Goal: Task Accomplishment & Management: Use online tool/utility

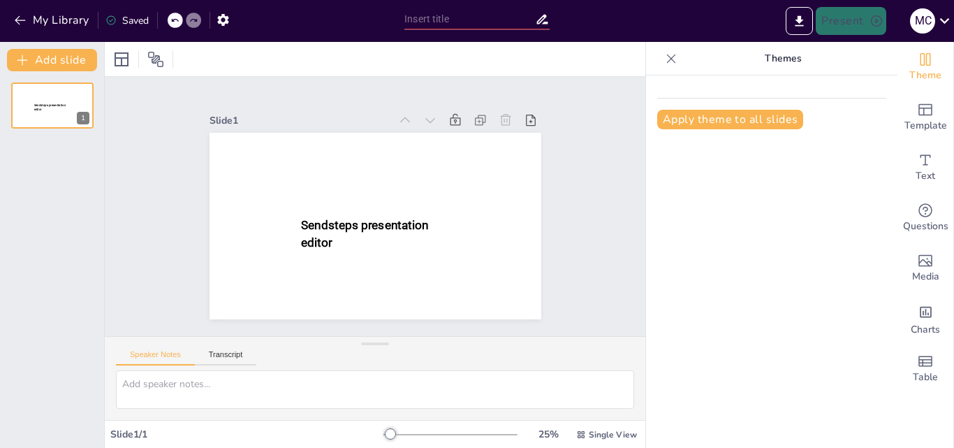
type input "New Sendsteps"
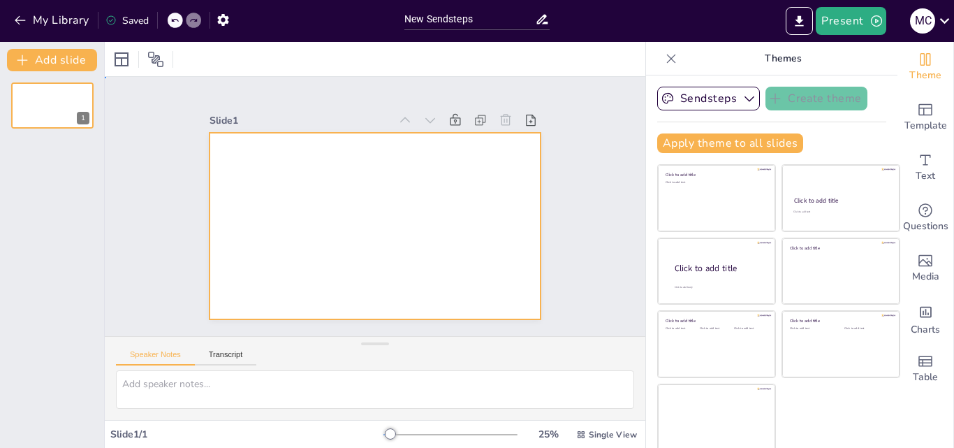
click at [370, 147] on div at bounding box center [376, 226] width 332 height 187
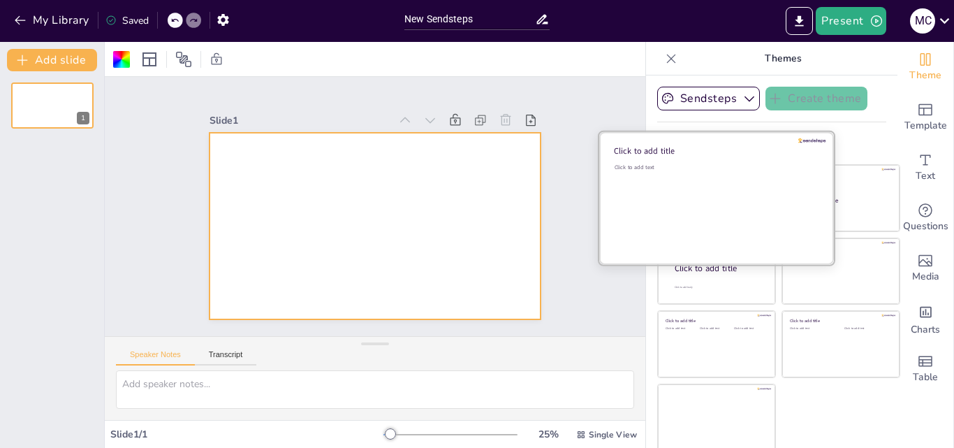
click at [657, 180] on div "Click to add text" at bounding box center [715, 206] width 200 height 87
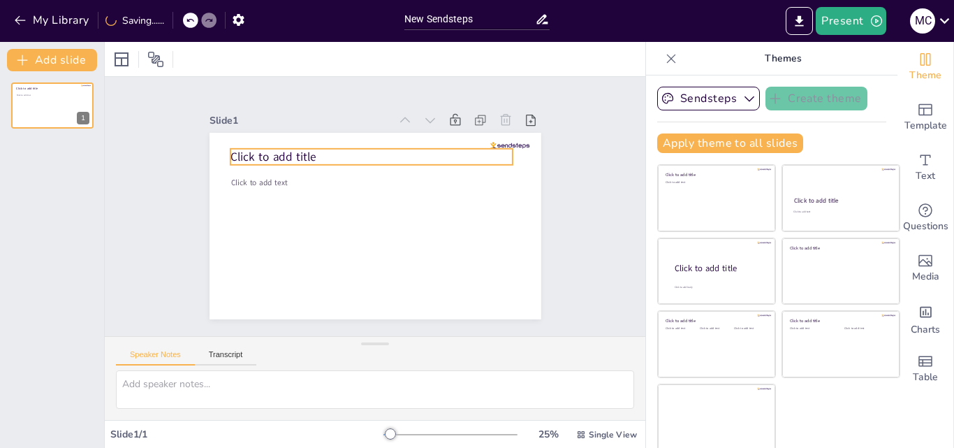
click at [291, 158] on span "Click to add title" at bounding box center [274, 157] width 86 height 16
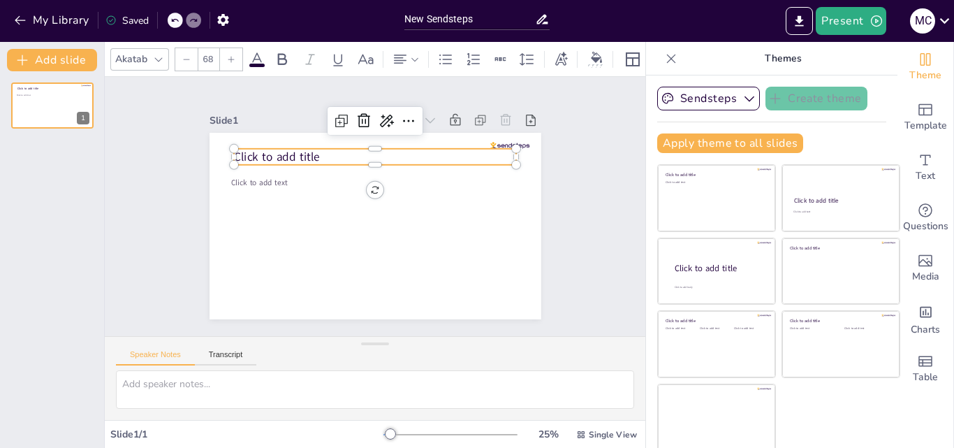
click at [303, 150] on span "Click to add title" at bounding box center [277, 157] width 86 height 16
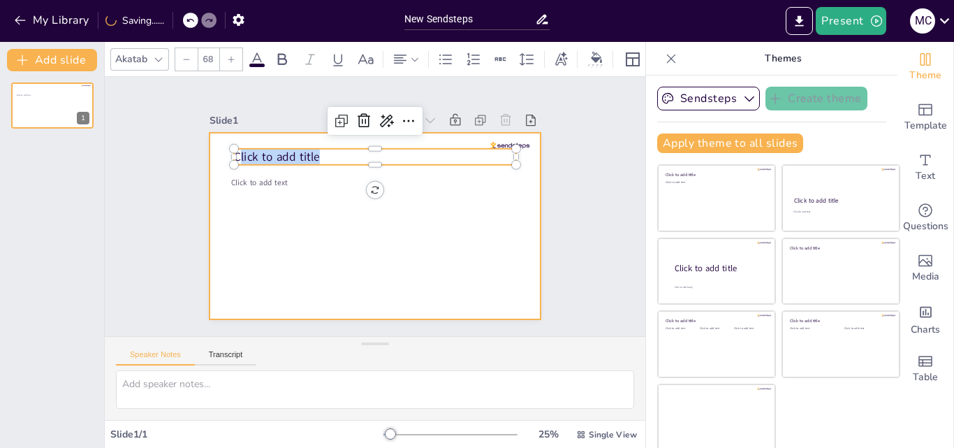
drag, startPoint x: 307, startPoint y: 153, endPoint x: 200, endPoint y: 145, distance: 107.2
click at [210, 145] on div "Click to add text Click to add title" at bounding box center [376, 226] width 332 height 187
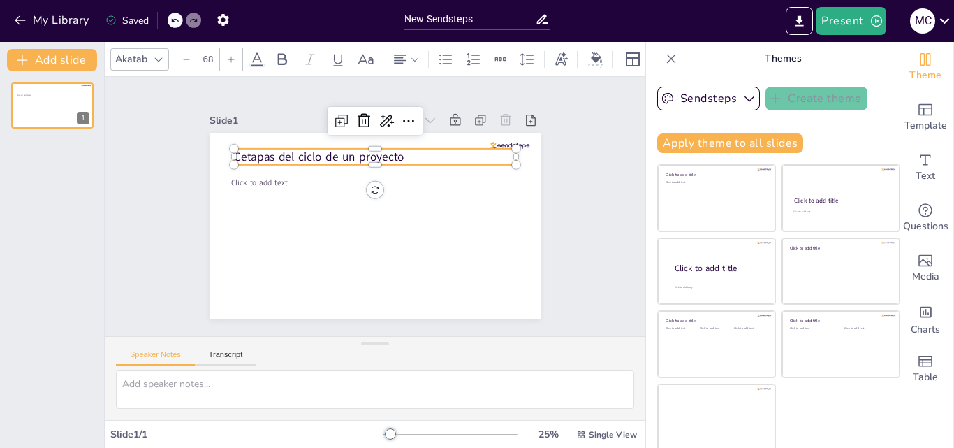
click at [234, 152] on p "C etapas del ciclo de un proyecto" at bounding box center [375, 157] width 283 height 17
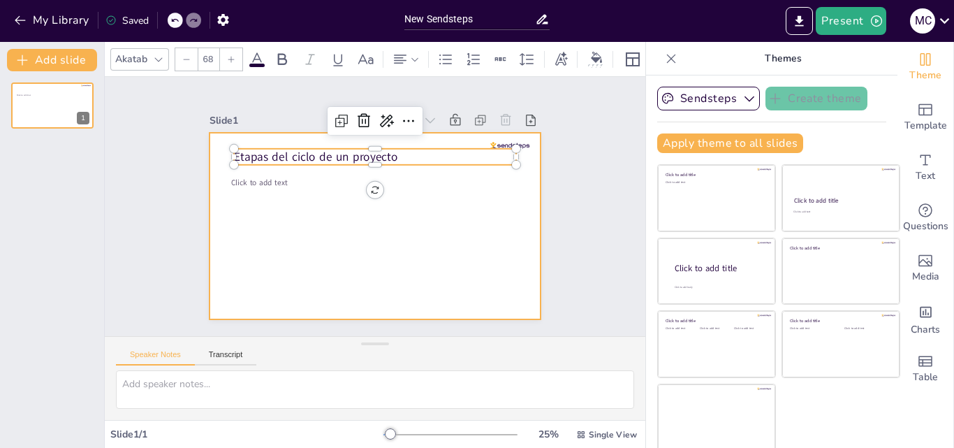
click at [323, 197] on div at bounding box center [376, 226] width 332 height 187
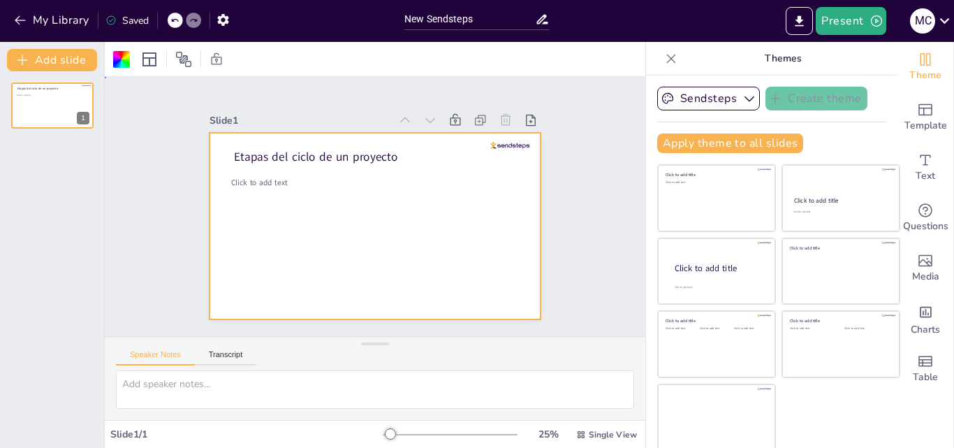
click at [302, 189] on div at bounding box center [376, 226] width 332 height 187
click at [233, 179] on span "Click to add text" at bounding box center [259, 182] width 57 height 10
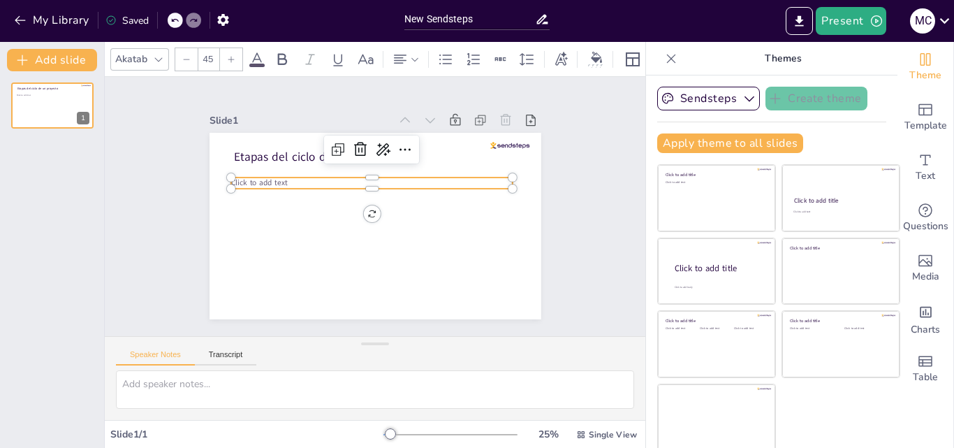
click at [233, 179] on span "Click to add text" at bounding box center [259, 182] width 57 height 10
click at [233, 177] on span "Click to add text" at bounding box center [259, 182] width 57 height 10
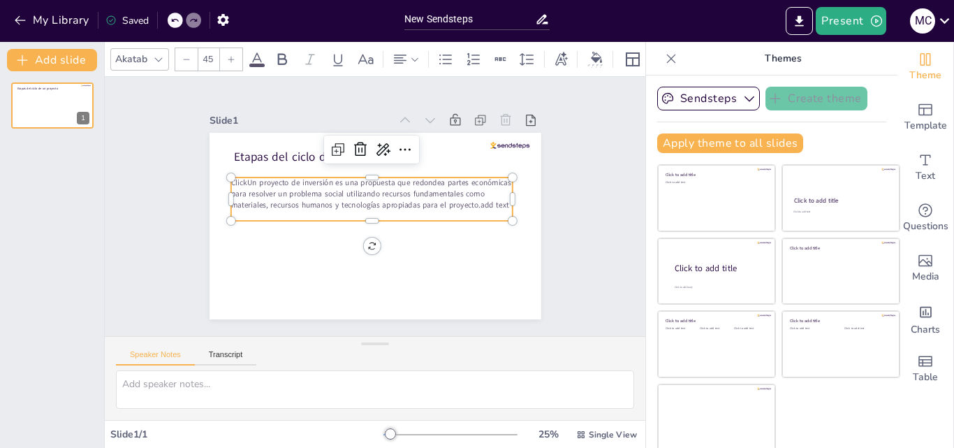
click at [234, 179] on p "Click Un proyecto de inversión es una propuesta que redondea partes económicas …" at bounding box center [372, 193] width 282 height 33
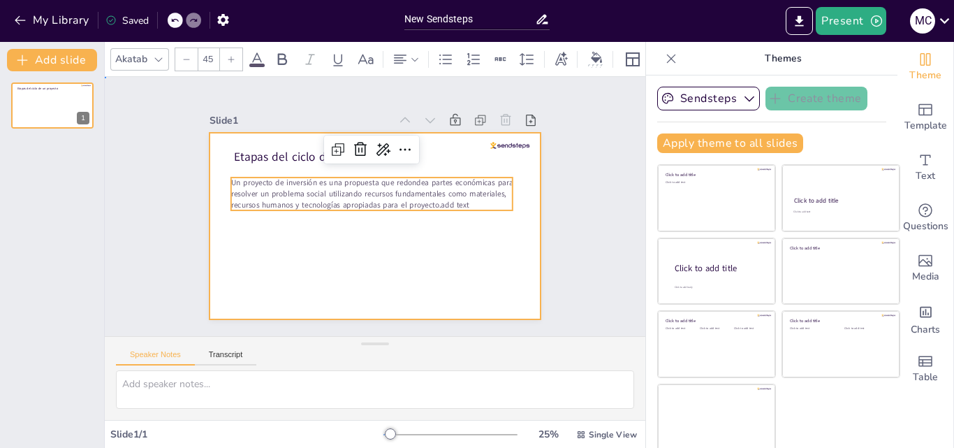
click at [247, 234] on div at bounding box center [376, 226] width 332 height 187
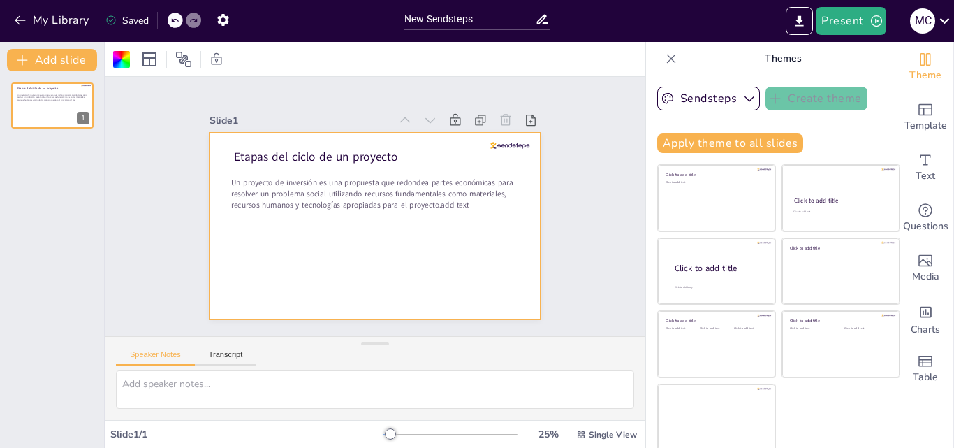
click at [377, 195] on p "Un proyecto de inversión es una propuesta que redondea partes económicas para r…" at bounding box center [372, 193] width 282 height 33
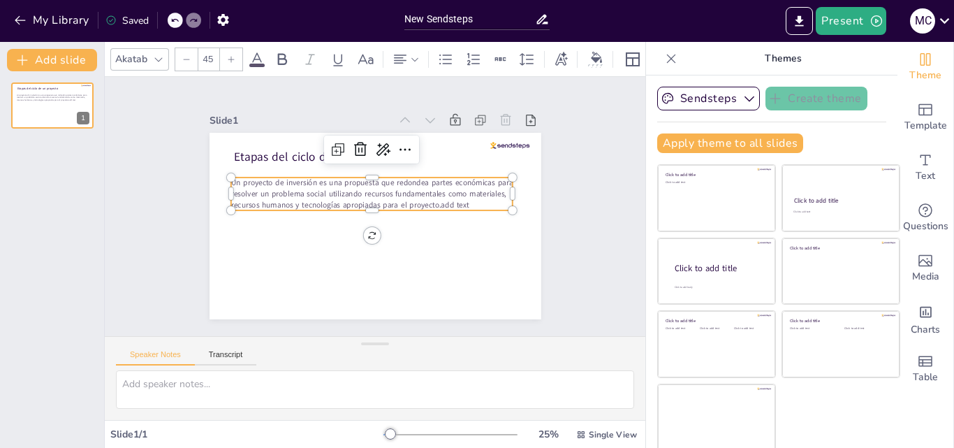
click at [233, 55] on icon at bounding box center [231, 59] width 8 height 8
click at [233, 56] on icon at bounding box center [231, 59] width 6 height 6
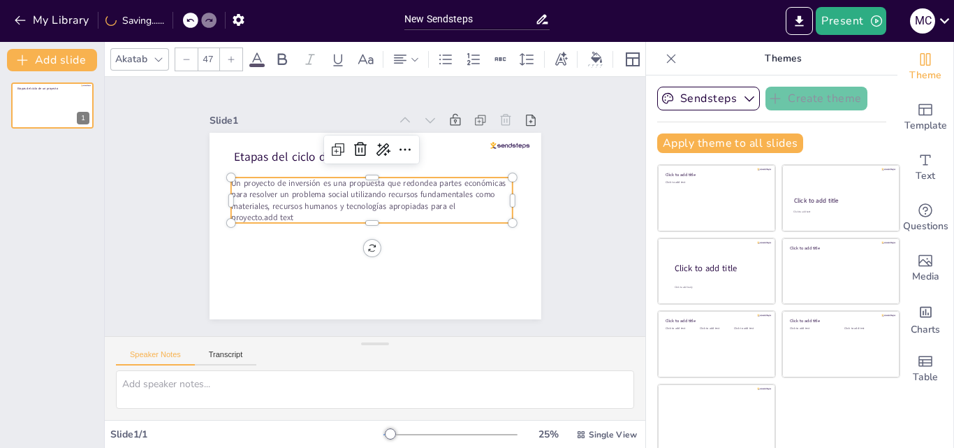
click at [233, 56] on icon at bounding box center [231, 59] width 6 height 6
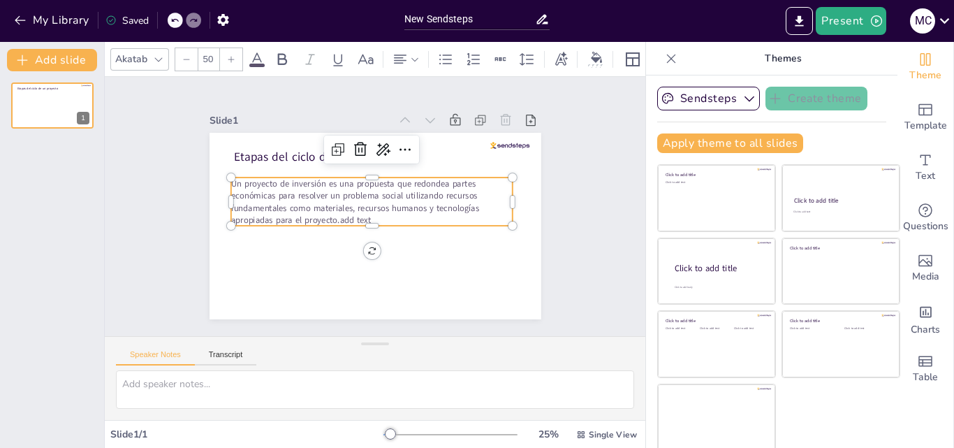
click at [233, 56] on icon at bounding box center [231, 59] width 6 height 6
type input "53"
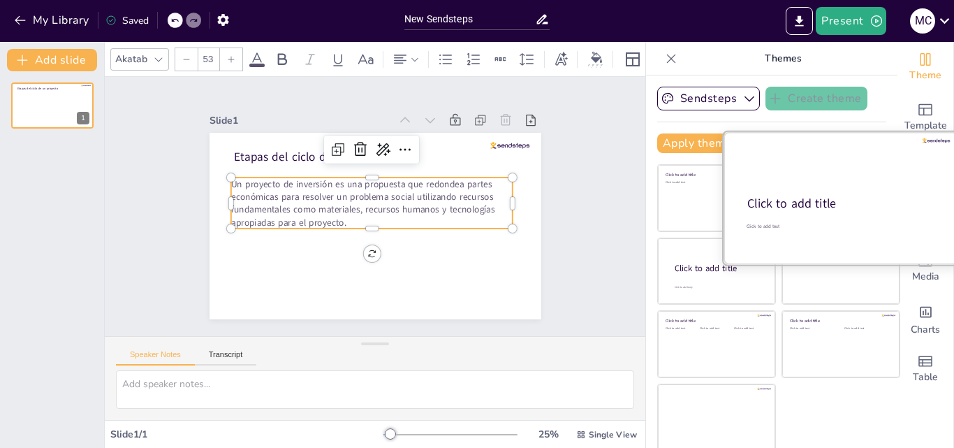
click at [808, 188] on div at bounding box center [841, 198] width 235 height 132
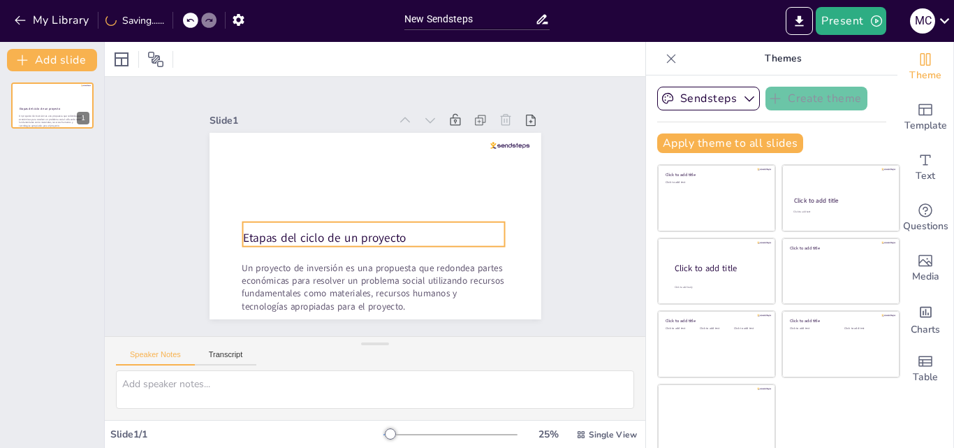
scroll to position [3, 0]
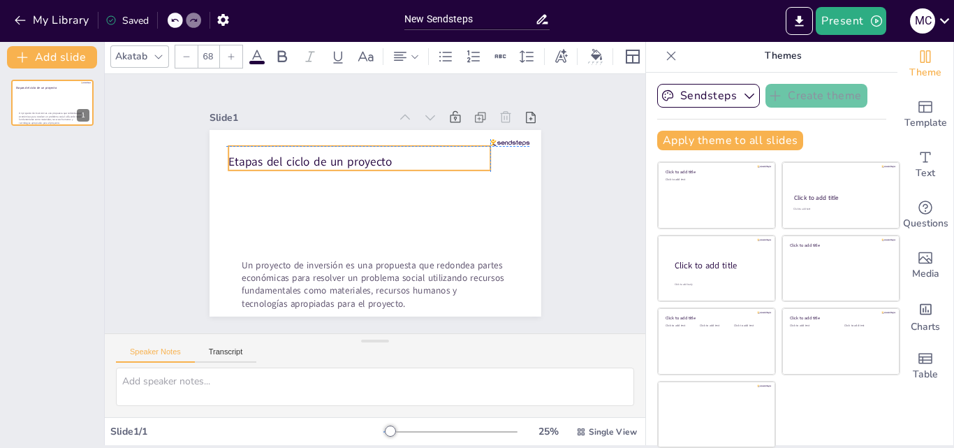
drag, startPoint x: 355, startPoint y: 186, endPoint x: 340, endPoint y: 158, distance: 31.9
click at [340, 158] on p "E tapas del ciclo de un proyecto" at bounding box center [359, 162] width 262 height 17
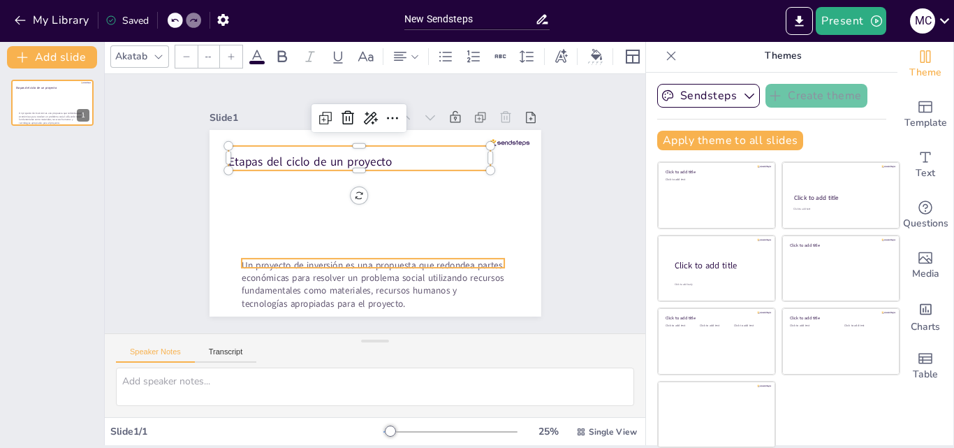
type input "53"
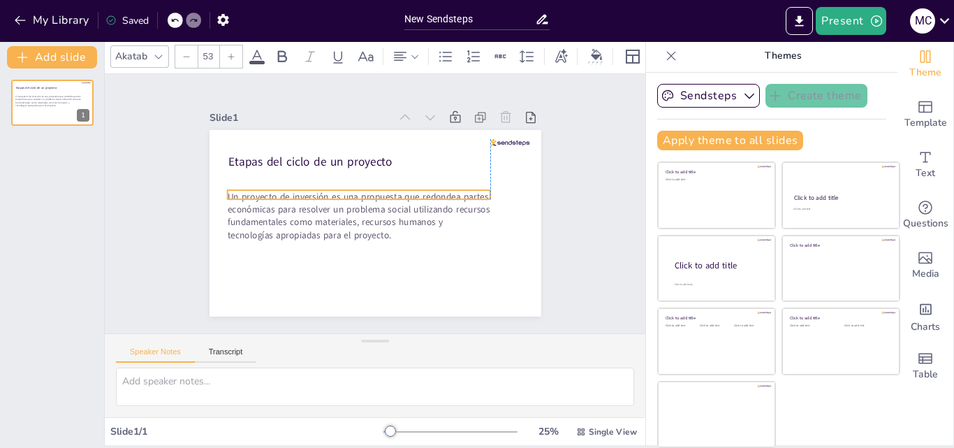
drag, startPoint x: 347, startPoint y: 231, endPoint x: 339, endPoint y: 199, distance: 33.2
click at [339, 201] on p "Un proyecto de inversión es una propuesta que redondea partes económicas para r…" at bounding box center [358, 215] width 263 height 51
click at [548, 261] on div "Slide 1 E tapas del ciclo de un proyecto Un proyecto de inversión es una propue…" at bounding box center [375, 204] width 410 height 226
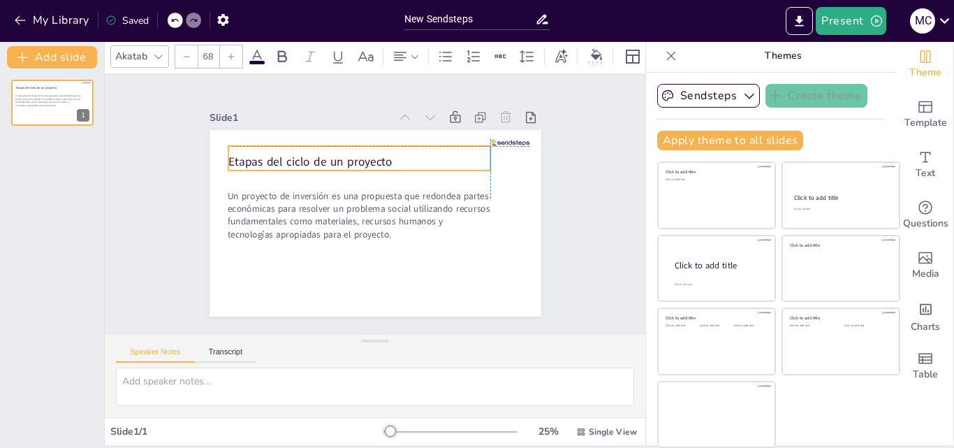
click at [365, 159] on p "E tapas del ciclo de un proyecto" at bounding box center [359, 162] width 262 height 17
click at [574, 282] on div "Slide 1 E tapas del ciclo de un proyecto Un proyecto de inversión es una propue…" at bounding box center [375, 203] width 541 height 259
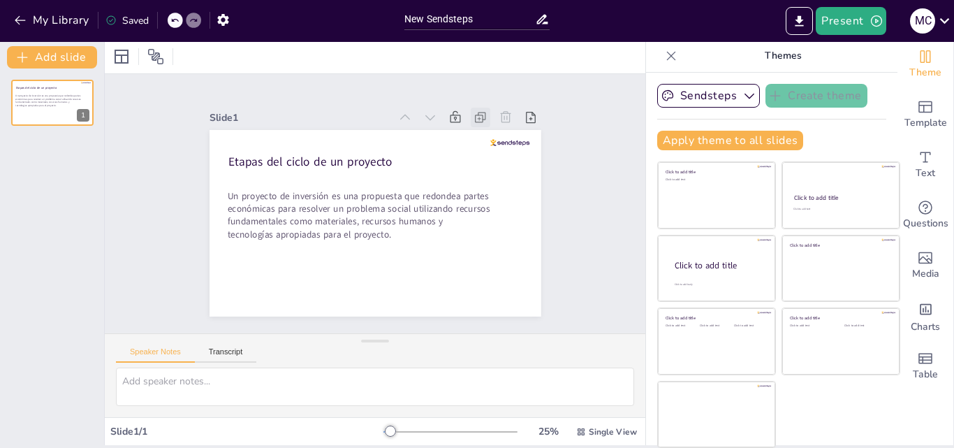
click at [474, 112] on icon at bounding box center [481, 117] width 14 height 14
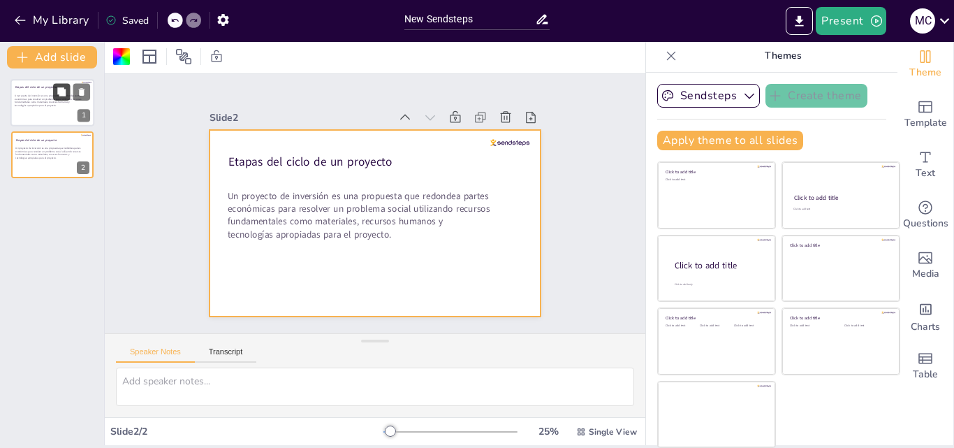
click at [59, 93] on icon at bounding box center [61, 91] width 8 height 8
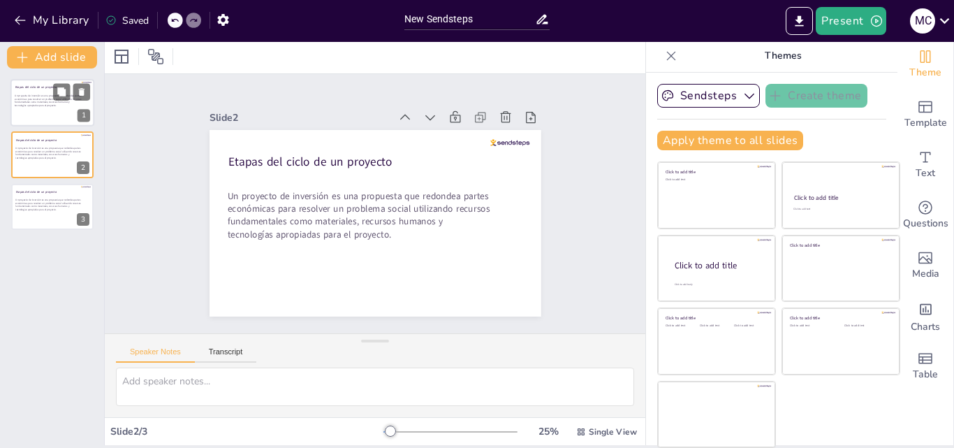
click at [45, 99] on p "Un proyecto de inversión es una propuesta que redondea partes económicas para r…" at bounding box center [48, 100] width 66 height 13
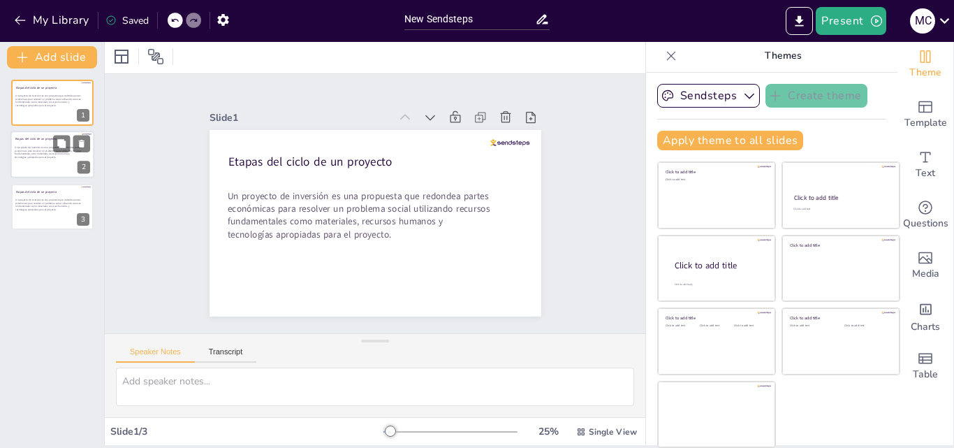
click at [45, 145] on div at bounding box center [52, 155] width 84 height 48
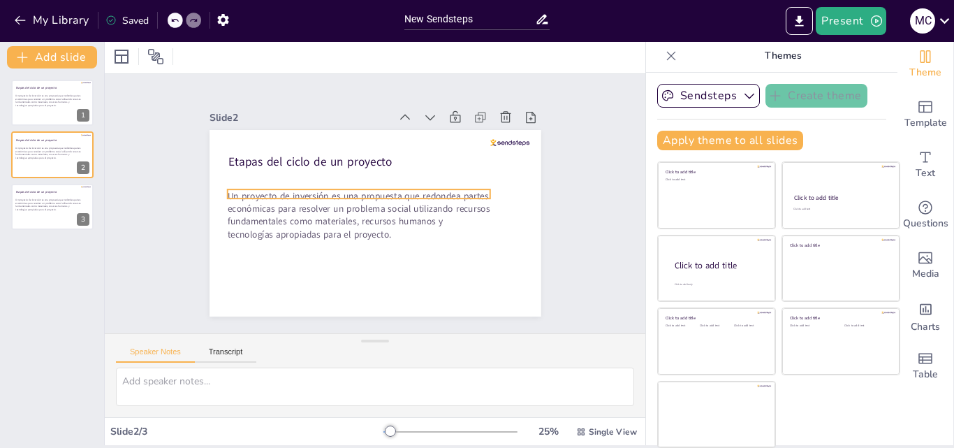
click at [370, 233] on p "Un proyecto de inversión es una propuesta que redondea partes económicas para r…" at bounding box center [358, 214] width 263 height 51
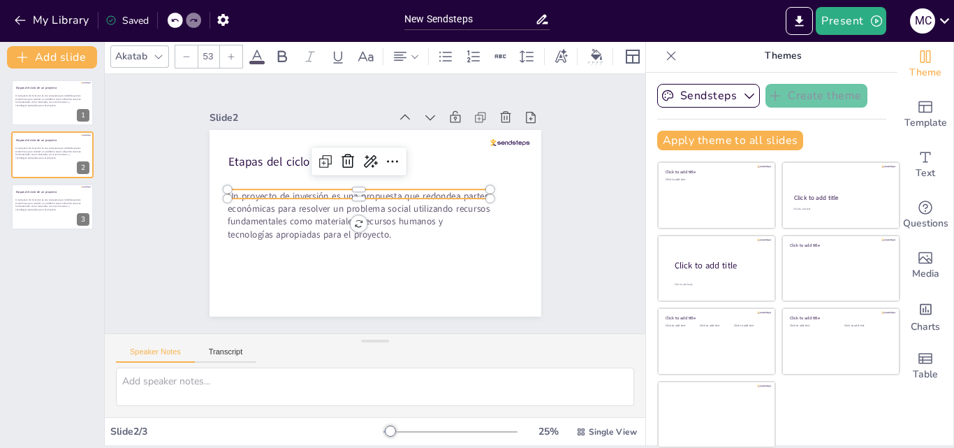
click at [379, 232] on p "Un proyecto de inversión es una propuesta que redondea partes económicas para r…" at bounding box center [358, 214] width 263 height 51
click at [343, 191] on p "Un proyecto de inversión es una propuesta que redondea partes económicas para r…" at bounding box center [358, 214] width 263 height 51
click at [351, 189] on p "Un proyecto de inversión es una propuesta que redondea partes económicas para r…" at bounding box center [358, 214] width 263 height 51
click at [351, 189] on p "Un proyecto de inversión es una propuesta que redondea partes económicas para r…" at bounding box center [359, 214] width 263 height 51
click at [231, 191] on p "Un proyecto de inversión es una propuesta que redondea partes económicas para r…" at bounding box center [359, 214] width 263 height 51
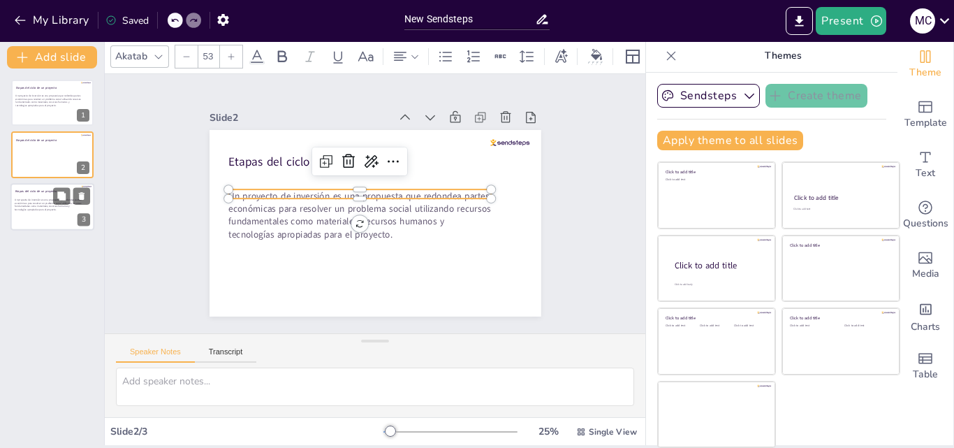
click at [43, 188] on div "E tapas del ciclo de un proyecto" at bounding box center [48, 190] width 66 height 6
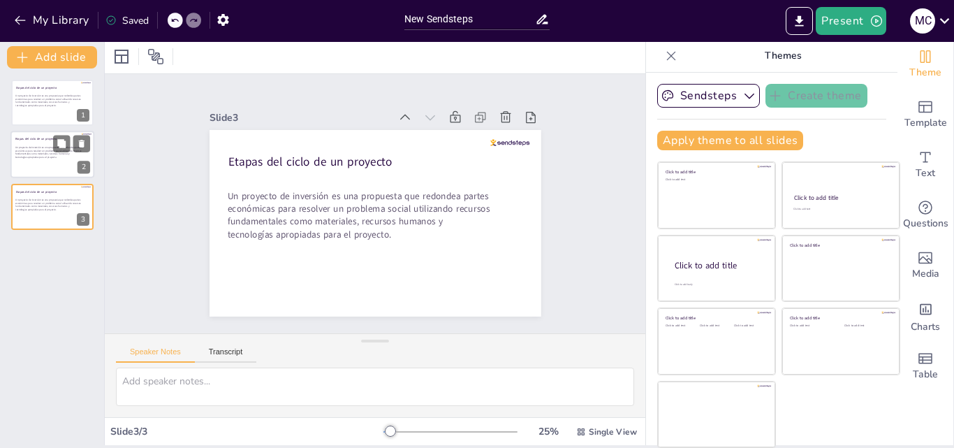
click at [41, 156] on p "Un proyecto de inversión es una propuesta que redondea partes económicas para r…" at bounding box center [48, 152] width 66 height 13
click at [281, 220] on p "Un proyecto de inversión es una propuesta que redondea partes económicas para r…" at bounding box center [359, 214] width 263 height 51
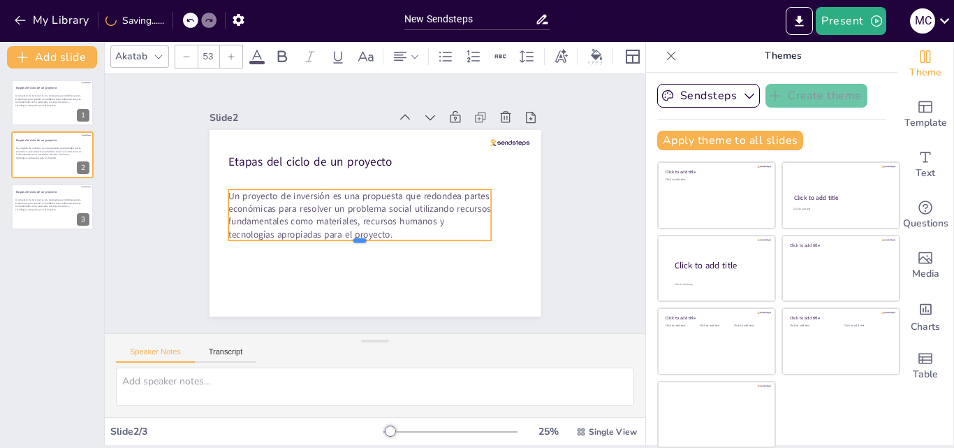
drag, startPoint x: 343, startPoint y: 194, endPoint x: 338, endPoint y: 227, distance: 33.2
click at [334, 235] on div "E tapas del ciclo de un proyecto Un proyecto de inversión es una propuesta que …" at bounding box center [376, 223] width 332 height 187
click at [384, 226] on p "Un proyecto de inversión es una propuesta que redondea partes económicas para r…" at bounding box center [359, 214] width 263 height 51
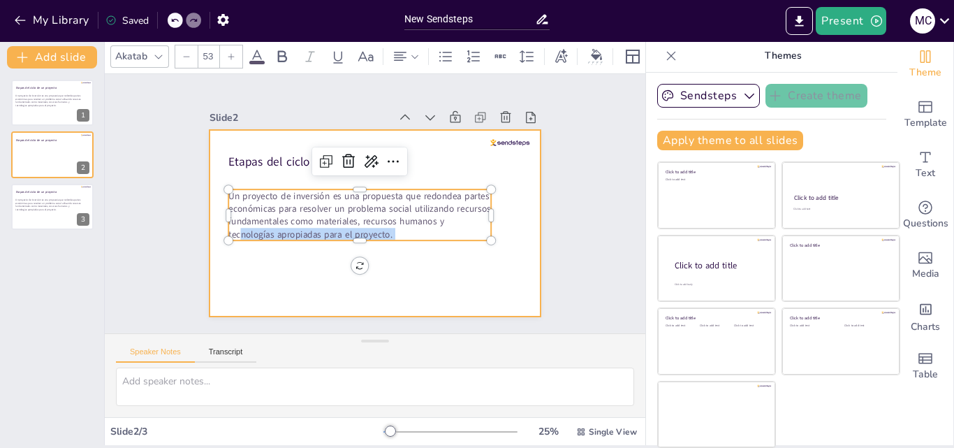
drag, startPoint x: 379, startPoint y: 230, endPoint x: 205, endPoint y: 187, distance: 179.3
click at [210, 187] on div "E tapas del ciclo de un proyecto Un proyecto de inversión es una propuesta que …" at bounding box center [376, 223] width 332 height 187
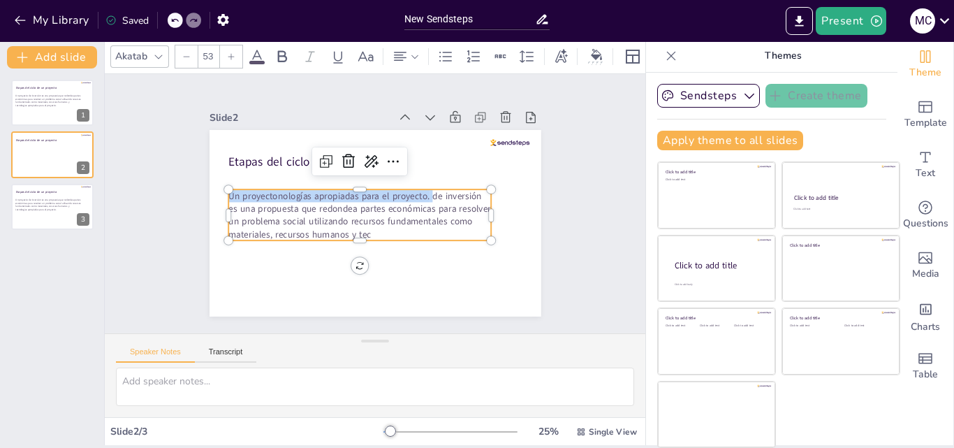
drag, startPoint x: 242, startPoint y: 194, endPoint x: 367, endPoint y: 228, distance: 129.7
click at [367, 228] on p "Un proyectonologías apropiadas para el proyecto. de inversión es una propuesta …" at bounding box center [359, 214] width 263 height 51
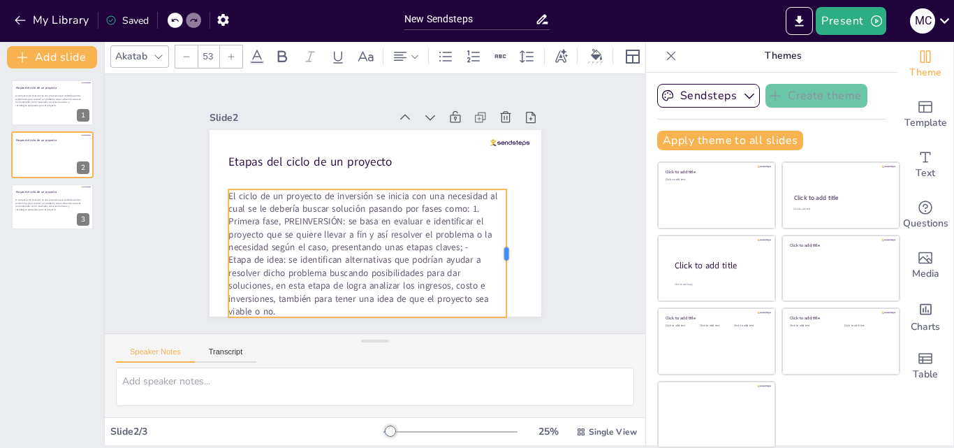
drag, startPoint x: 478, startPoint y: 247, endPoint x: 493, endPoint y: 242, distance: 16.1
click at [506, 242] on div at bounding box center [511, 253] width 11 height 128
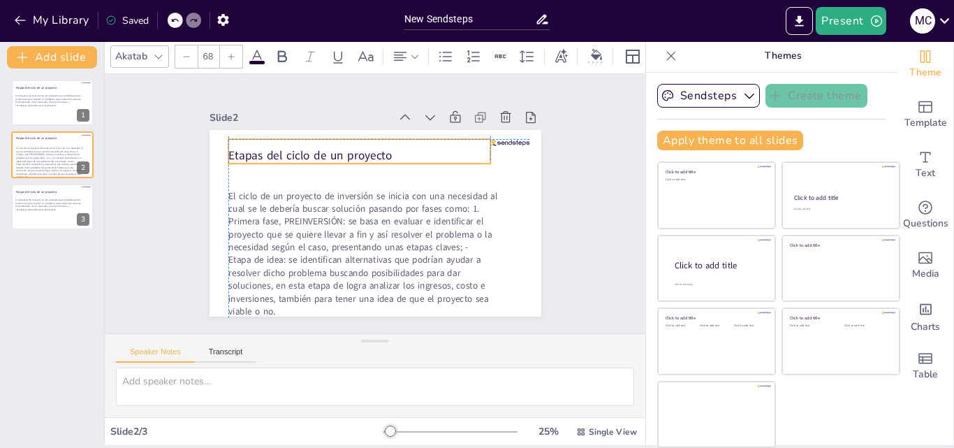
drag, startPoint x: 265, startPoint y: 156, endPoint x: 264, endPoint y: 147, distance: 9.1
click at [264, 147] on p "E tapas del ciclo de un proyecto" at bounding box center [359, 155] width 262 height 17
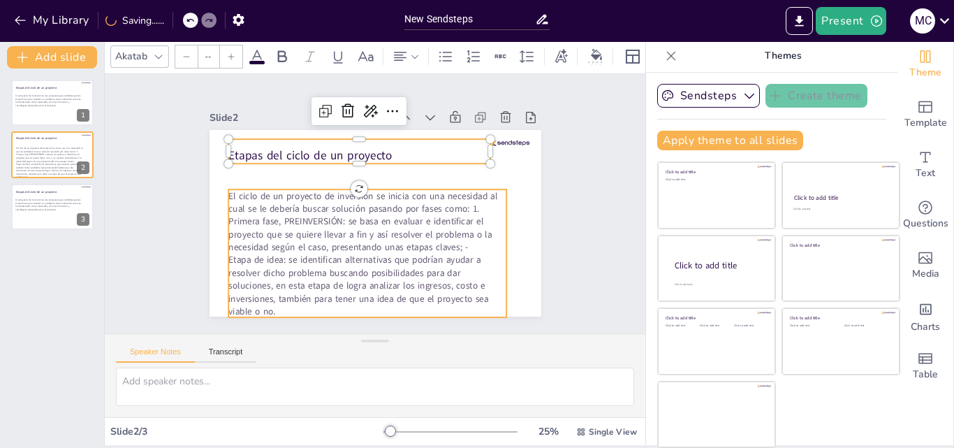
type input "53"
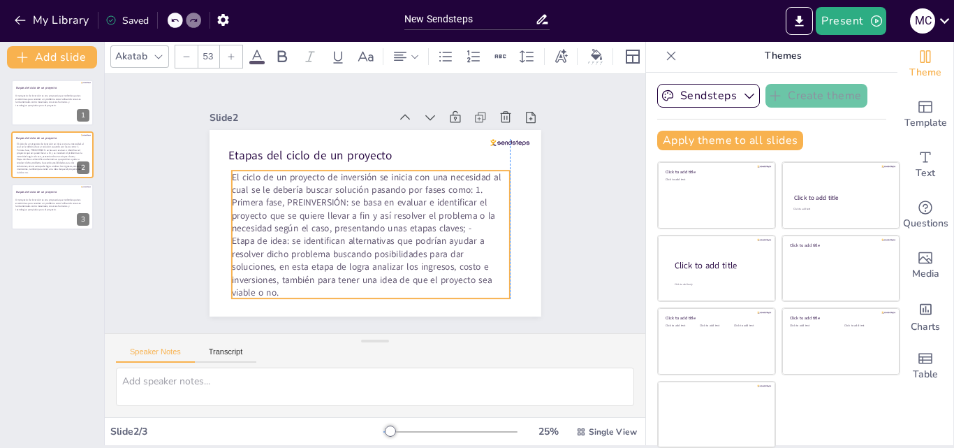
drag, startPoint x: 275, startPoint y: 215, endPoint x: 275, endPoint y: 196, distance: 18.9
click at [275, 196] on p "El ciclo de un proyecto de inversión se inicia con una necesidad al cual se le …" at bounding box center [371, 234] width 278 height 128
click at [456, 185] on p "El ciclo de un proyecto de inversión se inicia con una necesidad al cual se le …" at bounding box center [371, 234] width 278 height 128
click at [460, 186] on p "El ciclo de un proyecto de inversión se inicia con una necesidad al cual se le …" at bounding box center [371, 234] width 278 height 128
click at [460, 185] on p "El ciclo de un proyecto de inversión se inicia con una necesidad al cual se le …" at bounding box center [371, 234] width 278 height 128
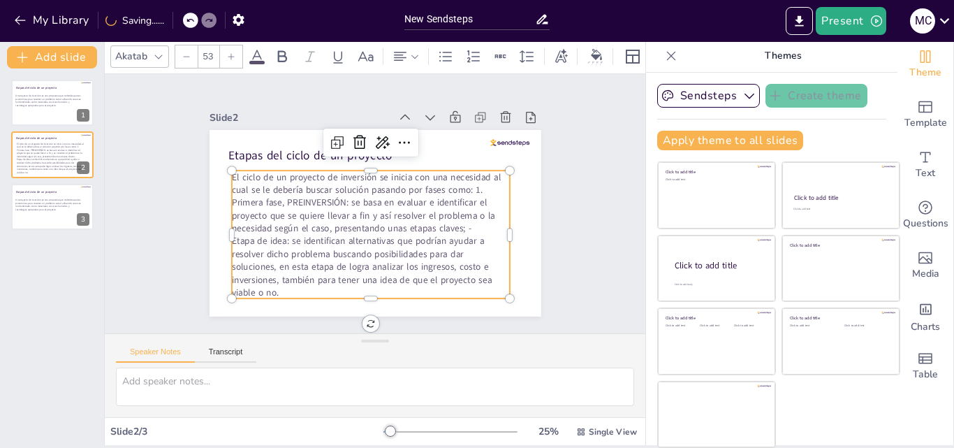
click at [457, 183] on p "El ciclo de un proyecto de inversión se inicia con una necesidad al cual se le …" at bounding box center [371, 234] width 278 height 128
click at [458, 184] on p "El ciclo de un proyecto de inversión se inicia con una necesidad al cual se le …" at bounding box center [371, 234] width 278 height 128
click at [465, 187] on p "El ciclo de un proyecto de inversión se inicia con una necesidad al cual se le …" at bounding box center [371, 183] width 278 height 26
click at [466, 186] on p "El ciclo de un proyecto de inversión se inicia con una necesidad al cual se le …" at bounding box center [371, 183] width 278 height 26
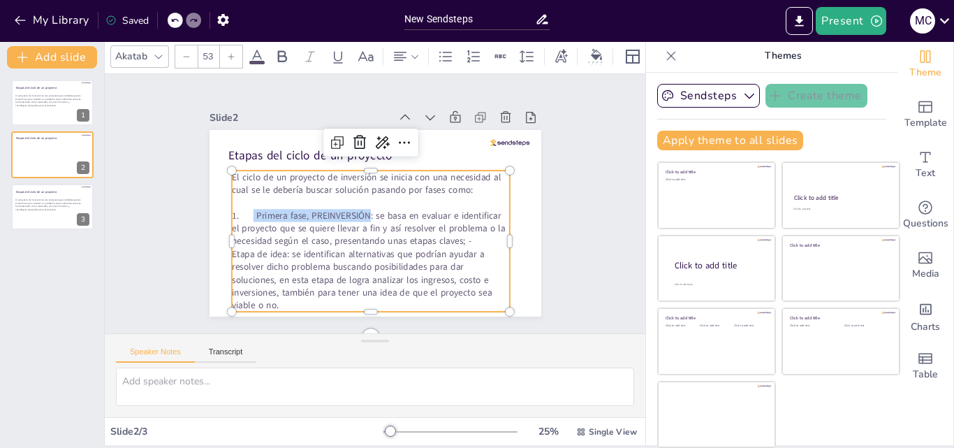
drag, startPoint x: 352, startPoint y: 207, endPoint x: 238, endPoint y: 207, distance: 114.6
click at [238, 209] on p "1. Primera fase, PREINVERSIÓN: se basa en evaluar e identificar el proyecto que…" at bounding box center [371, 260] width 278 height 103
click at [284, 48] on icon at bounding box center [282, 56] width 17 height 17
click at [537, 227] on div "Slide 1 E tapas del ciclo de un proyecto Un proyecto de inversión es una propue…" at bounding box center [375, 204] width 410 height 226
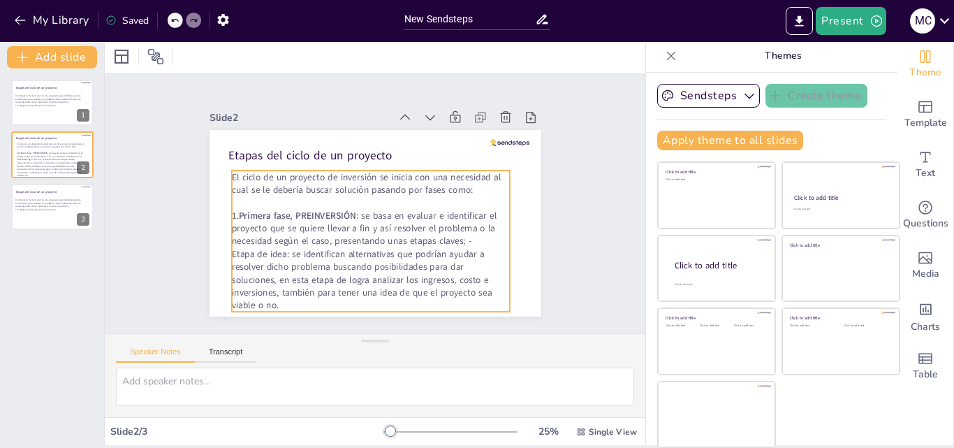
click at [232, 249] on p "1. Primera fase, PREINVERSIÓN : se basa en evaluar e identificar el proyecto qu…" at bounding box center [371, 260] width 278 height 103
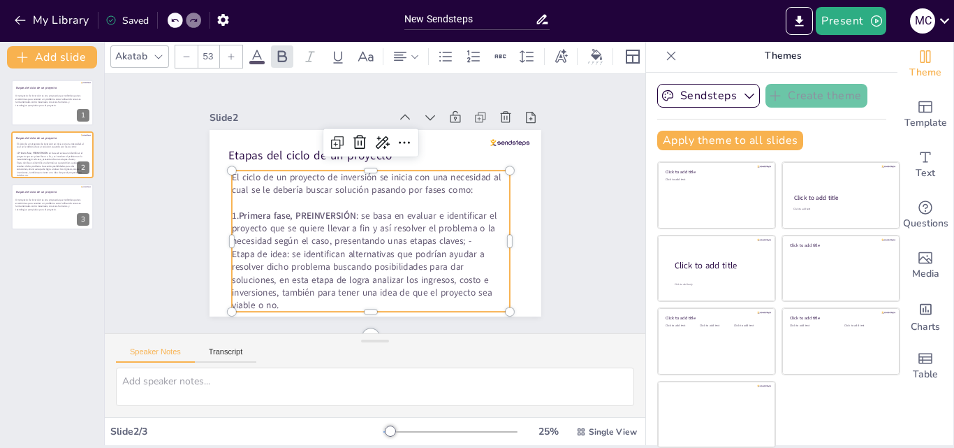
click at [232, 249] on p "1. Primera fase, PREINVERSIÓN : se basa en evaluar e identificar el proyecto qu…" at bounding box center [371, 260] width 278 height 103
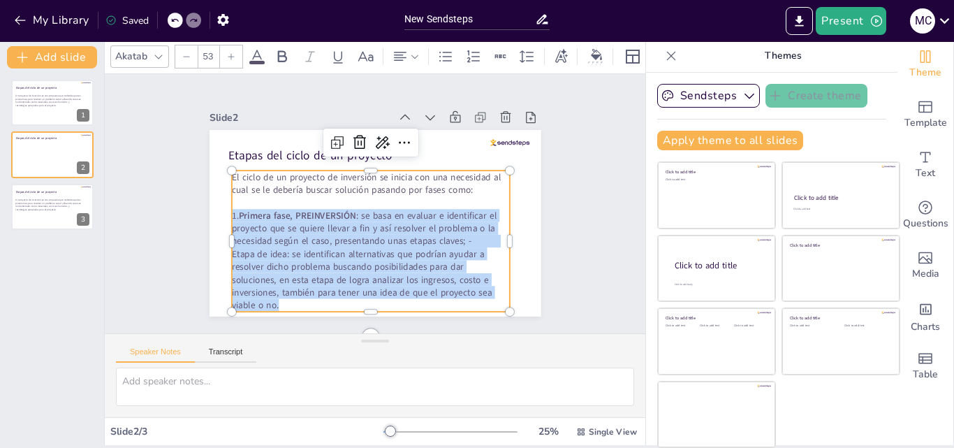
click at [232, 249] on p "1. Primera fase, PREINVERSIÓN : se basa en evaluar e identificar el proyecto qu…" at bounding box center [371, 260] width 278 height 103
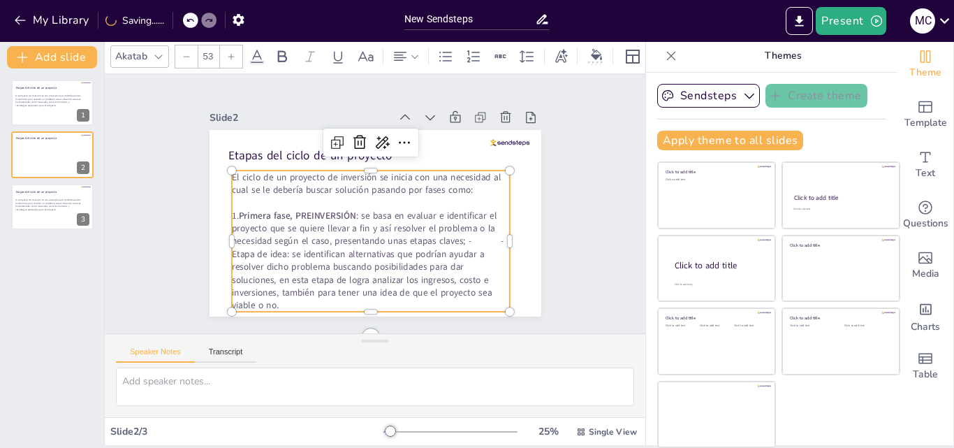
click at [458, 239] on p "1. Primera fase, PREINVERSIÓN : se basa en evaluar e identificar el proyecto qu…" at bounding box center [371, 260] width 278 height 103
click at [242, 251] on p "- Etapa de idea: se identifican alternativas que podrían ayudar a resolver dich…" at bounding box center [371, 279] width 278 height 64
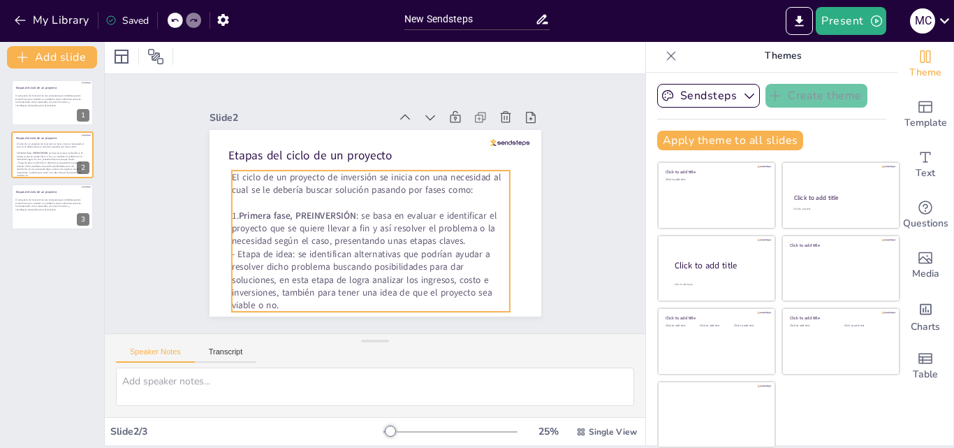
click at [259, 248] on p "- Etapa de idea: se identifican alternativas que podrían ayudar a resolver dich…" at bounding box center [371, 279] width 278 height 64
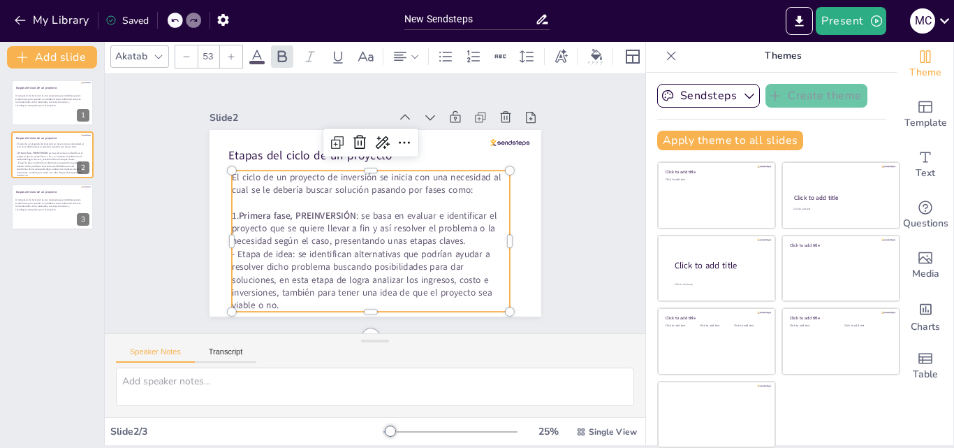
click at [288, 248] on p "- Etapa de idea: se identifican alternativas que podrían ayudar a resolver dich…" at bounding box center [371, 279] width 278 height 64
drag, startPoint x: 288, startPoint y: 248, endPoint x: 236, endPoint y: 249, distance: 51.7
click at [233, 249] on p "- Etapa de idea: se identifican alternativas que podrían ayudar a resolver dich…" at bounding box center [371, 279] width 278 height 64
click at [286, 48] on icon at bounding box center [282, 56] width 17 height 17
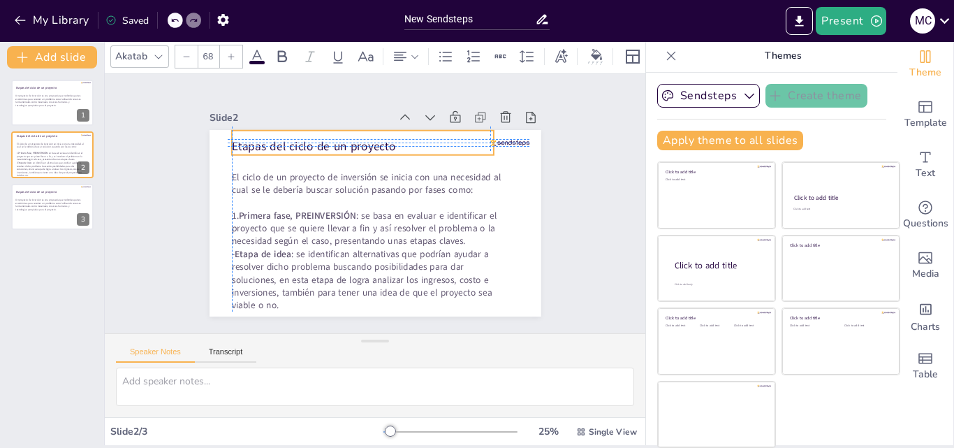
click at [305, 139] on p "E tapas del ciclo de un proyecto" at bounding box center [363, 146] width 262 height 17
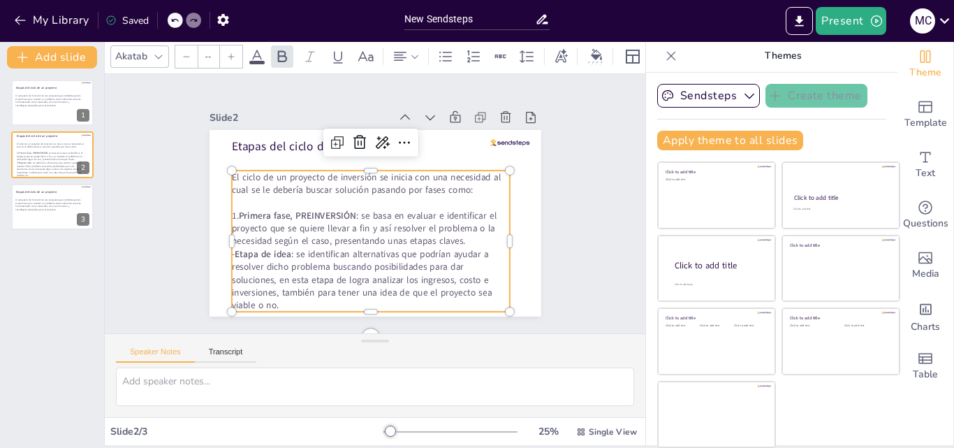
type input "53"
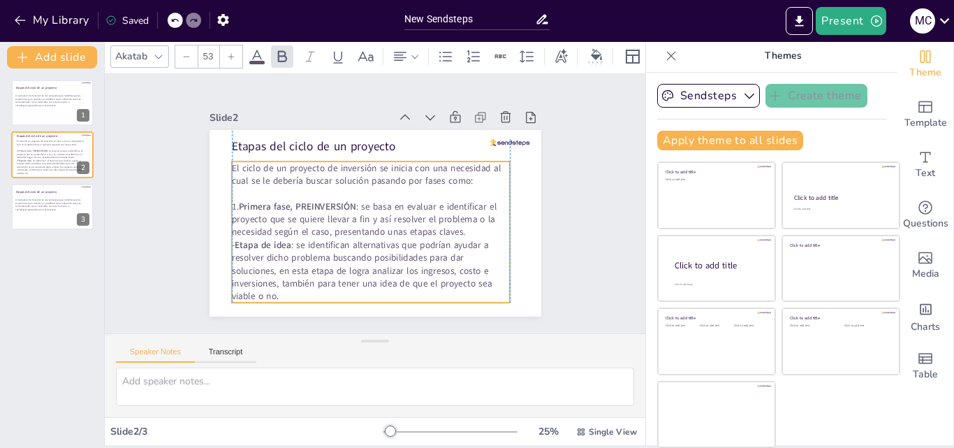
drag, startPoint x: 329, startPoint y: 227, endPoint x: 326, endPoint y: 218, distance: 9.5
click at [326, 218] on p "1. Primera fase, PREINVERSIÓN : se basa en evaluar e identificar el proyecto qu…" at bounding box center [371, 219] width 278 height 38
click at [547, 224] on div "Slide 1 E tapas del ciclo de un proyecto Un proyecto de inversión es una propue…" at bounding box center [375, 204] width 410 height 226
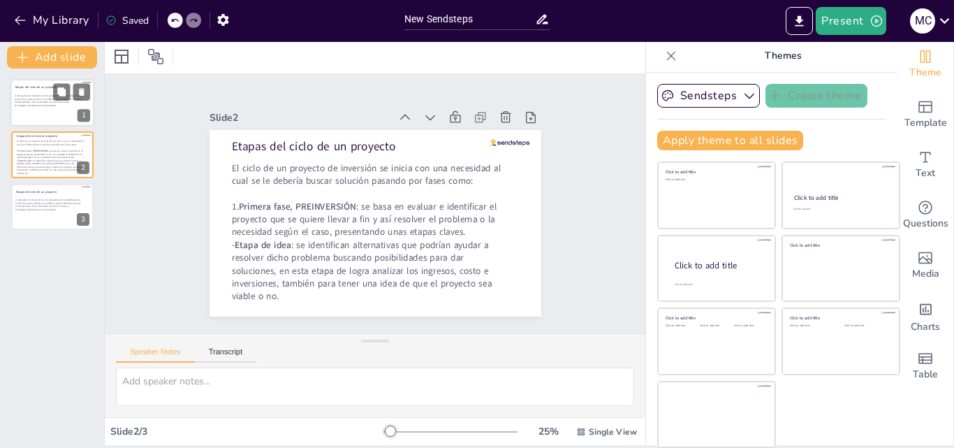
click at [44, 99] on p "Un proyecto de inversión es una propuesta que redondea partes económicas para r…" at bounding box center [48, 100] width 66 height 13
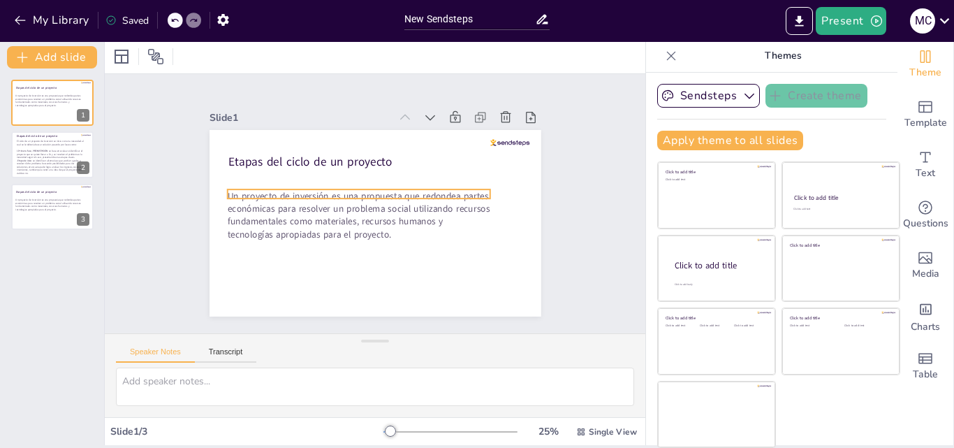
click at [232, 210] on p "Un proyecto de inversión es una propuesta que redondea partes económicas para r…" at bounding box center [358, 214] width 263 height 51
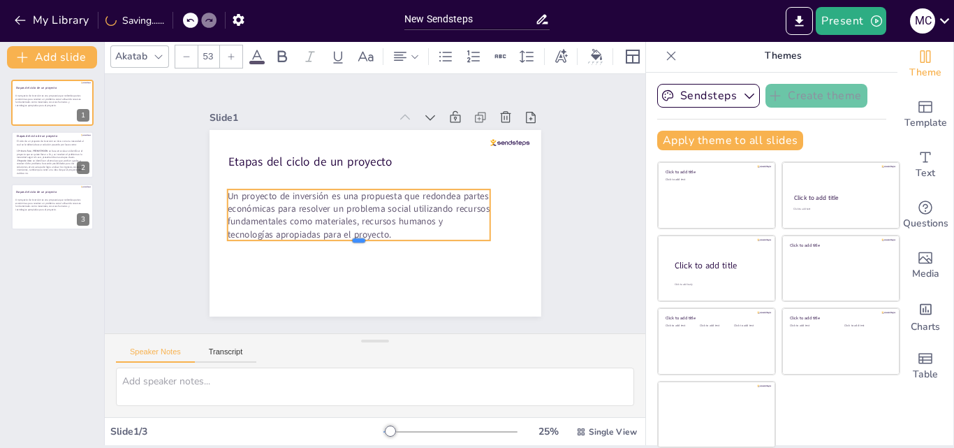
drag, startPoint x: 342, startPoint y: 213, endPoint x: 330, endPoint y: 234, distance: 24.1
click at [335, 241] on div at bounding box center [358, 246] width 263 height 11
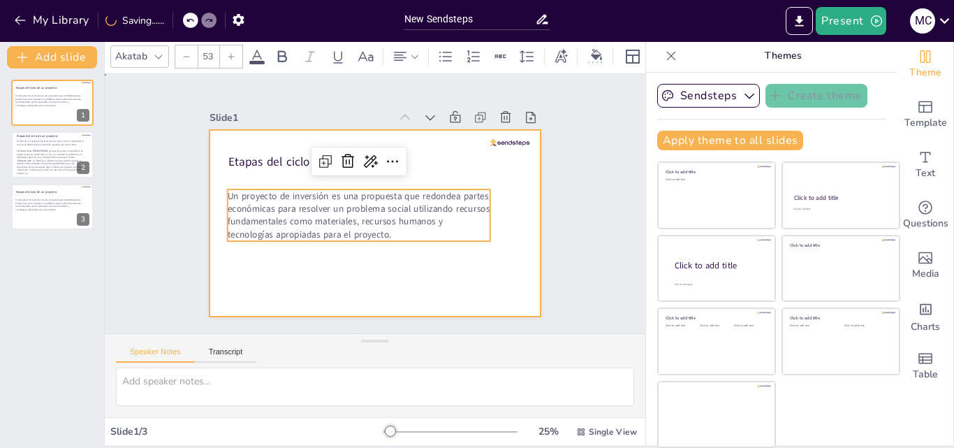
click at [363, 261] on div at bounding box center [376, 223] width 332 height 187
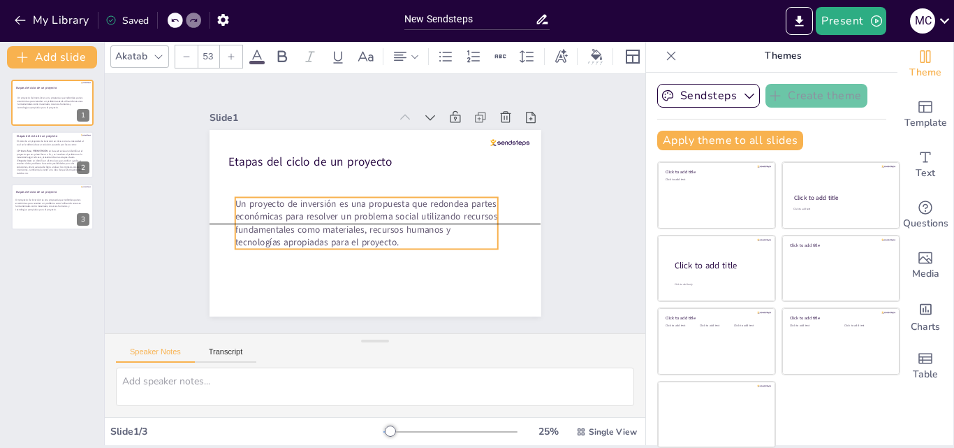
drag, startPoint x: 335, startPoint y: 217, endPoint x: 328, endPoint y: 218, distance: 7.0
click at [328, 218] on p "Un proyecto de inversión es una propuesta que redondea partes económicas para r…" at bounding box center [366, 222] width 263 height 51
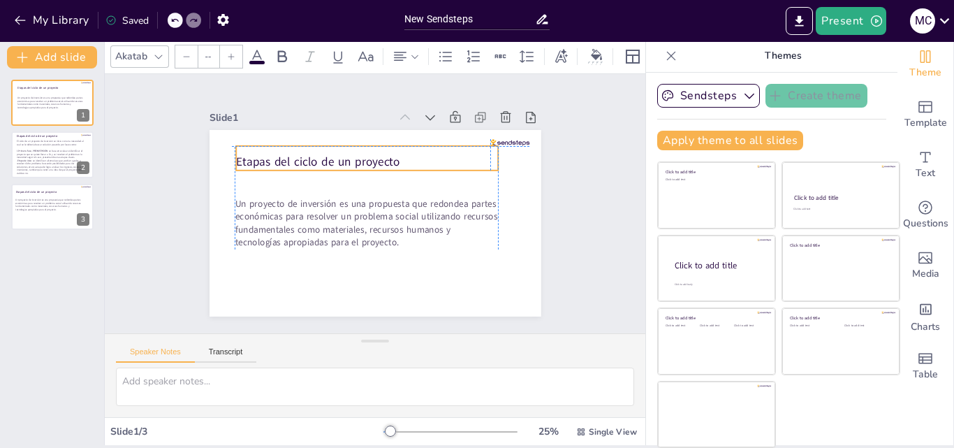
type input "68"
click at [275, 163] on p "E tapas del ciclo de un proyecto" at bounding box center [367, 162] width 262 height 17
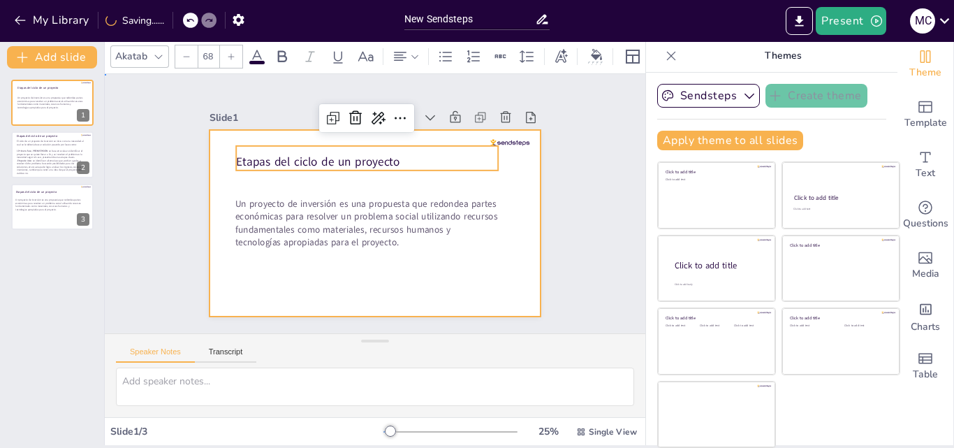
click at [414, 277] on div at bounding box center [376, 223] width 332 height 187
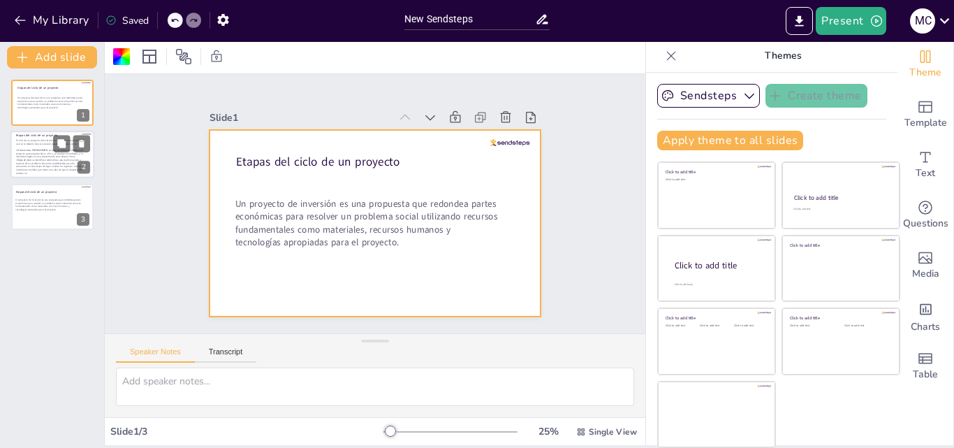
click at [38, 145] on p at bounding box center [51, 146] width 71 height 3
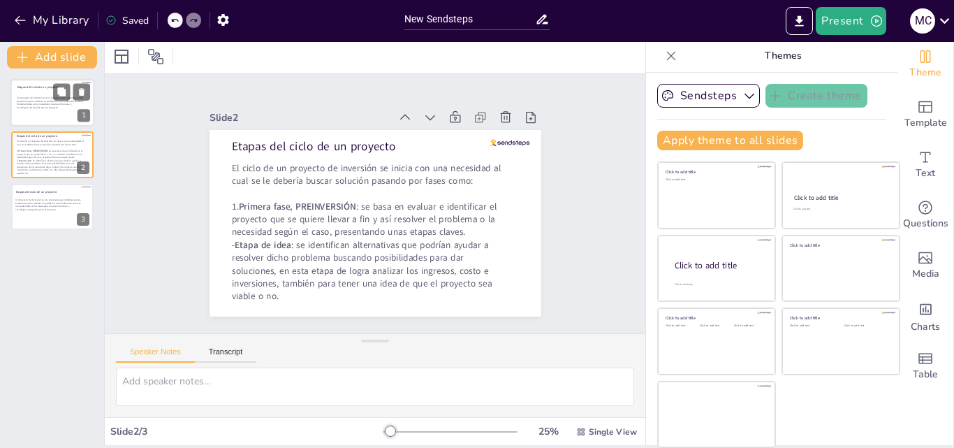
click at [52, 103] on p "Un proyecto de inversión es una propuesta que redondea partes económicas para r…" at bounding box center [50, 102] width 66 height 13
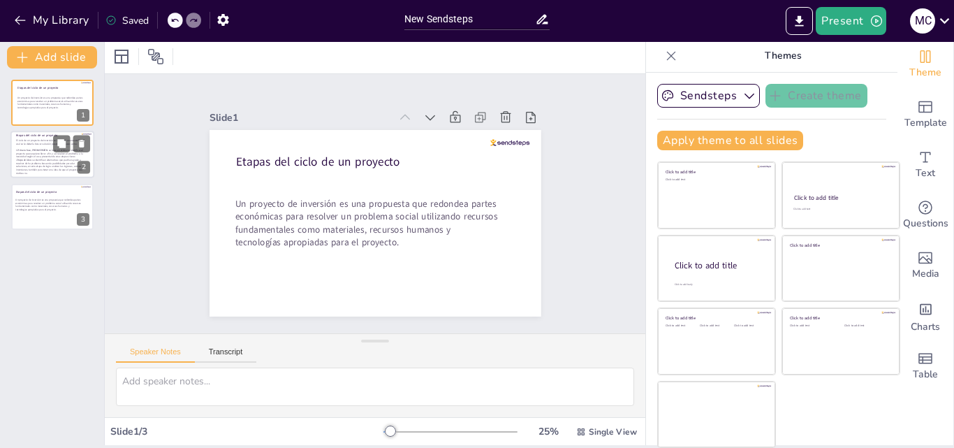
click at [36, 147] on p at bounding box center [51, 146] width 71 height 3
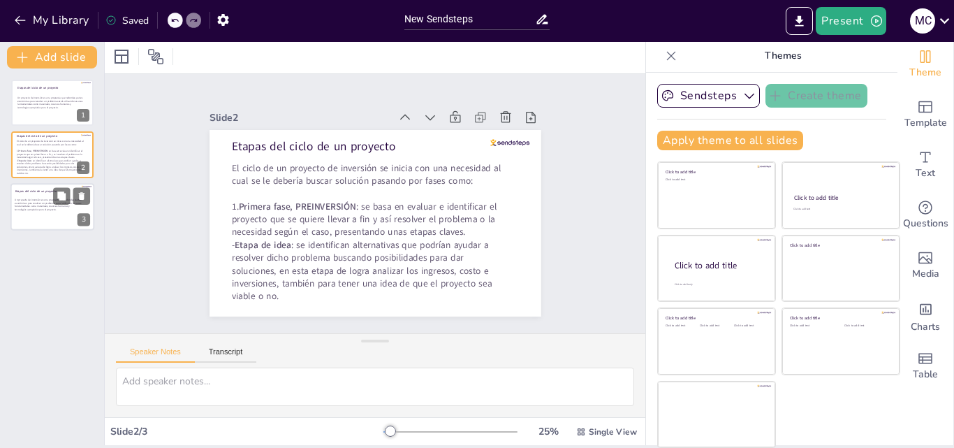
click at [41, 202] on p "Un proyecto de inversión es una propuesta que redondea partes económicas para r…" at bounding box center [48, 204] width 66 height 13
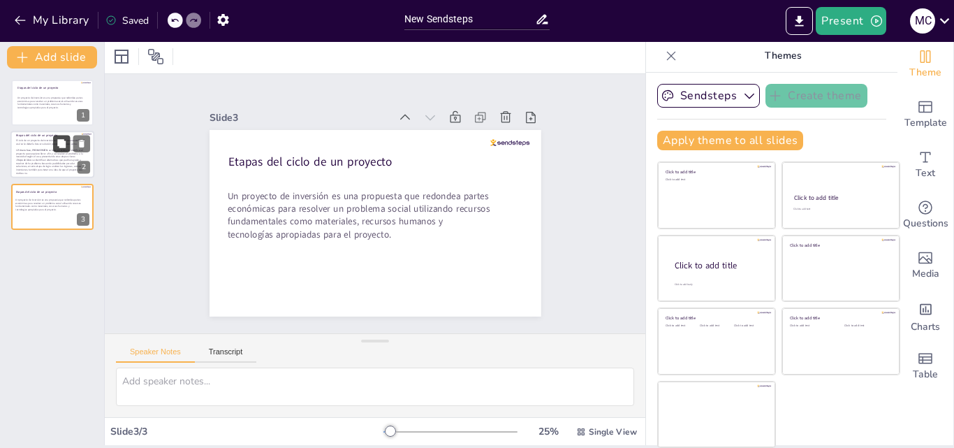
click at [55, 148] on button at bounding box center [61, 144] width 17 height 17
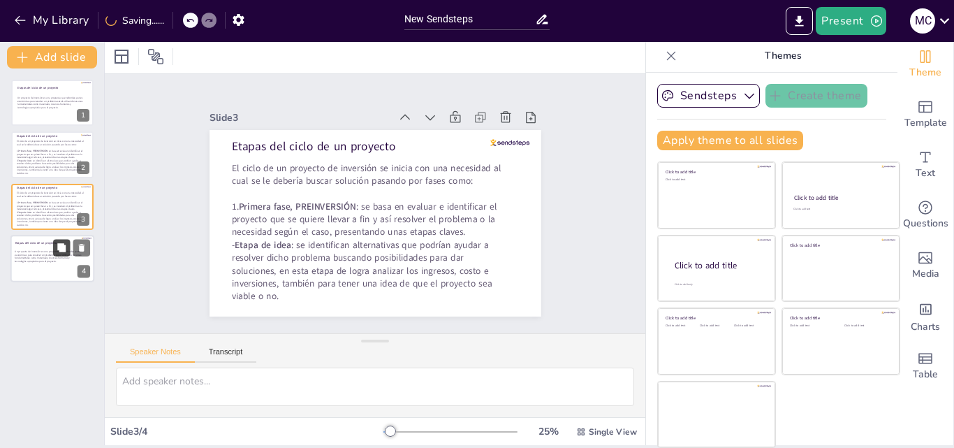
click at [55, 249] on button at bounding box center [61, 248] width 17 height 17
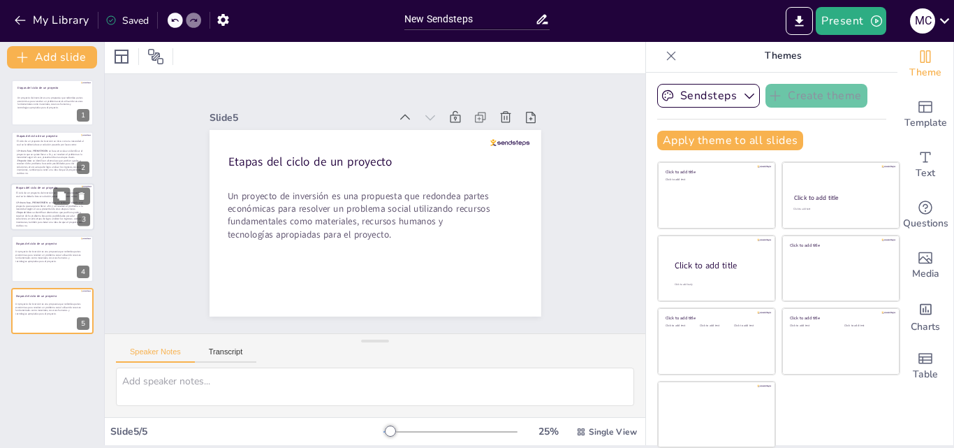
click at [43, 203] on strong "Primera fase, PREINVERSIÓN" at bounding box center [32, 202] width 30 height 3
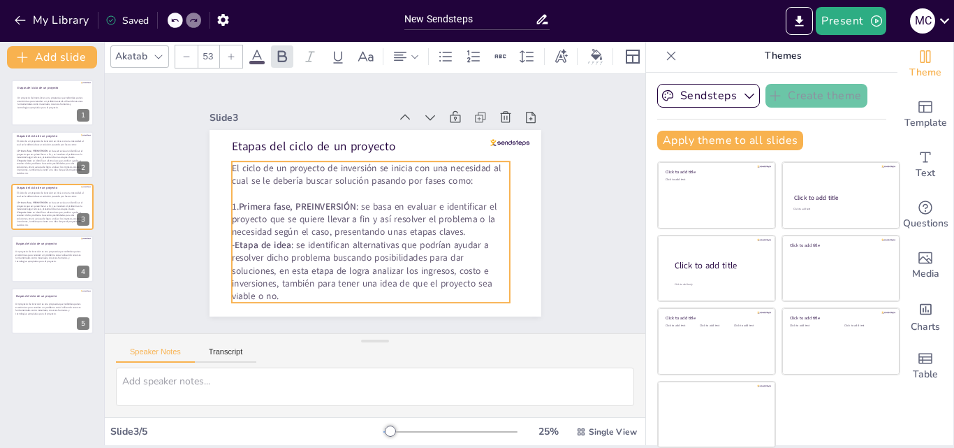
click at [283, 252] on p "- Etapa de idea : se identifican alternativas que podrían ayudar a resolver dic…" at bounding box center [371, 270] width 278 height 64
drag, startPoint x: 238, startPoint y: 244, endPoint x: 223, endPoint y: 239, distance: 16.1
click at [232, 240] on p "- Etapa de idea : se identifican alternativas que podrían ayudar a resolver dic…" at bounding box center [371, 272] width 278 height 64
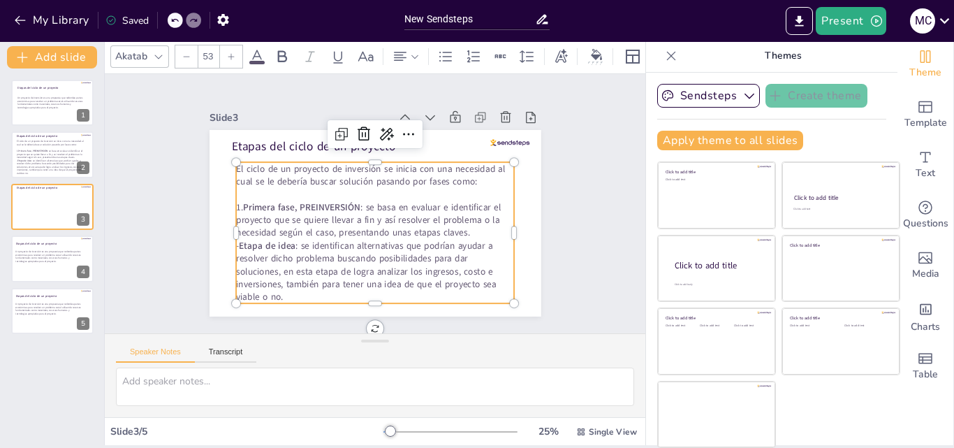
drag, startPoint x: 231, startPoint y: 239, endPoint x: 270, endPoint y: 292, distance: 66.0
click at [270, 291] on p "- Etapa de idea : se identifican alternativas que podrían ayudar a resolver dic…" at bounding box center [375, 271] width 278 height 64
copy p "- Etapa de idea : se identifican alternativas que podrían ayudar a resolver dic…"
click at [57, 156] on p "1. Primera fase, PREINVERSIÓN : se basa en evaluar e identificar el proyecto qu…" at bounding box center [51, 154] width 71 height 10
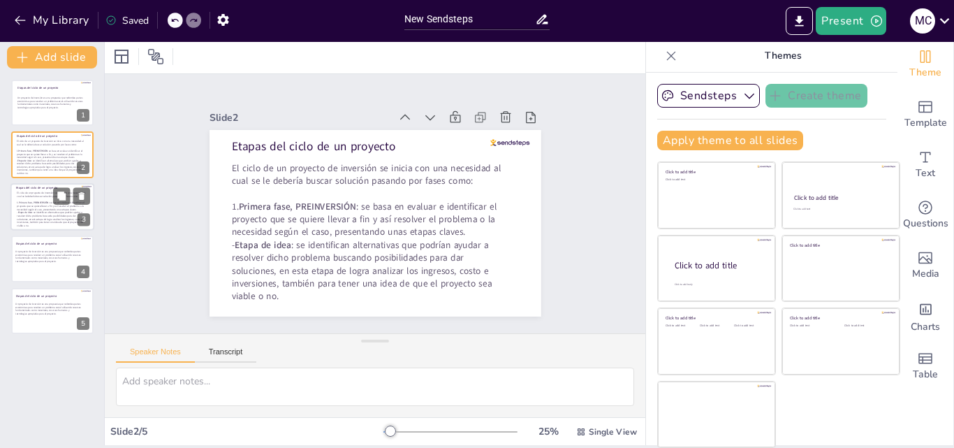
click at [45, 204] on p "1. Primera fase, PREINVERSIÓN : se basa en evaluar e identificar el proyecto qu…" at bounding box center [52, 206] width 71 height 10
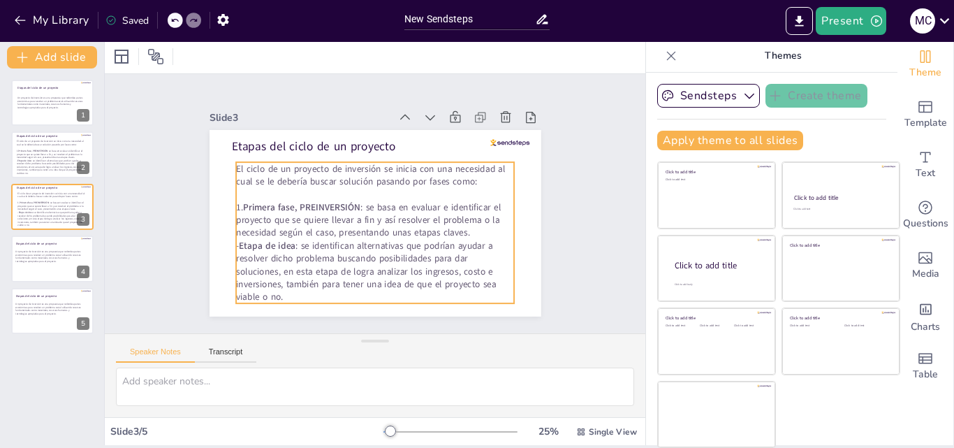
click at [245, 273] on p "- Etapa de idea : se identifican alternativas que podrían ayudar a resolver dic…" at bounding box center [375, 271] width 278 height 64
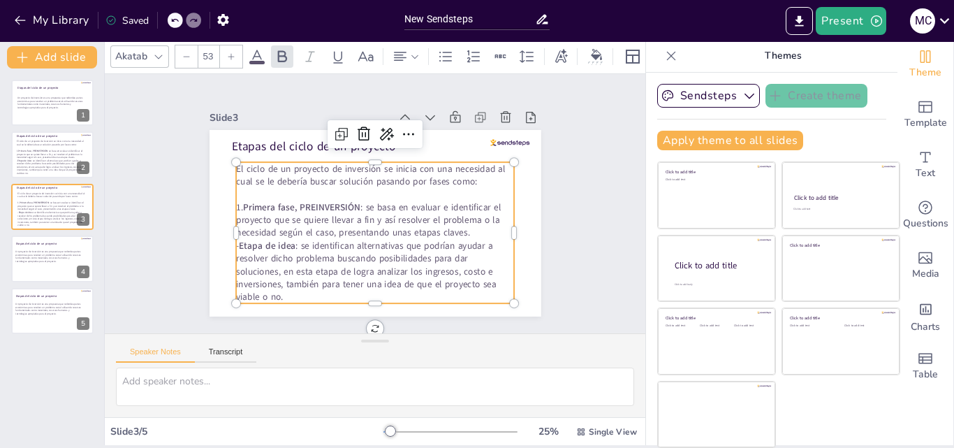
click at [245, 273] on p "- Etapa de idea : se identifican alternativas que podrían ayudar a resolver dic…" at bounding box center [375, 271] width 278 height 64
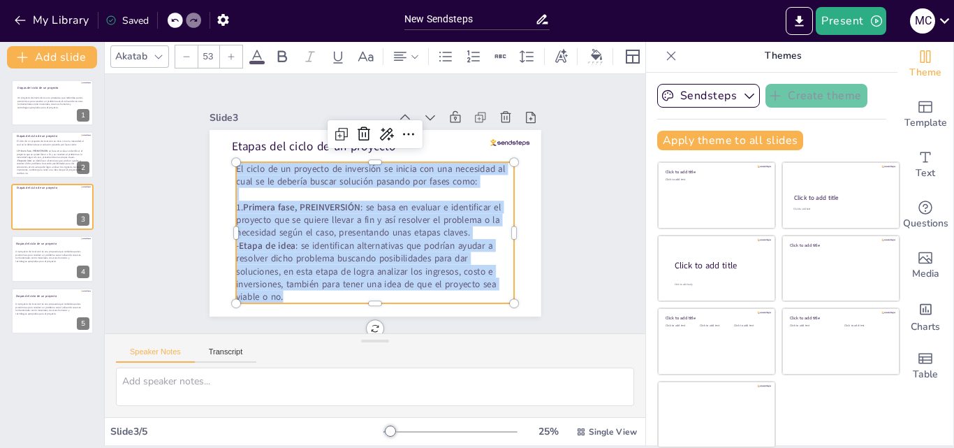
drag, startPoint x: 282, startPoint y: 288, endPoint x: 217, endPoint y: 173, distance: 132.0
click at [217, 173] on div "E tapas del ciclo de un proyecto El ciclo de un proyecto de inversión se inicia…" at bounding box center [376, 223] width 332 height 187
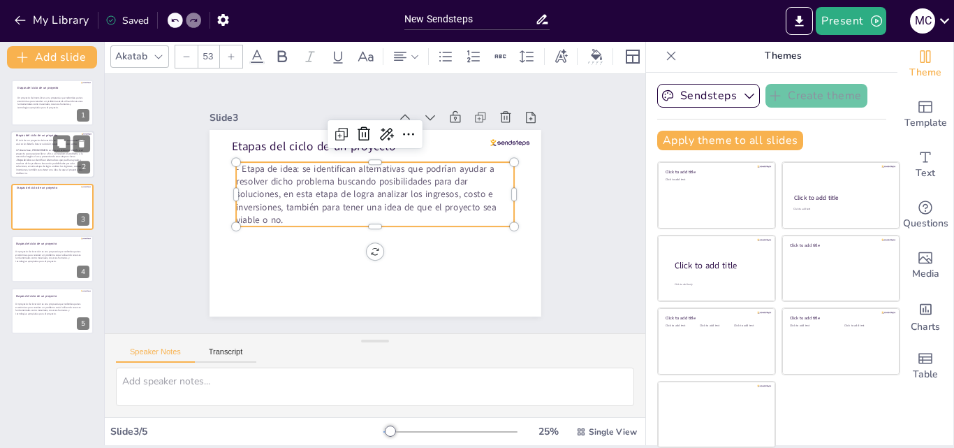
click at [43, 153] on p "1. Primera fase, PREINVERSIÓN : se basa en evaluar e identificar el proyecto qu…" at bounding box center [51, 154] width 71 height 10
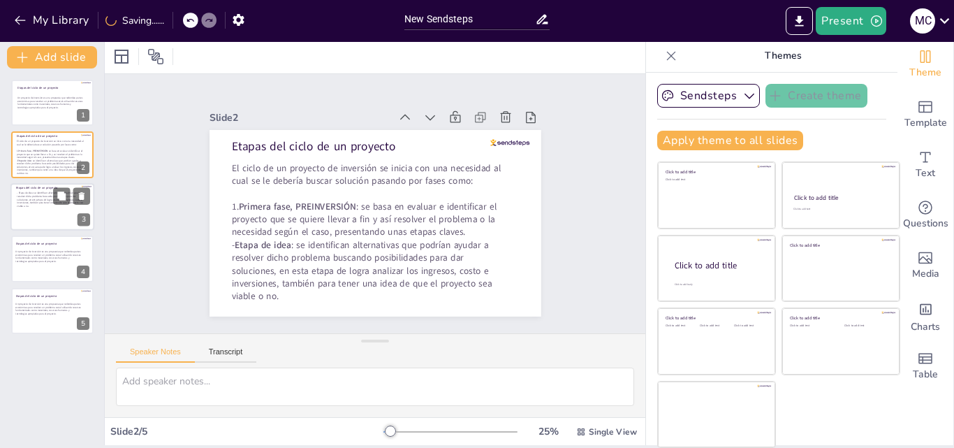
click at [43, 186] on p "E tapas del ciclo de un proyecto" at bounding box center [49, 187] width 66 height 4
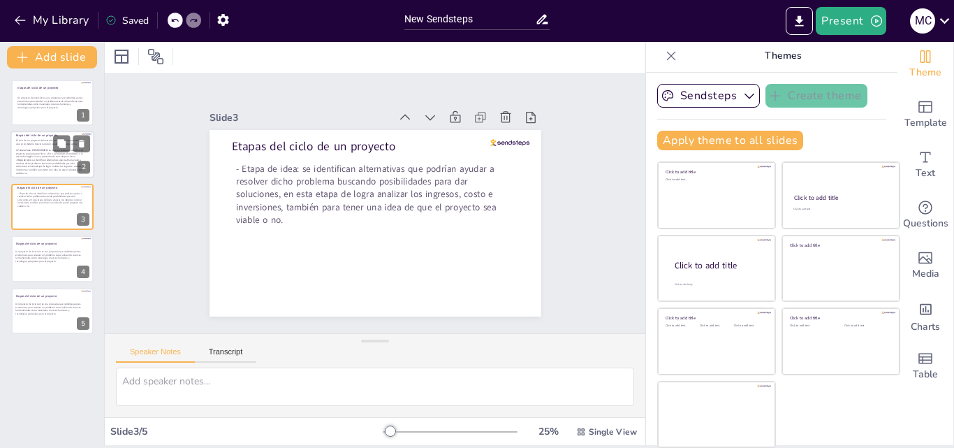
click at [46, 162] on p "- Etapa de idea : se identifican alternativas que podrían ayudar a resolver dic…" at bounding box center [51, 167] width 71 height 16
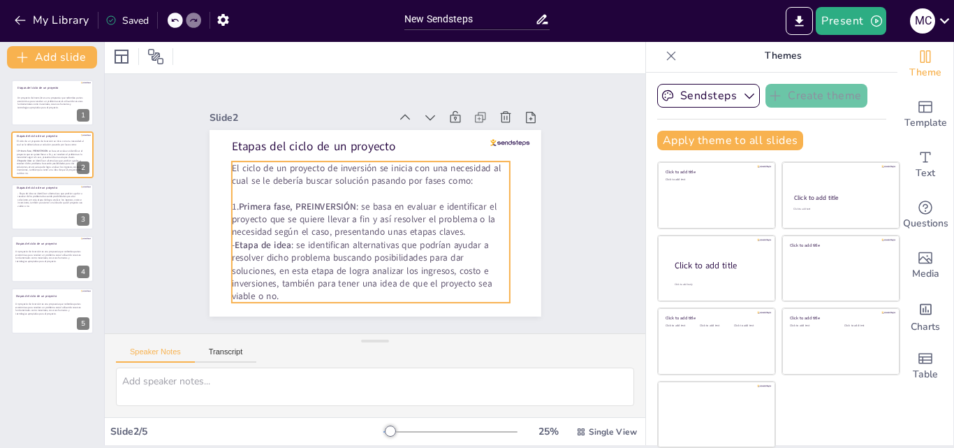
click at [250, 265] on p "- Etapa de idea : se identifican alternativas que podrían ayudar a resolver dic…" at bounding box center [371, 270] width 278 height 64
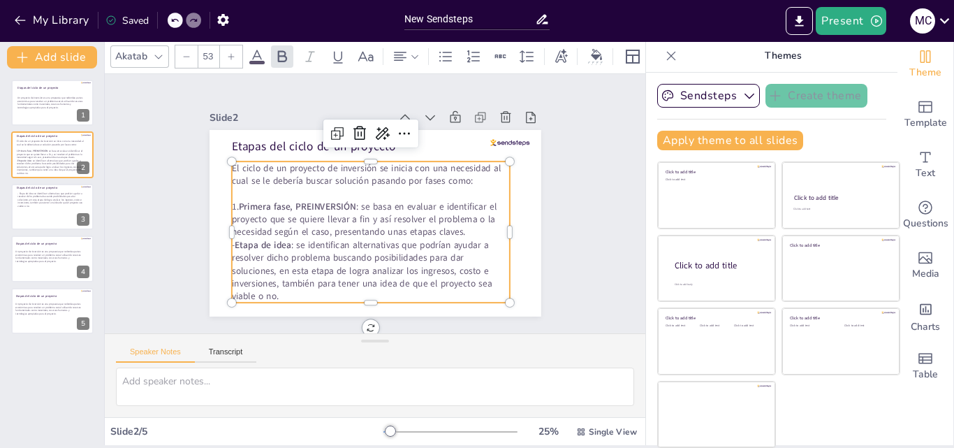
click at [251, 264] on p "- Etapa de idea : se identifican alternativas que podrían ayudar a resolver dic…" at bounding box center [371, 270] width 278 height 64
drag, startPoint x: 229, startPoint y: 242, endPoint x: 266, endPoint y: 289, distance: 59.7
click at [266, 289] on p "- Etapa de idea : se identifican alternativas que podrían ayudar a resolver dic…" at bounding box center [371, 270] width 278 height 64
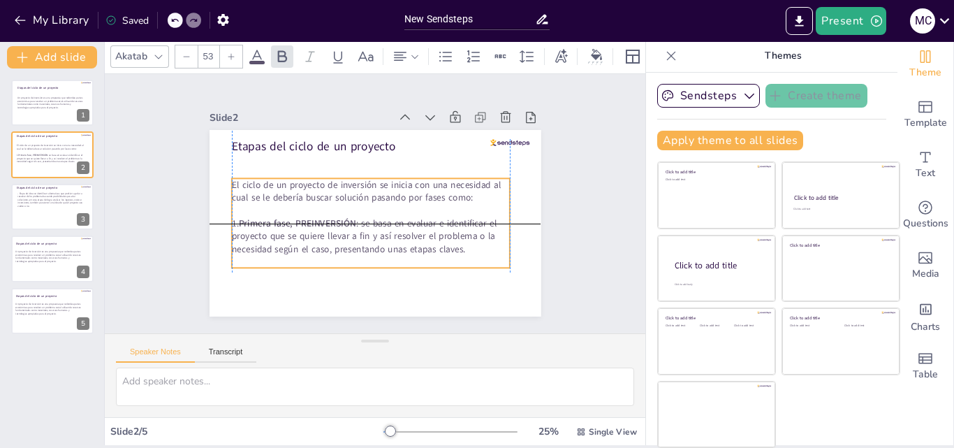
drag, startPoint x: 326, startPoint y: 220, endPoint x: 330, endPoint y: 228, distance: 8.8
click at [330, 228] on p "1. Primera fase, PREINVERSIÓN : se basa en evaluar e identificar el proyecto qu…" at bounding box center [371, 236] width 278 height 38
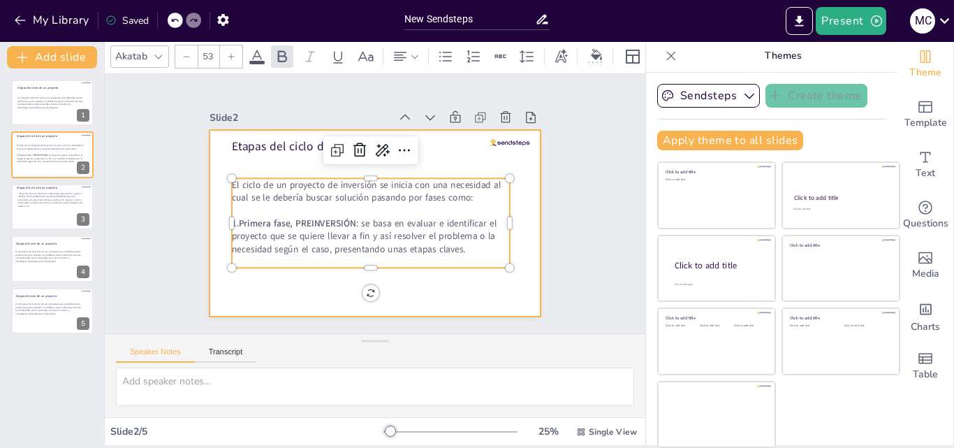
click at [323, 289] on div at bounding box center [376, 223] width 332 height 187
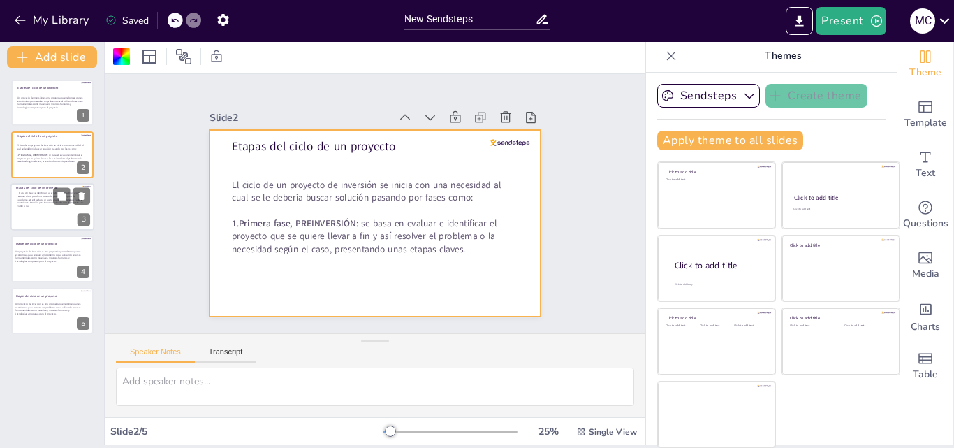
click at [44, 201] on p "- Etapa de idea: se identifican alternativas que podrían ayudar a resolver dich…" at bounding box center [52, 199] width 71 height 16
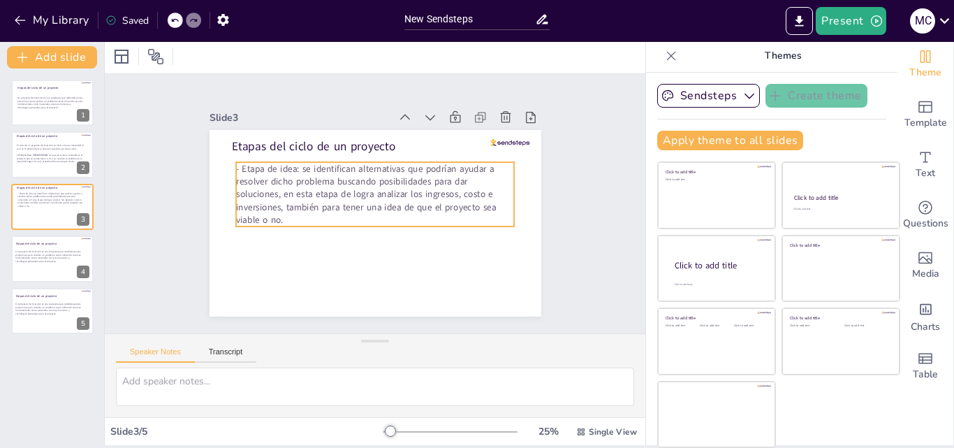
click at [251, 185] on p "- Etapa de idea: se identifican alternativas que podrían ayudar a resolver dich…" at bounding box center [375, 194] width 278 height 64
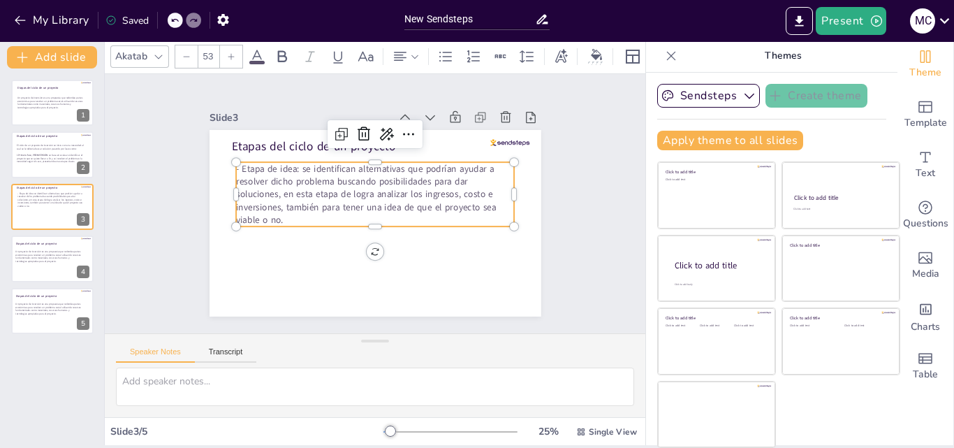
click at [251, 185] on p "- Etapa de idea: se identifican alternativas que podrían ayudar a resolver dich…" at bounding box center [375, 194] width 278 height 64
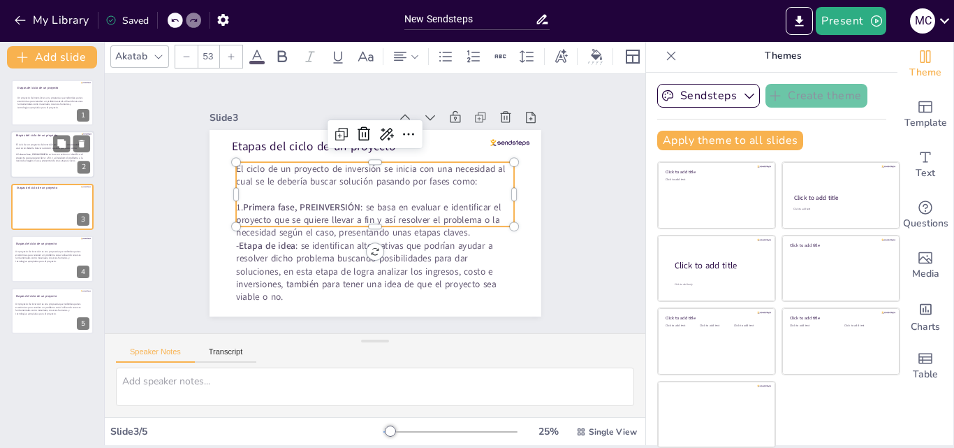
click at [33, 149] on p "El ciclo de un proyecto de inversión se inicia con una necesidad al cual se le …" at bounding box center [51, 146] width 71 height 6
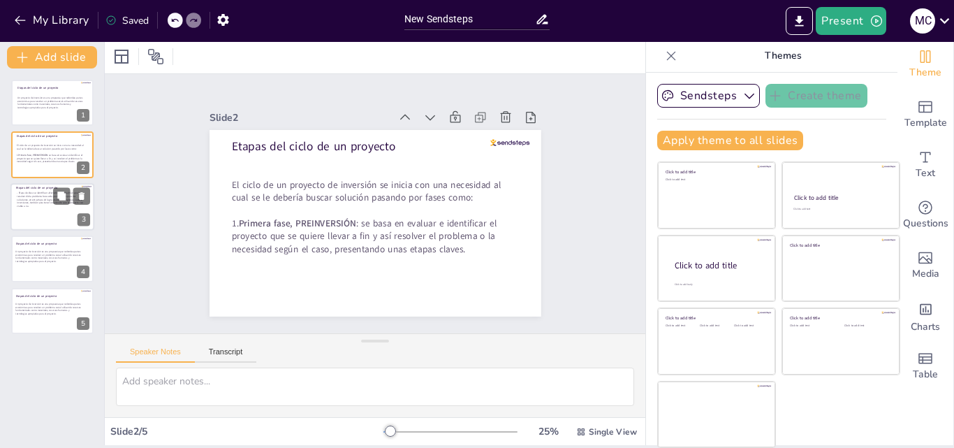
click at [30, 198] on p "- Etapa de idea: se identifican alternativas que podrían ayudar a resolver dich…" at bounding box center [52, 199] width 71 height 16
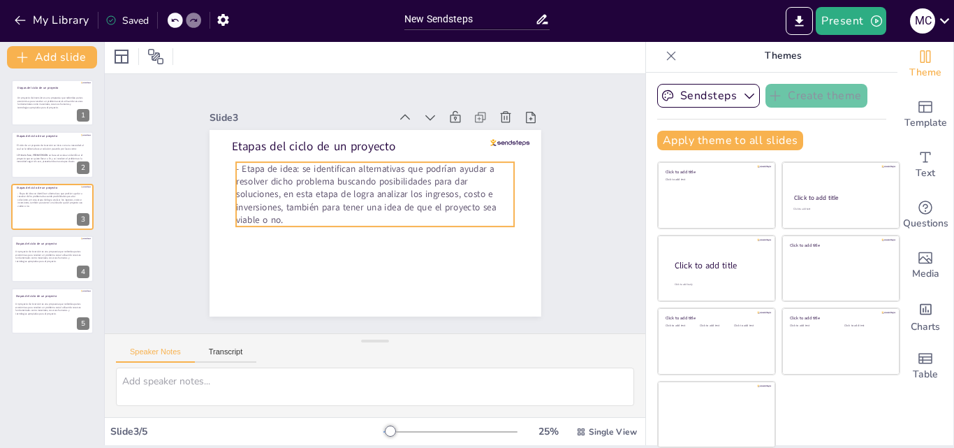
click at [256, 184] on p "- Etapa de idea: se identifican alternativas que podrían ayudar a resolver dich…" at bounding box center [375, 194] width 278 height 64
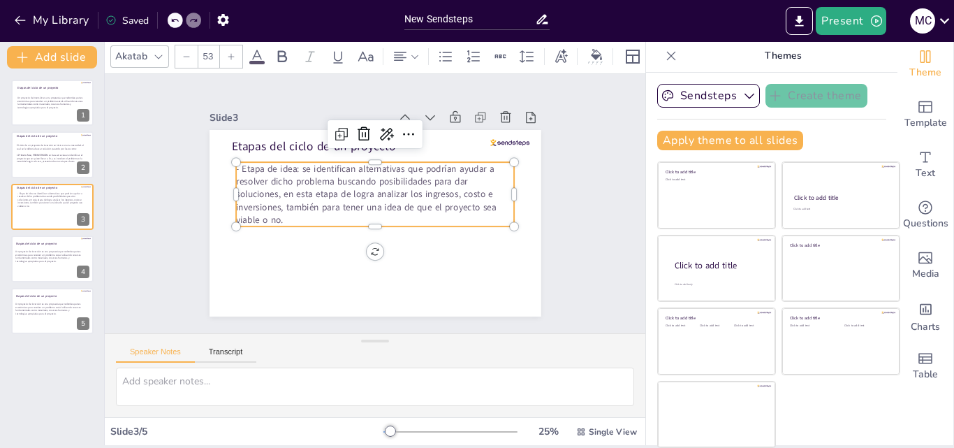
click at [282, 162] on p "- Etapa de idea: se identifican alternativas que podrían ayudar a resolver dich…" at bounding box center [375, 194] width 278 height 64
click at [279, 165] on p "- Etapa de idea: se identifican alternativas que podrían ayudar a resolver dich…" at bounding box center [375, 194] width 278 height 64
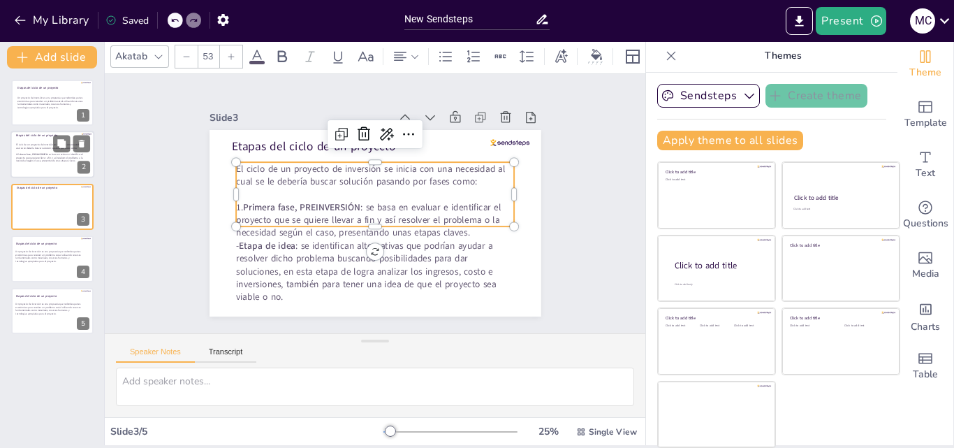
click at [45, 164] on p at bounding box center [51, 164] width 71 height 3
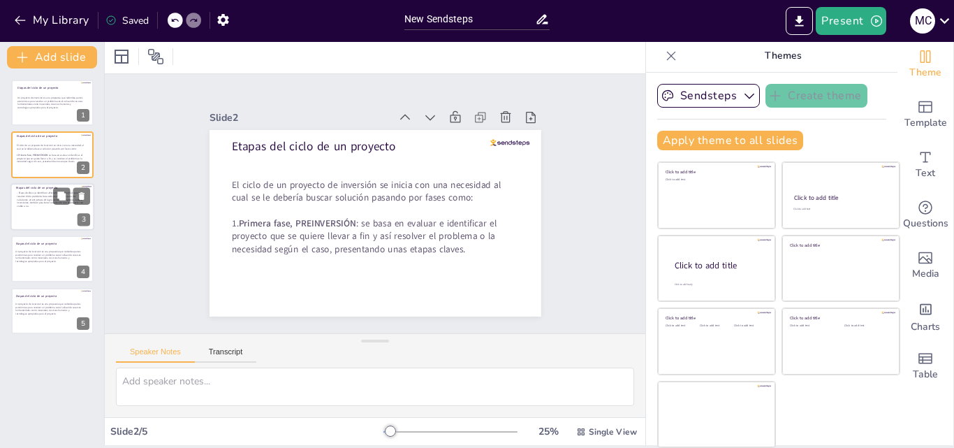
click at [36, 199] on p "- Etapa de idea: se identifican alternativas que podrían ayudar a resolver dich…" at bounding box center [52, 199] width 71 height 16
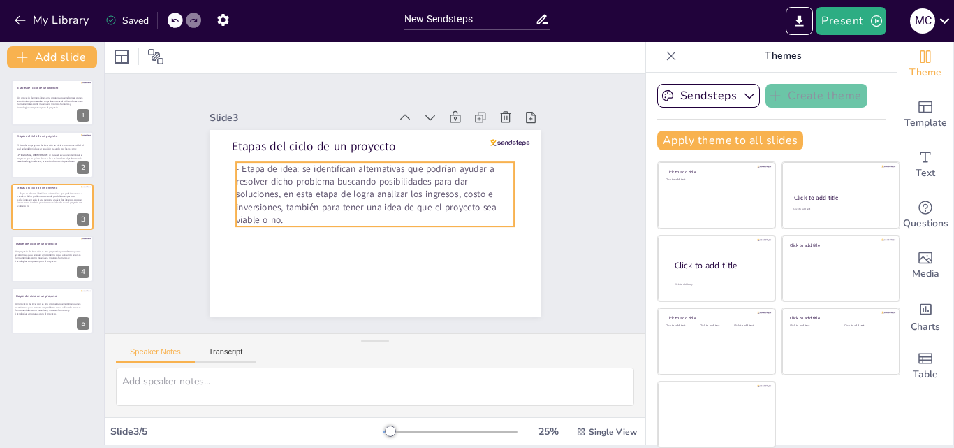
click at [236, 162] on p "- Etapa de idea: se identifican alternativas que podrían ayudar a resolver dich…" at bounding box center [375, 194] width 278 height 64
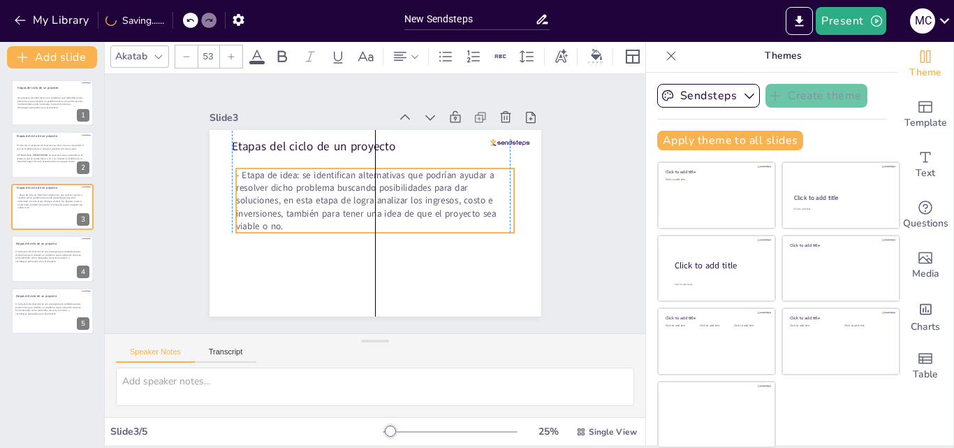
click at [236, 168] on p "- Etapa de idea: se identifican alternativas que podrían ayudar a resolver dich…" at bounding box center [375, 200] width 278 height 64
click at [254, 174] on p "- Etapa de idea: se identifican alternativas que podrían ayudar a resolver dich…" at bounding box center [375, 200] width 278 height 64
click at [259, 168] on p "- Etapa de idea: se identifican alternativas que podrían ayudar a resolver dich…" at bounding box center [375, 200] width 278 height 64
click at [261, 168] on p "- Etapa de idea: se identifican alternativas que podrían ayudar a resolver dich…" at bounding box center [375, 200] width 278 height 64
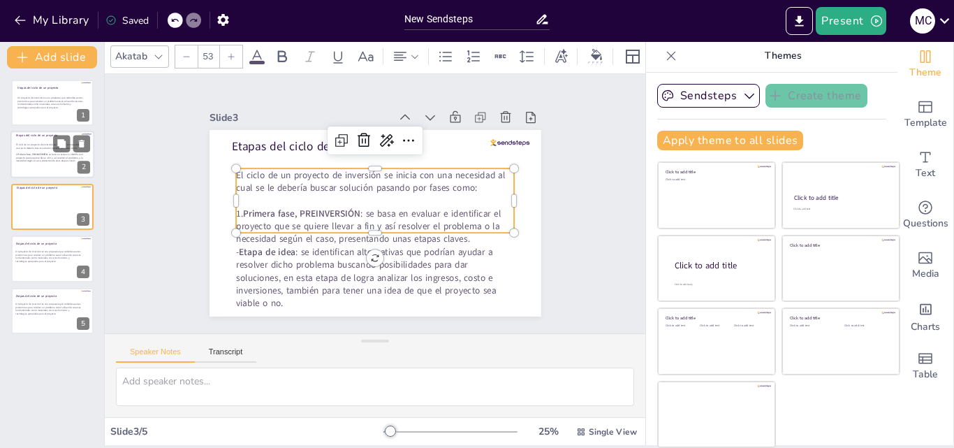
click at [20, 163] on p at bounding box center [51, 164] width 71 height 3
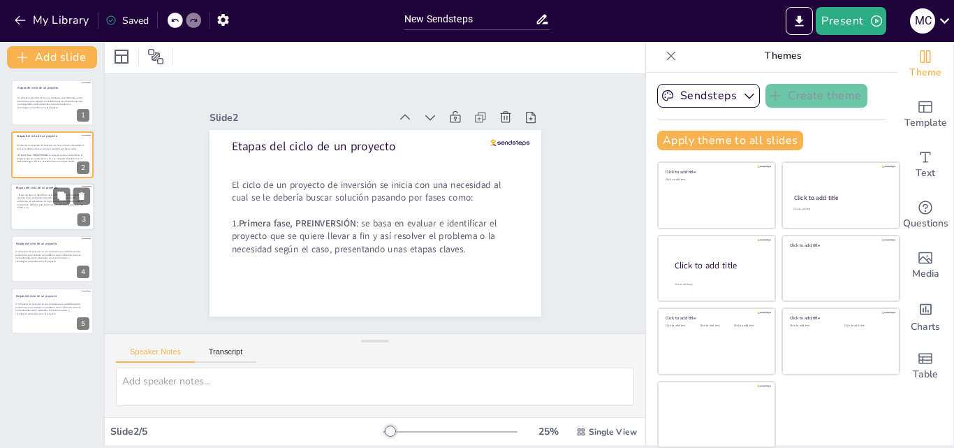
click at [38, 183] on div "E tapas del ciclo de un proyecto - Etapa de idea: se identifican alternativas q…" at bounding box center [52, 183] width 84 height 0
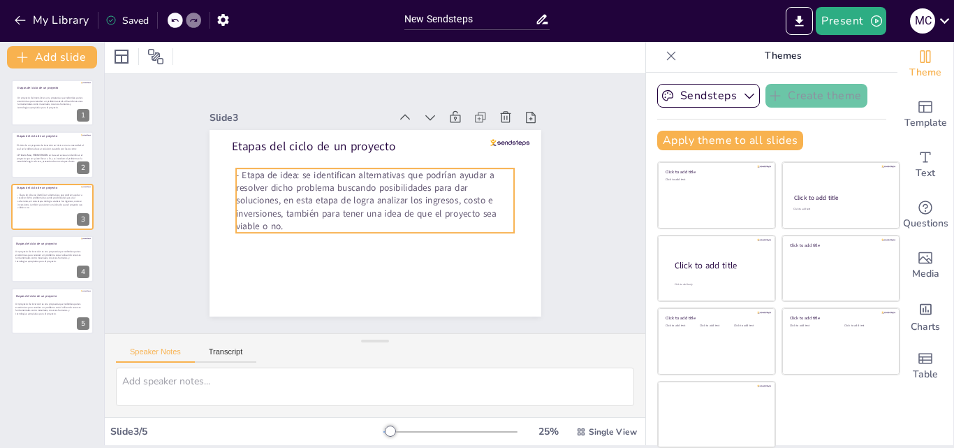
click at [289, 217] on p "- Etapa de idea: se identifican alternativas que podrían ayudar a resolver dich…" at bounding box center [375, 200] width 278 height 64
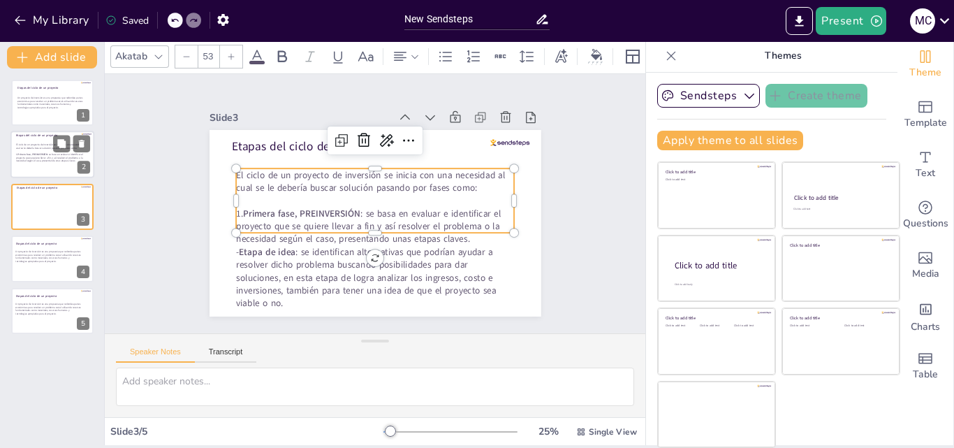
click at [29, 151] on p at bounding box center [51, 151] width 71 height 3
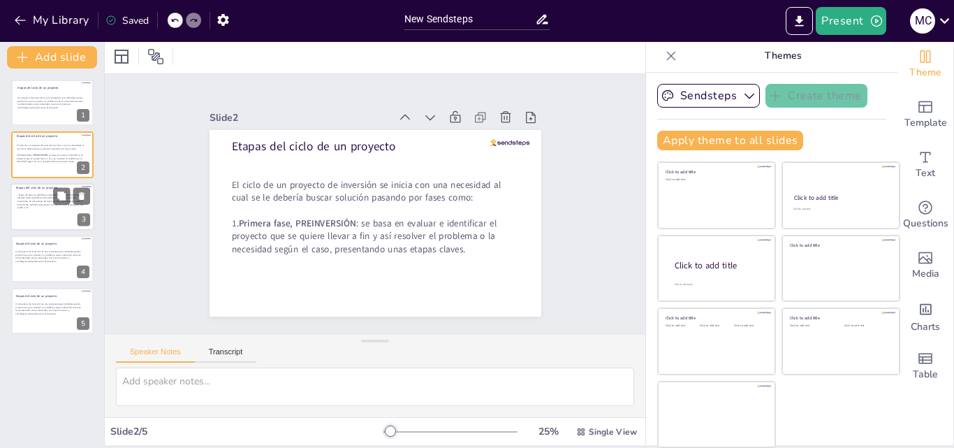
click at [27, 206] on p "- Etapa de idea: se identifican alternativas que podrían ayudar a resolver dich…" at bounding box center [52, 201] width 71 height 16
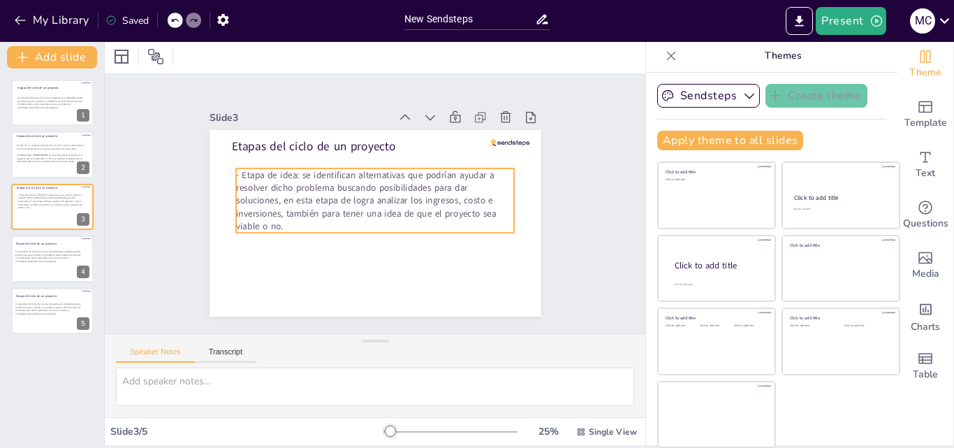
click at [274, 226] on p "- Etapa de idea: se identifican alternativas que podrían ayudar a resolver dich…" at bounding box center [375, 200] width 278 height 64
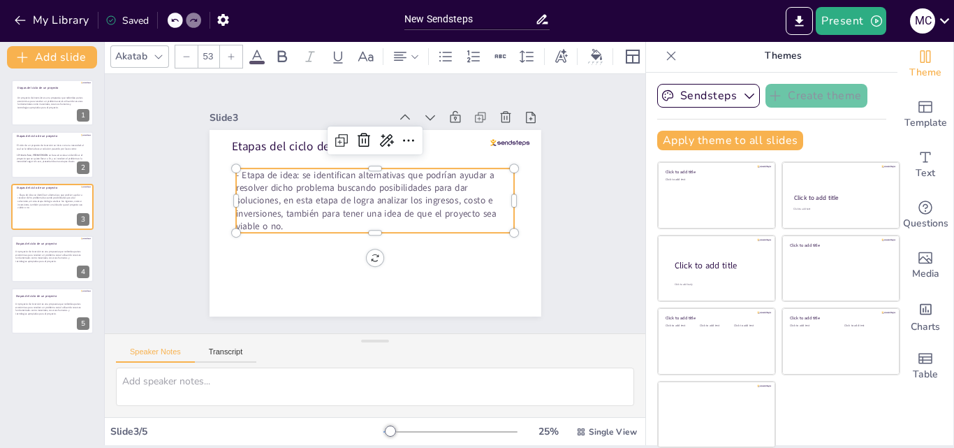
click at [273, 219] on p "- Etapa de idea: se identifican alternativas que podrían ayudar a resolver dich…" at bounding box center [375, 200] width 278 height 64
click at [274, 219] on p "- Etapa de idea: se identifican alternativas que podrían ayudar a resolver dich…" at bounding box center [375, 200] width 278 height 64
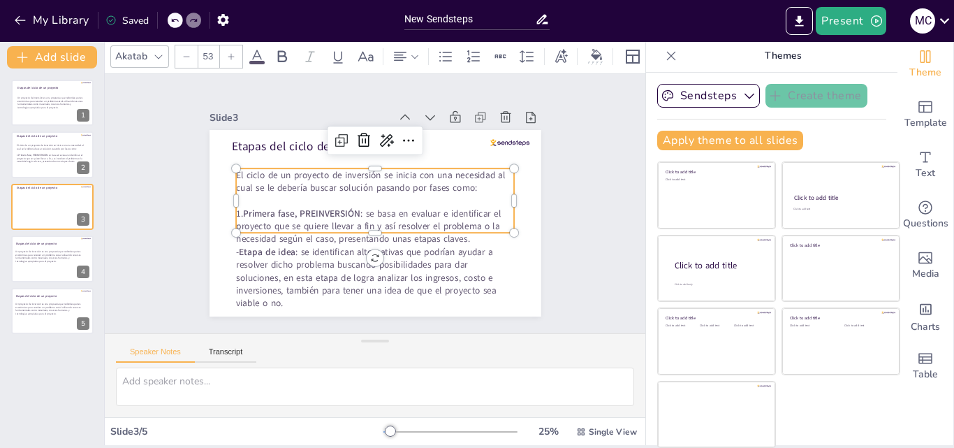
click at [407, 289] on p "- Etapa de idea : se identifican alternativas que podrían ayudar a resolver dic…" at bounding box center [375, 277] width 278 height 64
click at [538, 188] on div "Slide 1 E tapas del ciclo de un proyecto Un proyecto de inversión es una propue…" at bounding box center [375, 204] width 410 height 226
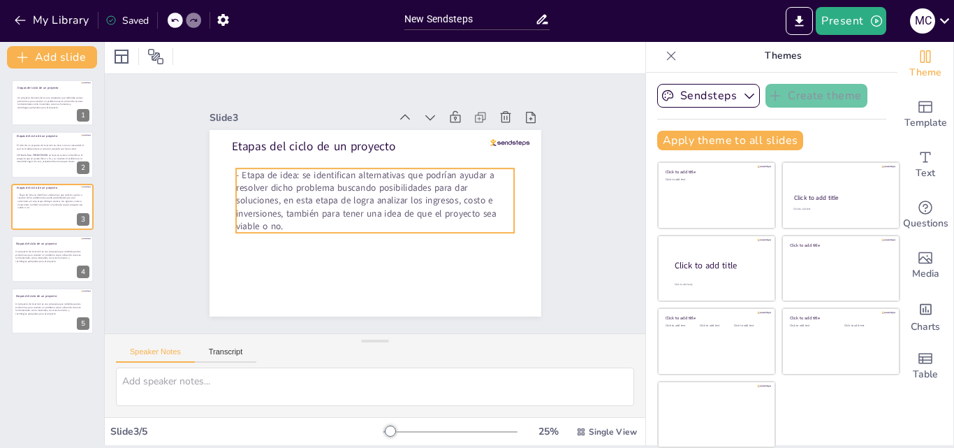
click at [270, 217] on p "- Etapa de idea: se identifican alternativas que podrían ayudar a resolver dich…" at bounding box center [375, 200] width 278 height 64
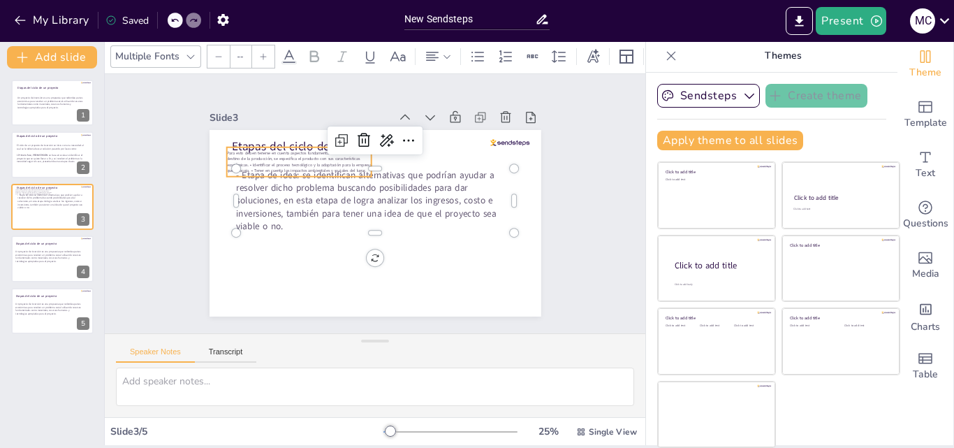
type input "24"
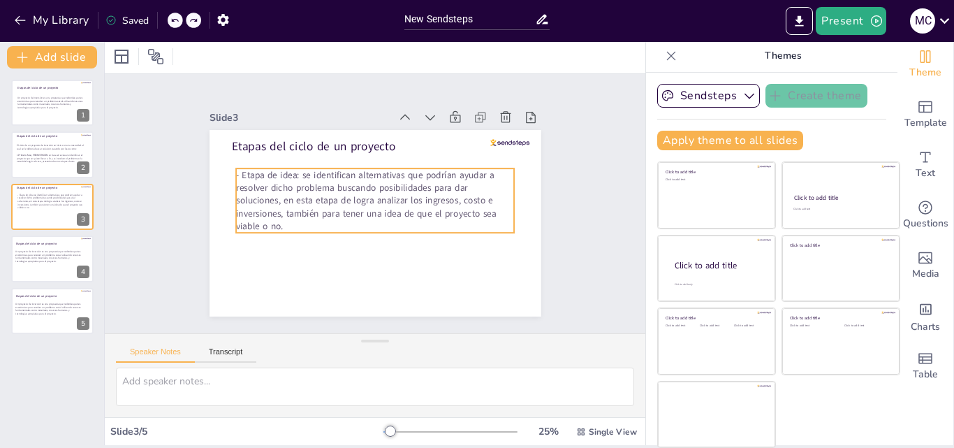
click at [270, 217] on p "- Etapa de idea: se identifican alternativas que podrían ayudar a resolver dich…" at bounding box center [375, 200] width 278 height 64
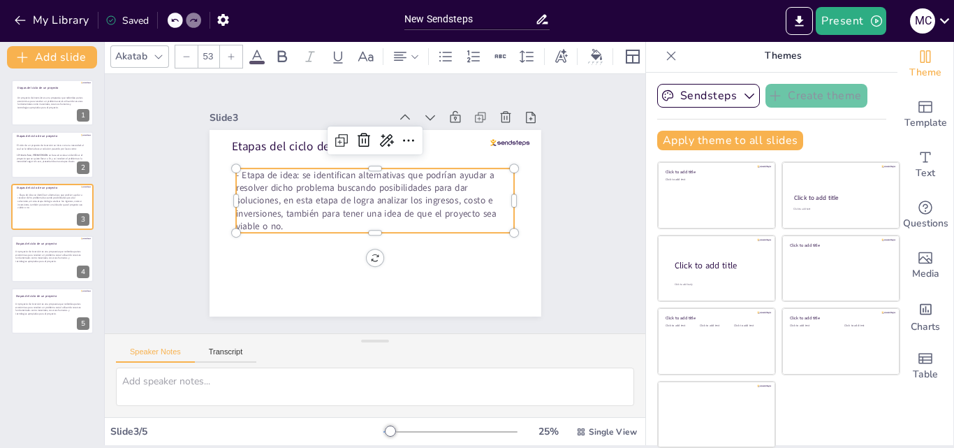
click at [270, 217] on p "- Etapa de idea: se identifican alternativas que podrían ayudar a resolver dich…" at bounding box center [375, 200] width 278 height 64
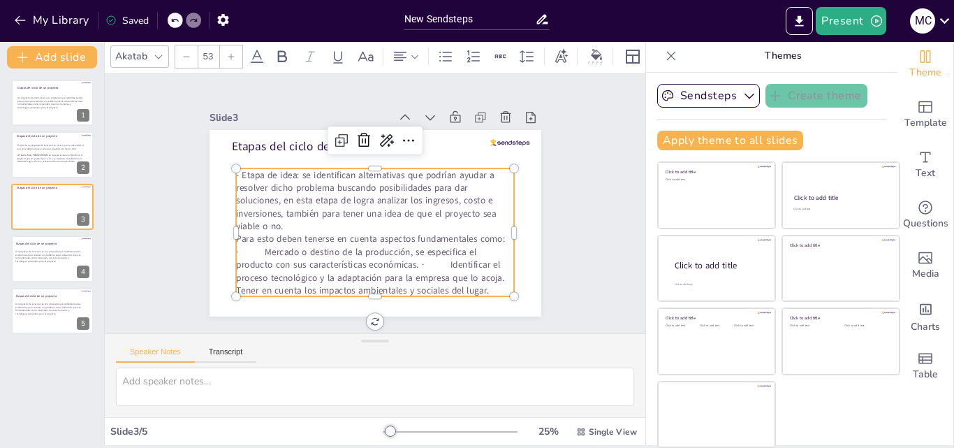
click at [564, 219] on div "Slide 1 E tapas del ciclo de un proyecto Un proyecto de inversión es una propue…" at bounding box center [375, 203] width 541 height 259
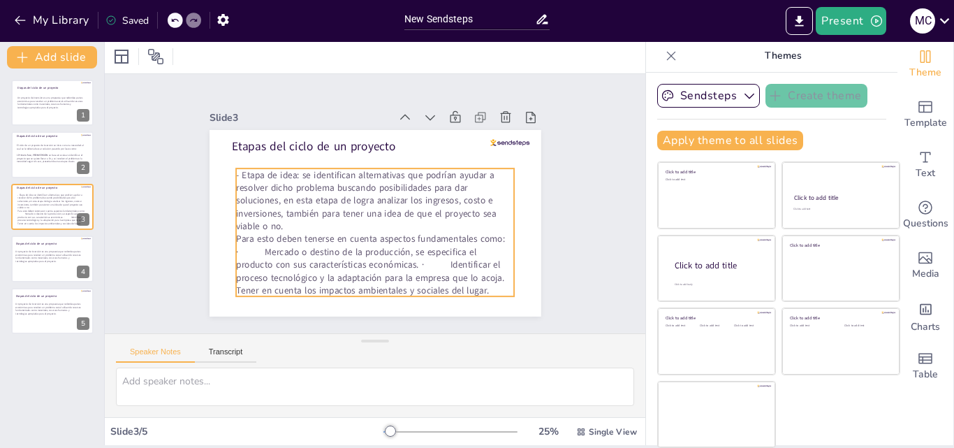
click at [248, 245] on p "Para esto deben tenerse en cuenta aspectos fundamentales como: · Mercado o dest…" at bounding box center [375, 265] width 278 height 64
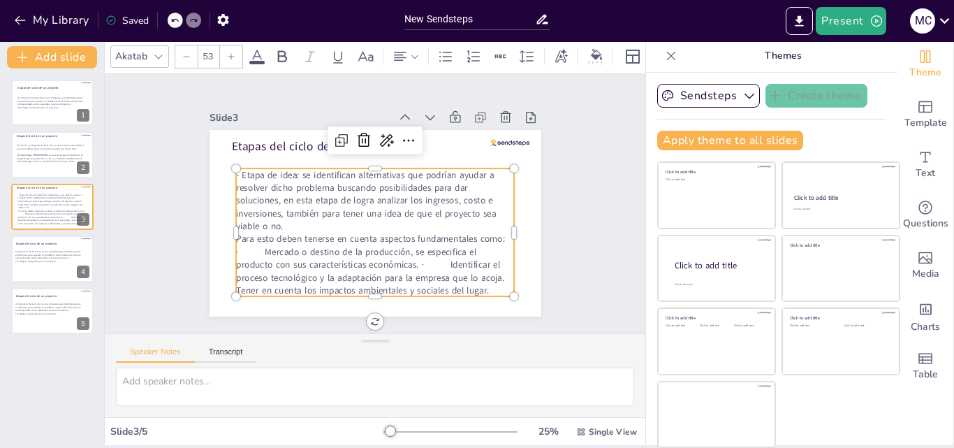
click at [247, 246] on p "Para esto deben tenerse en cuenta aspectos fundamentales como: · Mercado o dest…" at bounding box center [375, 265] width 278 height 64
click at [251, 246] on p "Para esto deben tenerse en cuenta aspectos fundamentales como: · Mercado o dest…" at bounding box center [375, 265] width 278 height 64
click at [387, 258] on p "Para esto deben tenerse en cuenta aspectos fundamentales como: · -Mercado o des…" at bounding box center [375, 265] width 278 height 64
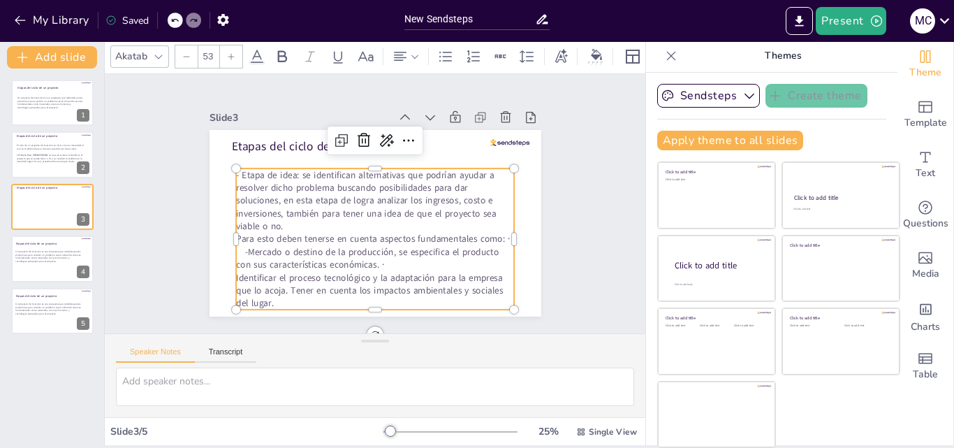
click at [368, 258] on p "Para esto deben tenerse en cuenta aspectos fundamentales como: · -Mercado o des…" at bounding box center [375, 252] width 278 height 38
click at [236, 273] on p "Identificar el proceso tecnológico y la adaptación para la empresa que lo acoja…" at bounding box center [375, 290] width 278 height 38
click at [312, 284] on p "- Identificar el proceso tecnológico y la adaptación para la empresa que lo aco…" at bounding box center [375, 290] width 278 height 38
click at [231, 304] on div at bounding box center [236, 309] width 11 height 11
click at [236, 300] on p "Tener en cuenta los impactos ambientales y sociales del lugar." at bounding box center [375, 303] width 278 height 13
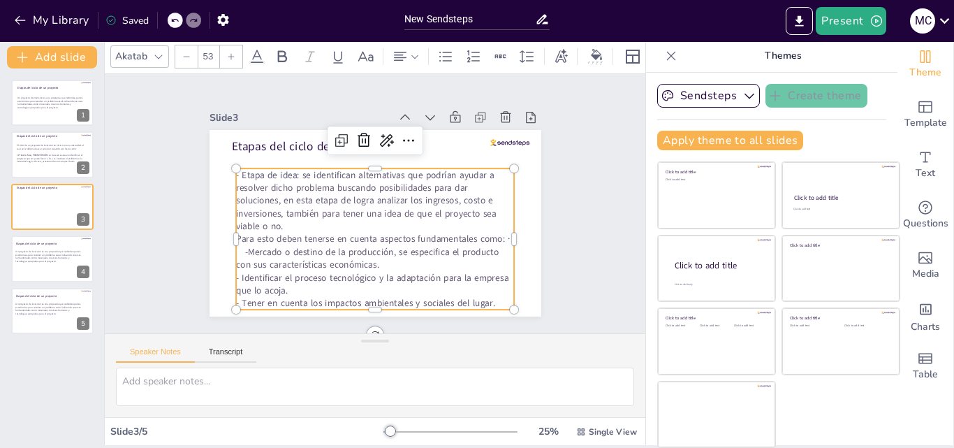
click at [236, 251] on p "Para esto deben tenerse en cuenta aspectos fundamentales como: · -Mercado o des…" at bounding box center [375, 252] width 278 height 38
click at [537, 211] on div "Slide 1 E tapas del ciclo de un proyecto Un proyecto de inversión es una propue…" at bounding box center [375, 204] width 410 height 226
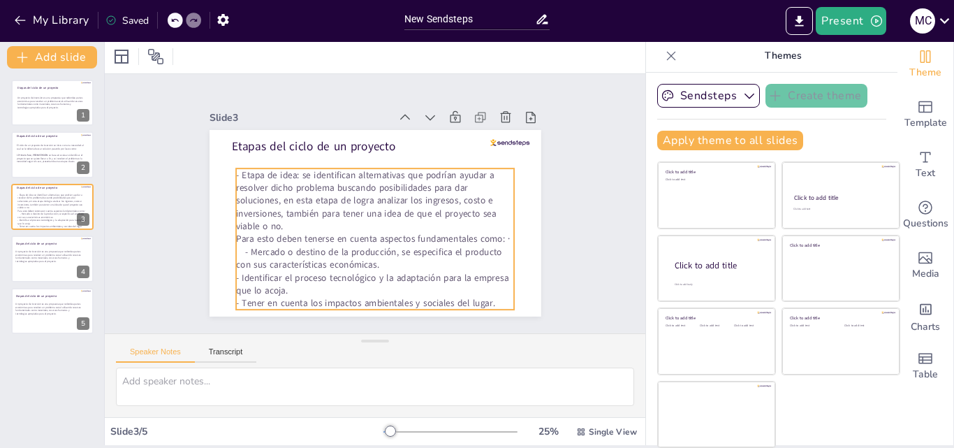
click at [483, 233] on p "Para esto deben tenerse en cuenta aspectos fundamentales como: · - Mercado o de…" at bounding box center [375, 252] width 278 height 38
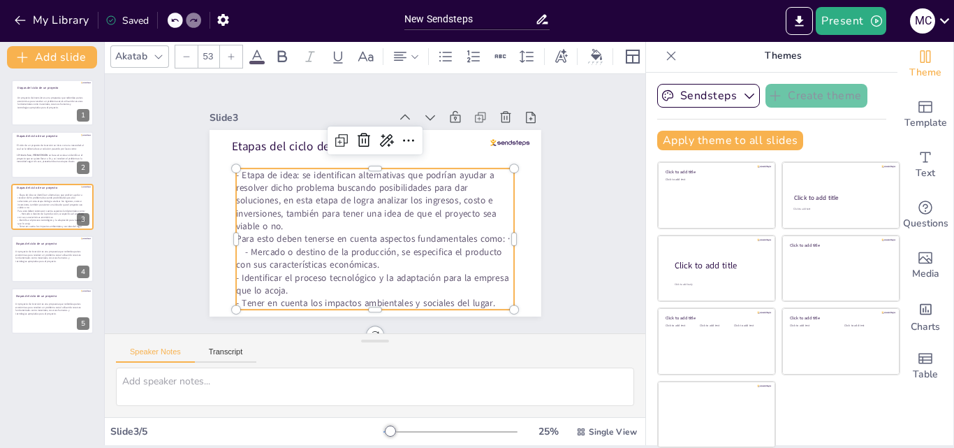
click at [497, 233] on p "Para esto deben tenerse en cuenta aspectos fundamentales como: · - Mercado o de…" at bounding box center [375, 252] width 278 height 38
click at [492, 235] on p "Para esto deben tenerse en cuenta aspectos fundamentales como: · - Mercado o de…" at bounding box center [375, 252] width 278 height 38
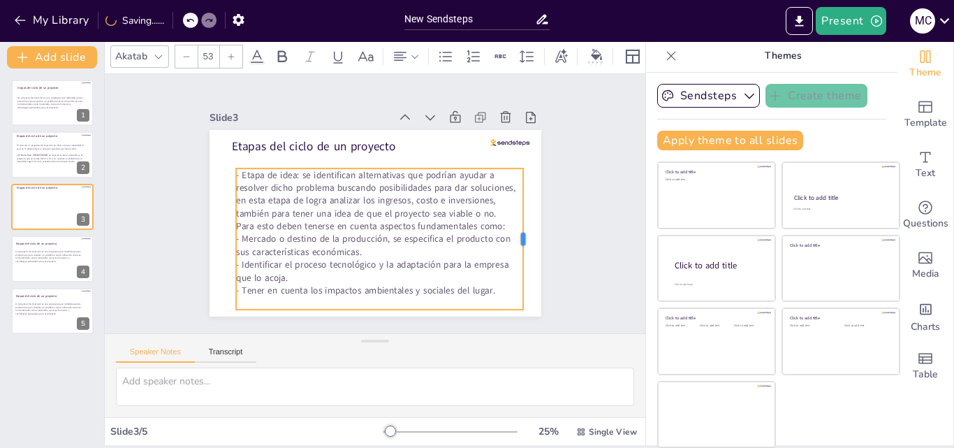
drag, startPoint x: 499, startPoint y: 233, endPoint x: 514, endPoint y: 234, distance: 15.4
click at [523, 233] on div at bounding box center [528, 238] width 11 height 141
click at [560, 230] on div "Slide 1 E tapas del ciclo de un proyecto Un proyecto de inversión es una propue…" at bounding box center [375, 204] width 410 height 226
drag, startPoint x: 418, startPoint y: 245, endPoint x: 411, endPoint y: 244, distance: 7.0
click at [411, 244] on p "Para esto deben tenerse en cuenta aspectos fundamentales como: - Mercado o dest…" at bounding box center [376, 238] width 289 height 38
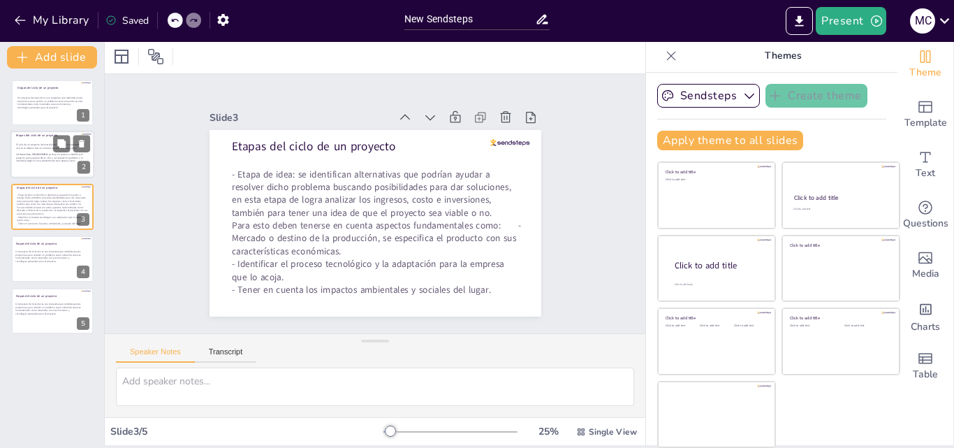
click at [31, 154] on strong "Primera fase, PREINVERSIÓN" at bounding box center [32, 154] width 30 height 3
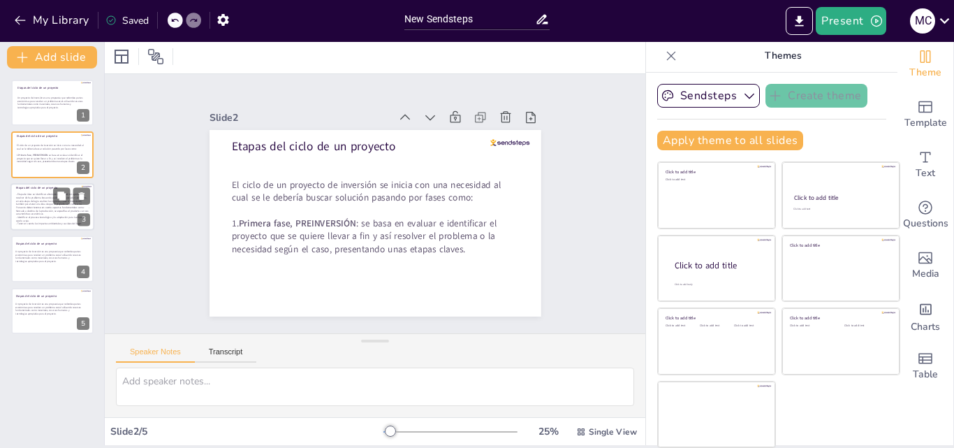
click at [29, 198] on span "- Etapa de idea: se identifican alternativas que podrían ayudar a resolver dich…" at bounding box center [51, 199] width 71 height 13
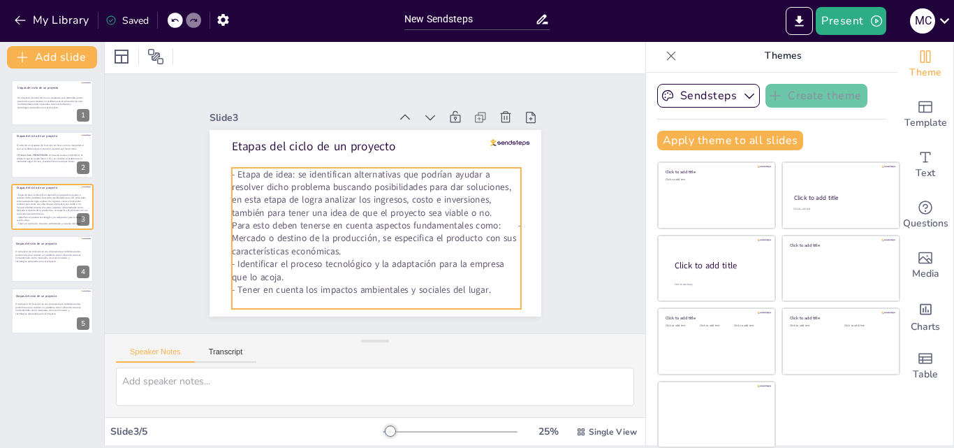
click at [248, 171] on span "- Etapa de idea: se identifican alternativas que podrían ayudar a resolver dich…" at bounding box center [371, 193] width 279 height 51
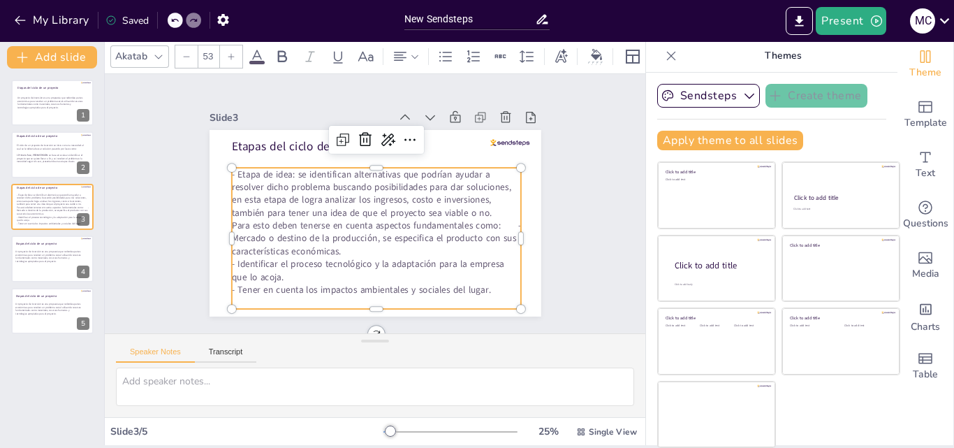
click at [272, 168] on span "- Etapa de idea: se identifican alternativas que podrían ayudar a resolver dich…" at bounding box center [371, 193] width 279 height 51
drag, startPoint x: 277, startPoint y: 168, endPoint x: 217, endPoint y: 158, distance: 61.6
click at [217, 158] on div "E tapas del ciclo de un proyecto - Etapa de idea: se identifican alternativas q…" at bounding box center [376, 223] width 332 height 187
click at [232, 168] on span "- Etapa de idea: se identifican alternativas que podrían ayudar a resolver dich…" at bounding box center [371, 193] width 279 height 51
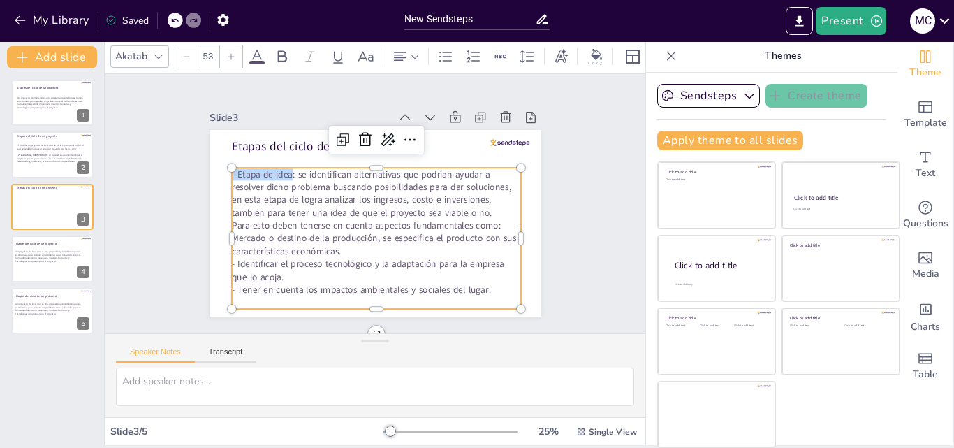
click at [232, 168] on span "- Etapa de idea: se identifican alternativas que podrían ayudar a resolver dich…" at bounding box center [371, 193] width 279 height 51
drag, startPoint x: 221, startPoint y: 168, endPoint x: 276, endPoint y: 173, distance: 55.4
click at [276, 173] on span "- Etapa de idea: se identifican alternativas que podrían ayudar a resolver dich…" at bounding box center [371, 193] width 279 height 51
click at [280, 52] on icon at bounding box center [282, 56] width 17 height 17
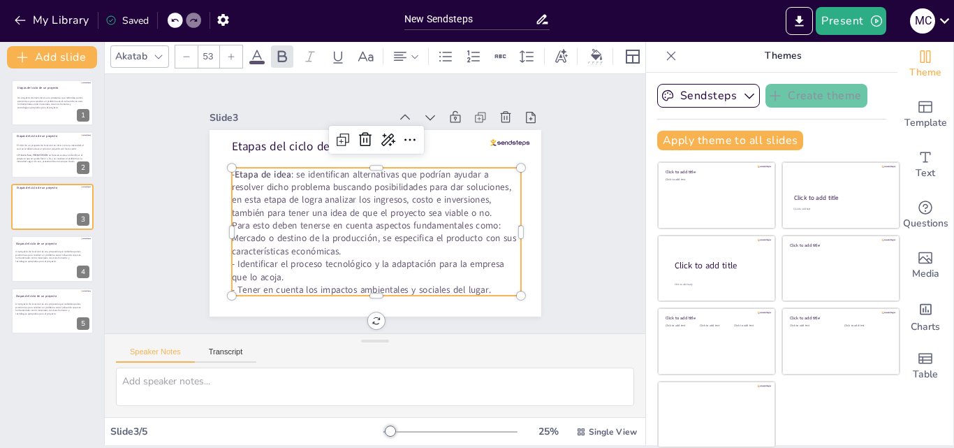
click at [568, 208] on div "Slide 1 E tapas del ciclo de un proyecto Un proyecto de inversión es una propue…" at bounding box center [375, 203] width 541 height 259
click at [232, 235] on p "Para esto deben tenerse en cuenta aspectos fundamentales como: - Mercado o dest…" at bounding box center [376, 238] width 289 height 38
click at [232, 233] on p "Para esto deben tenerse en cuenta aspectos fundamentales como: - Mercado o dest…" at bounding box center [376, 238] width 289 height 38
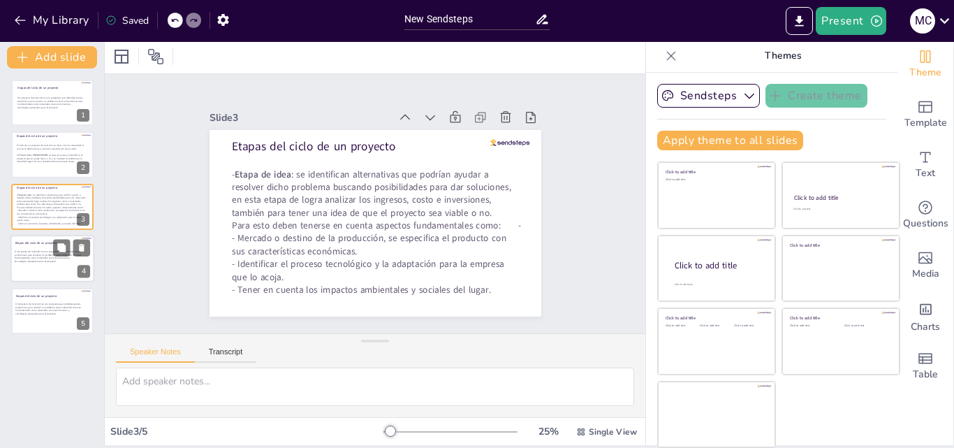
click at [35, 264] on div at bounding box center [52, 259] width 84 height 48
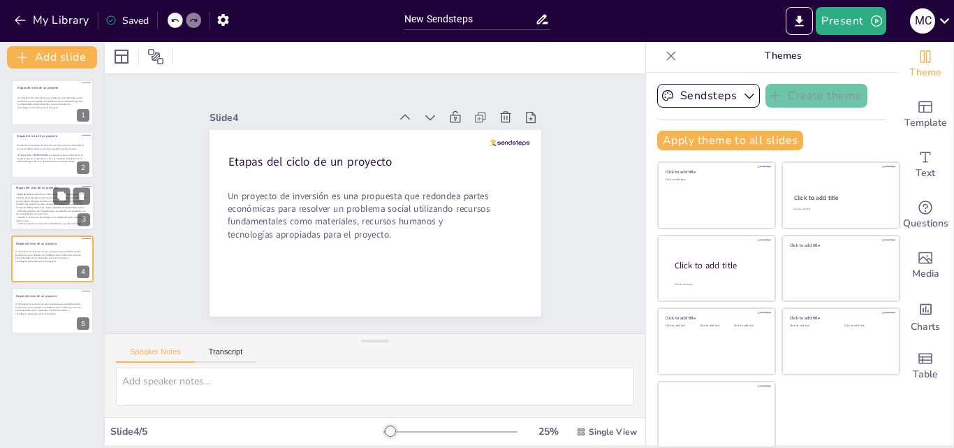
click at [33, 212] on p "Para esto deben tenerse en cuenta aspectos fundamentales como: - - Mercado o de…" at bounding box center [52, 210] width 73 height 10
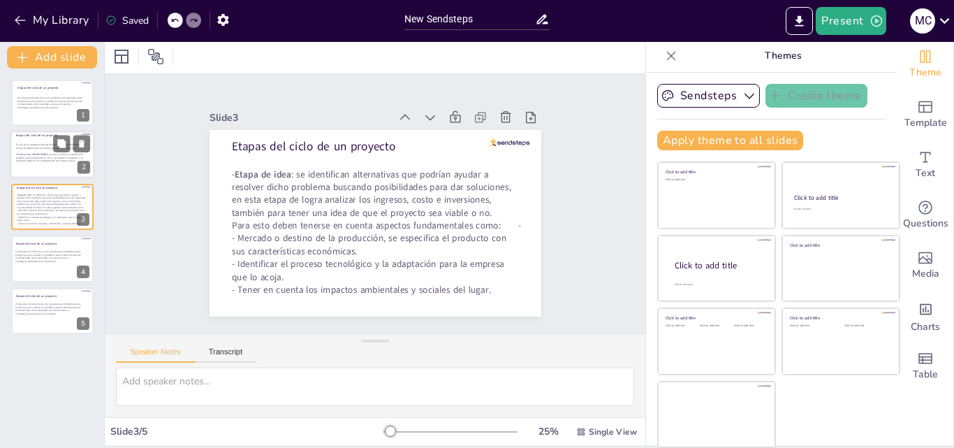
click at [34, 166] on p at bounding box center [51, 164] width 71 height 3
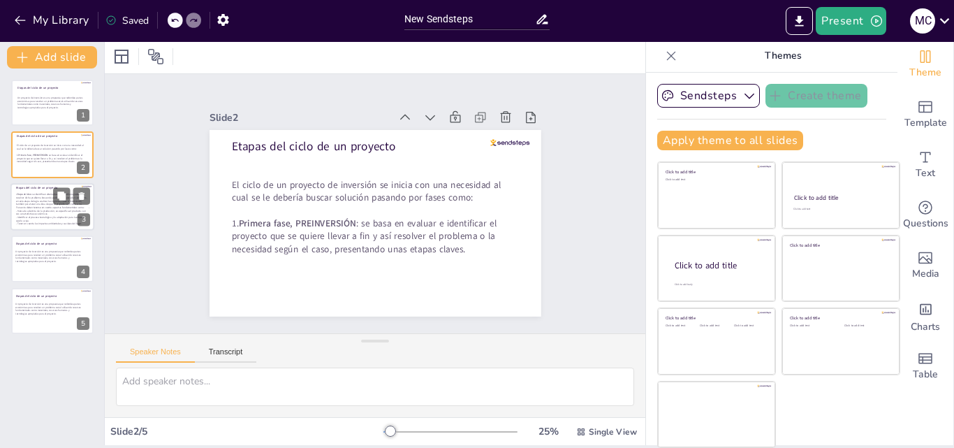
click at [29, 206] on p "Para esto deben tenerse en cuenta aspectos fundamentales como: - - Mercado o de…" at bounding box center [52, 210] width 73 height 10
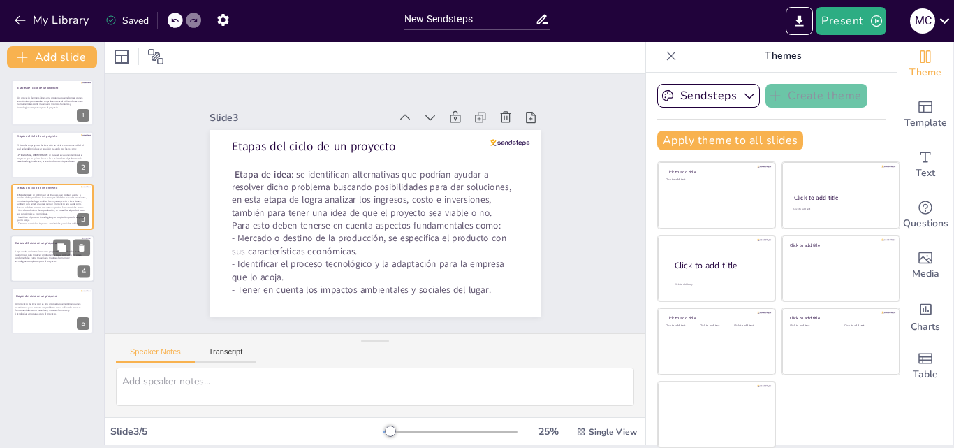
click at [31, 244] on p "E tapas del ciclo de un proyecto" at bounding box center [48, 243] width 66 height 4
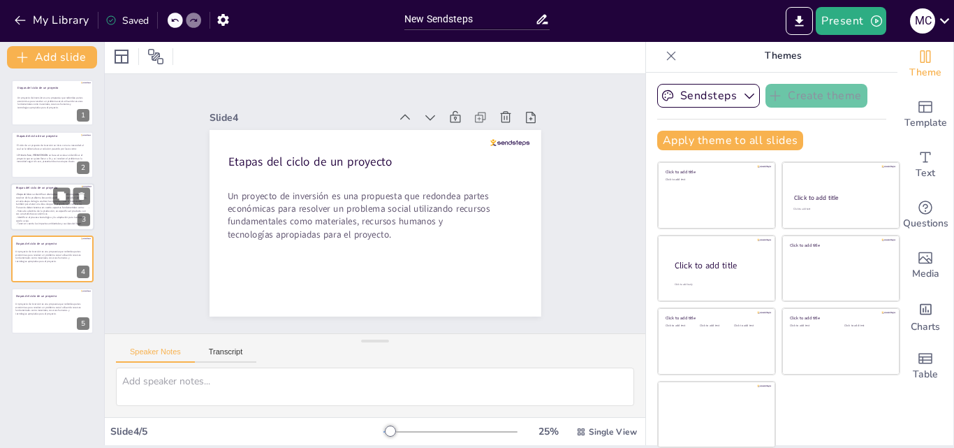
click at [41, 211] on p "Para esto deben tenerse en cuenta aspectos fundamentales como: - - Mercado o de…" at bounding box center [52, 210] width 73 height 10
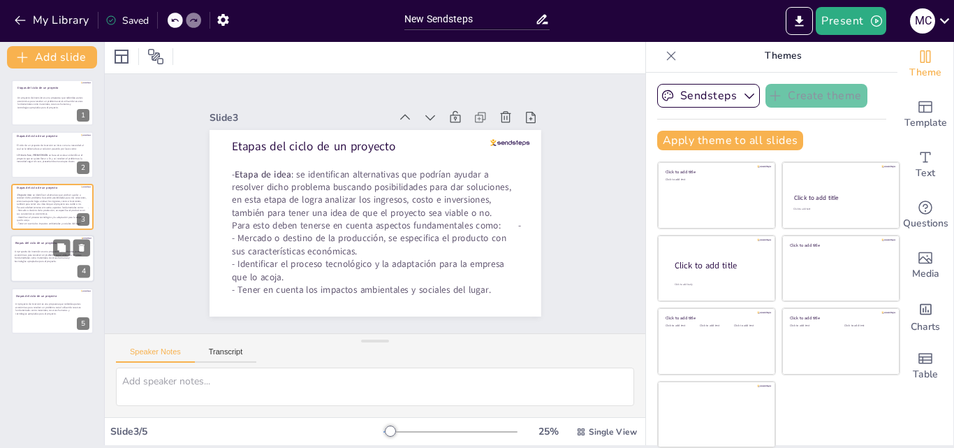
click at [50, 261] on p "Un proyecto de inversión es una propuesta que redondea partes económicas para r…" at bounding box center [48, 256] width 66 height 13
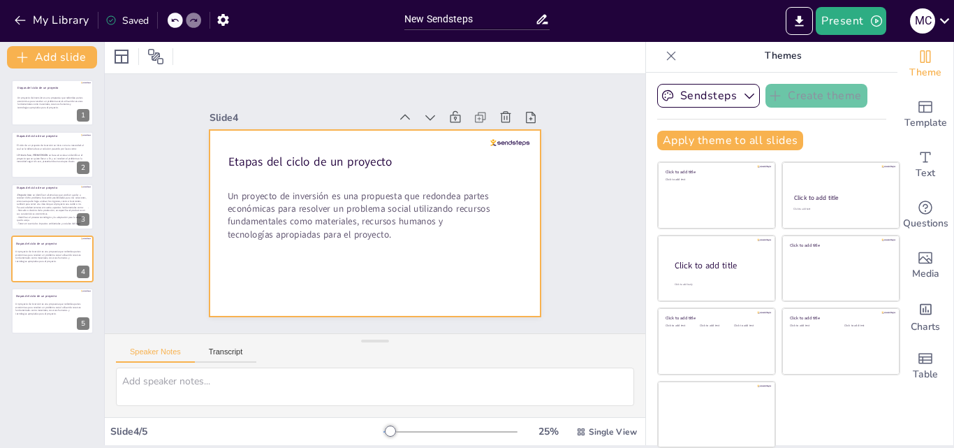
click at [281, 223] on p "Un proyecto de inversión es una propuesta que redondea partes económicas para r…" at bounding box center [358, 214] width 263 height 51
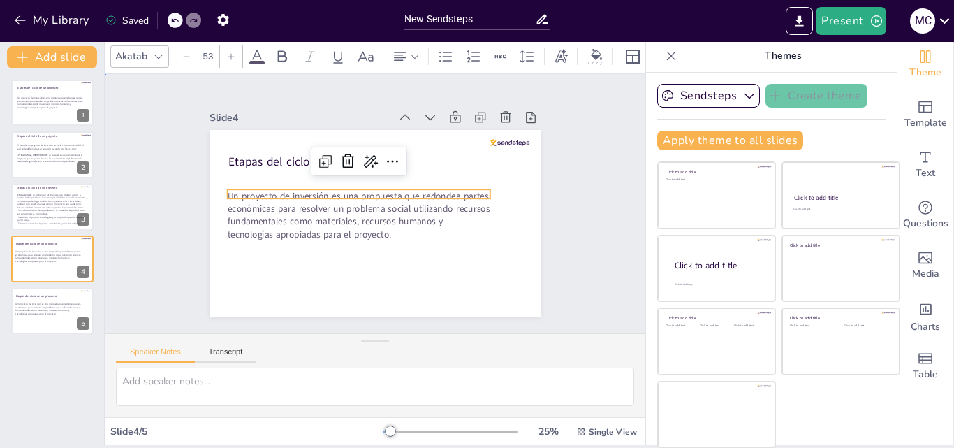
click at [281, 223] on p "Un proyecto de inversión es una propuesta que redondea partes económicas para r…" at bounding box center [358, 214] width 263 height 51
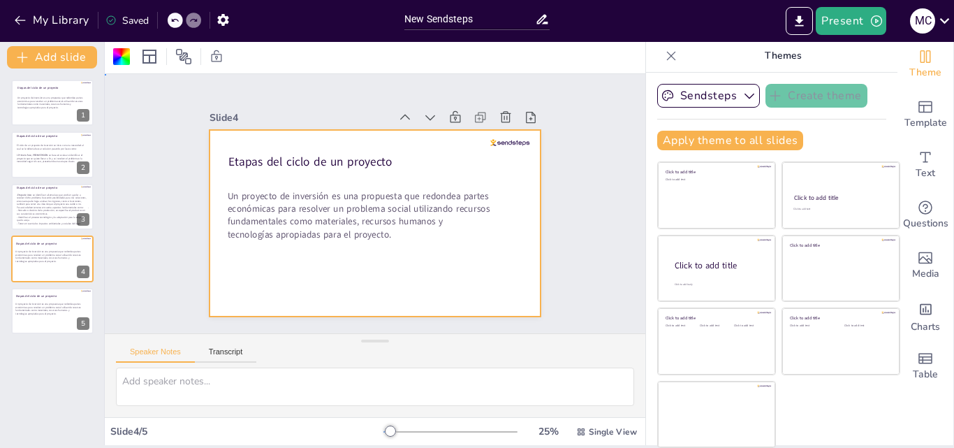
click at [333, 193] on p "Un proyecto de inversión es una propuesta que redondea partes económicas para r…" at bounding box center [358, 214] width 263 height 51
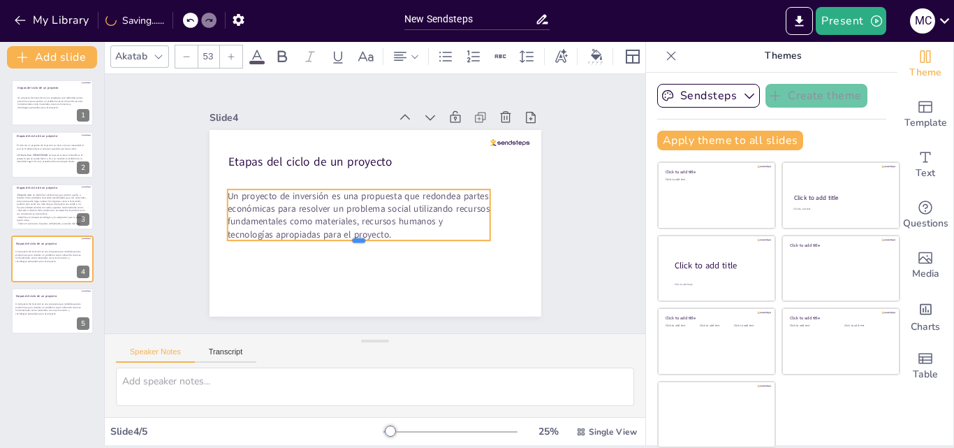
drag, startPoint x: 350, startPoint y: 219, endPoint x: 354, endPoint y: 235, distance: 16.6
click at [354, 241] on div at bounding box center [358, 246] width 263 height 11
drag, startPoint x: 362, startPoint y: 224, endPoint x: 373, endPoint y: 226, distance: 11.4
click at [361, 224] on p "Un proyecto de inversión es una propuesta que redondea partes económicas para r…" at bounding box center [341, 216] width 263 height 51
click at [379, 228] on p "Un proyecto de inversión es una propuesta que redondea partes económicas para r…" at bounding box center [358, 214] width 263 height 51
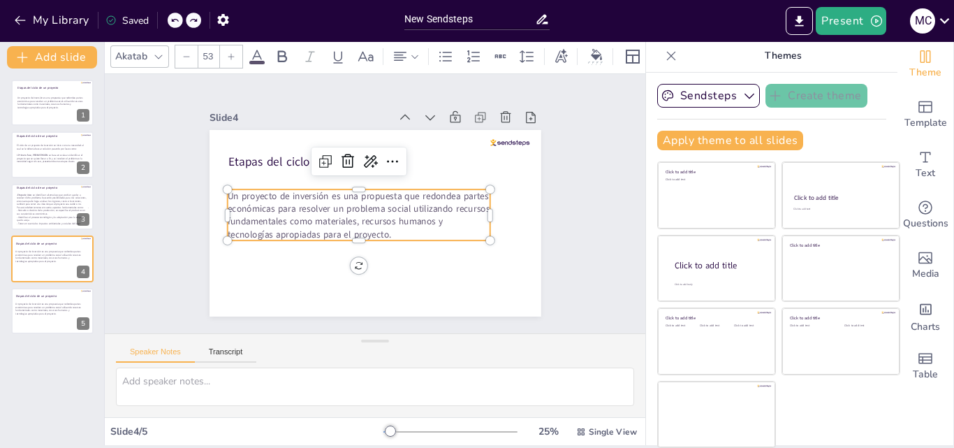
click at [379, 228] on p "Un proyecto de inversión es una propuesta que redondea partes económicas para r…" at bounding box center [358, 214] width 263 height 51
drag, startPoint x: 379, startPoint y: 228, endPoint x: 217, endPoint y: 187, distance: 167.7
click at [217, 187] on div "E tapas del ciclo de un proyecto Un proyecto de inversión es una propuesta que …" at bounding box center [376, 223] width 332 height 187
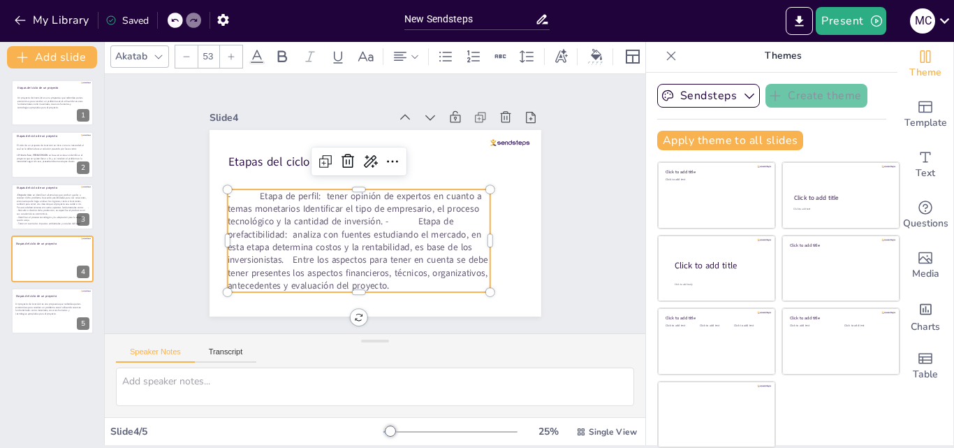
click at [244, 191] on p "- Etapa de perfil: tener opinión de expertos en cuanto a temas monetarios Ident…" at bounding box center [358, 240] width 263 height 103
click at [398, 214] on p "- Etapa de perfil: tener opinión de expertos en cuanto a temas monetarios Ident…" at bounding box center [358, 240] width 263 height 103
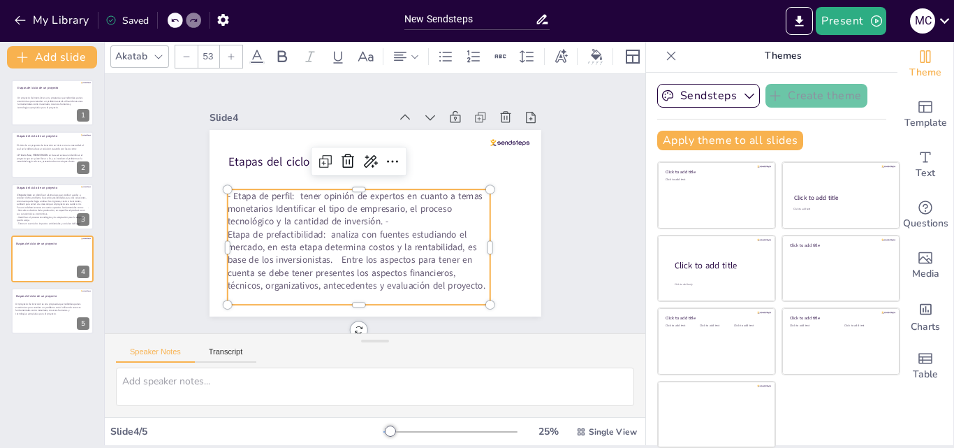
click at [227, 228] on p "Etapa de prefactibilidad: analiza con fuentes estudiando el mercado, en esta et…" at bounding box center [358, 260] width 263 height 64
click at [386, 216] on p "- Etapa de perfil: tener opinión de expertos en cuanto a temas monetarios Ident…" at bounding box center [358, 208] width 263 height 38
click at [325, 257] on p "- Etapa de prefactibilidad: analiza con fuentes estudiando el mercado, en esta …" at bounding box center [358, 260] width 263 height 64
click at [325, 258] on p "- Etapa de prefactibilidad: analiza con fuentes estudiando el mercado, en esta …" at bounding box center [358, 260] width 263 height 64
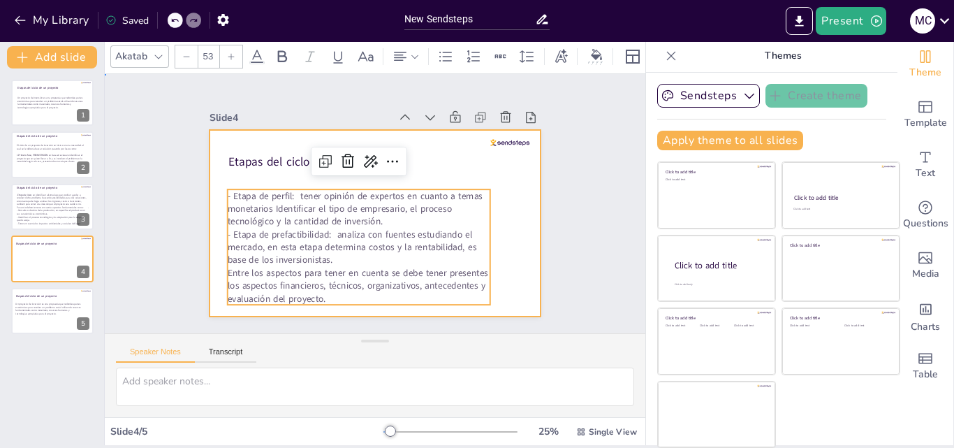
click at [519, 249] on div at bounding box center [376, 223] width 332 height 187
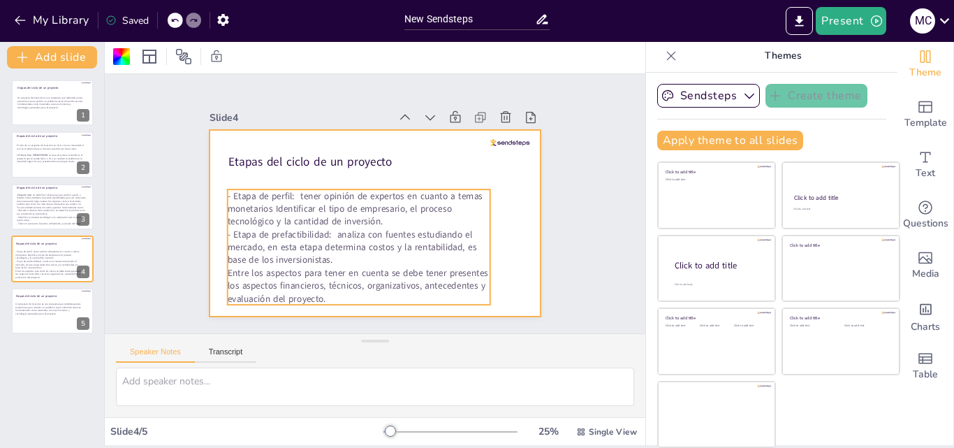
click at [259, 189] on p "- Etapa de perfil: tener opinión de expertos en cuanto a temas monetarios Ident…" at bounding box center [358, 208] width 263 height 38
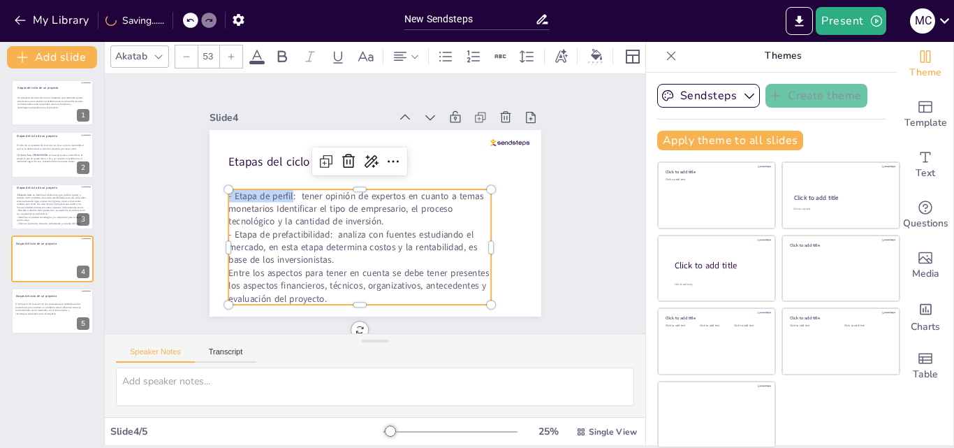
drag, startPoint x: 277, startPoint y: 189, endPoint x: 218, endPoint y: 189, distance: 59.4
click at [218, 189] on div "E tapas del ciclo de un proyecto - Etapa de perfil: tener opinión de expertos e…" at bounding box center [376, 223] width 332 height 187
click at [226, 189] on div "E tapas del ciclo de un proyecto - Etapa de perfil: tener opinión de expertos e…" at bounding box center [376, 223] width 332 height 187
click at [235, 191] on p "- Etapa de perfil: tener opinión de expertos en cuanto a temas monetarios Ident…" at bounding box center [359, 208] width 263 height 38
click at [236, 193] on p "- Etapa de perfil: tener opinión de expertos en cuanto a temas monetarios Ident…" at bounding box center [359, 208] width 263 height 38
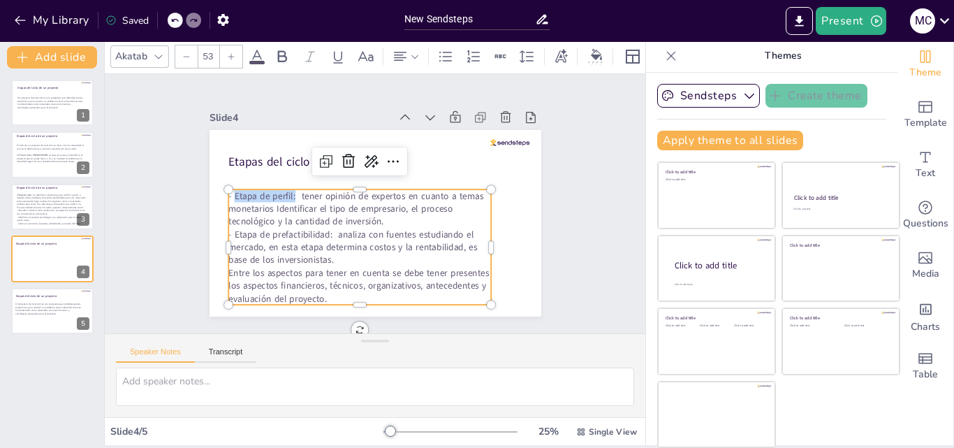
drag, startPoint x: 221, startPoint y: 192, endPoint x: 279, endPoint y: 192, distance: 58.0
click at [279, 192] on p "- Etapa de perfil: tener opinión de expertos en cuanto a temas monetarios Ident…" at bounding box center [359, 208] width 263 height 38
click at [284, 58] on icon at bounding box center [282, 56] width 17 height 17
drag, startPoint x: 226, startPoint y: 228, endPoint x: 321, endPoint y: 227, distance: 95.0
click at [321, 228] on p "- Etapa de prefactibilidad: analiza con fuentes estudiando el mercado, en esta …" at bounding box center [359, 247] width 263 height 38
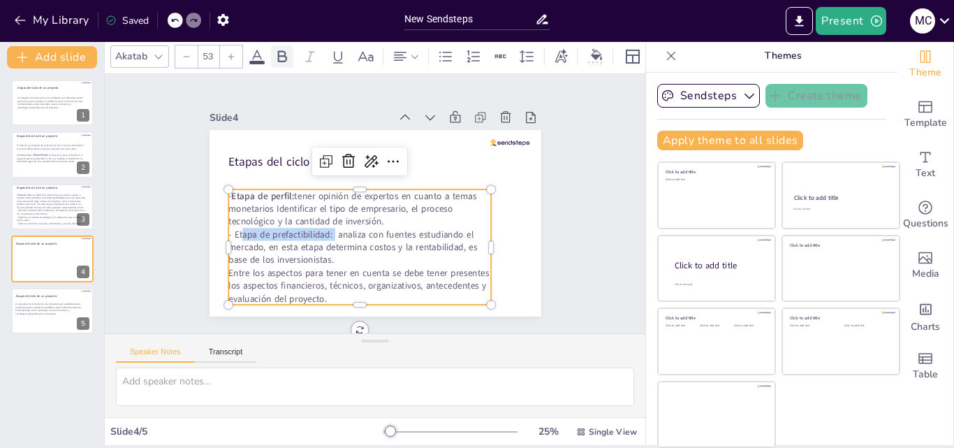
click at [286, 59] on div at bounding box center [282, 56] width 22 height 22
click at [544, 255] on div "Slide 1 E tapas del ciclo de un proyecto Un proyecto de inversión es una propue…" at bounding box center [375, 204] width 410 height 226
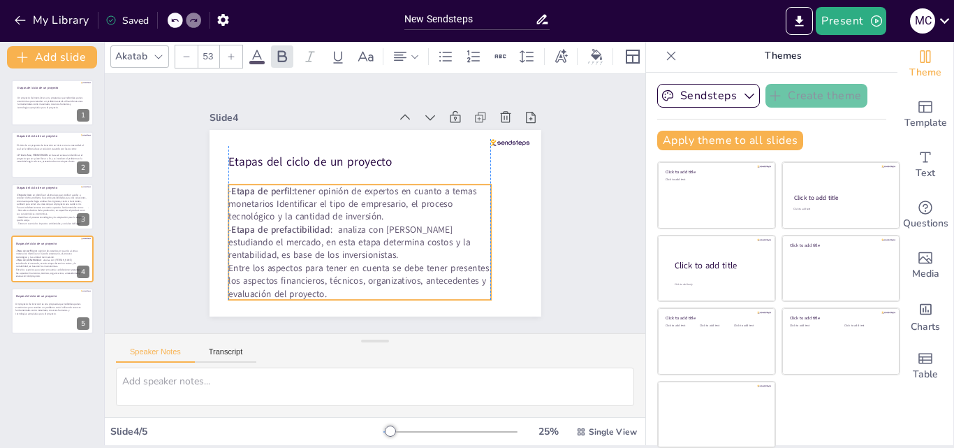
click at [291, 201] on p "- Etapa de perfil: tener opinión de expertos en cuanto a temas monetarios Ident…" at bounding box center [359, 203] width 263 height 38
click at [377, 208] on p "- Etapa de perfil: tener opinión de expertos en cuanto a temas monetarios Ident…" at bounding box center [359, 203] width 263 height 38
click at [378, 210] on p "- Etapa de perfil: tener opinión de expertos en cuanto a temas monetarios Ident…" at bounding box center [359, 203] width 263 height 38
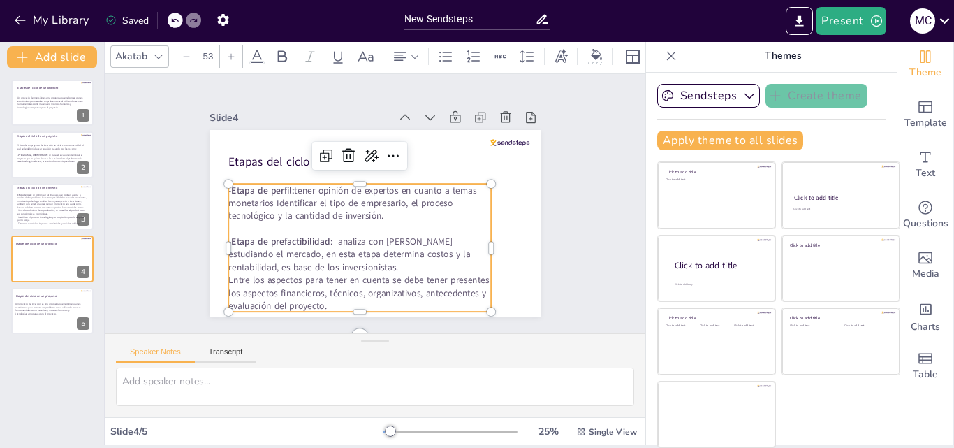
click at [328, 258] on p "- Etapa de prefactibilidad : analiza con fuentes estudiando el mercado, en esta…" at bounding box center [359, 254] width 263 height 38
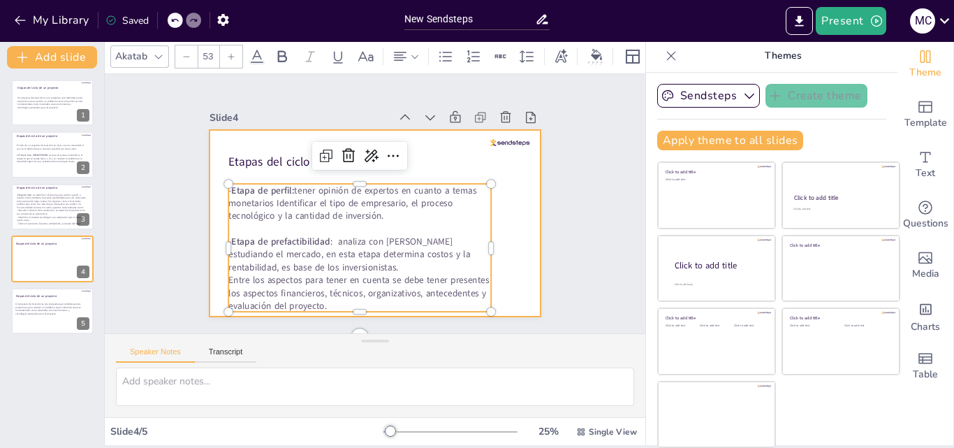
click at [515, 226] on div at bounding box center [376, 223] width 332 height 187
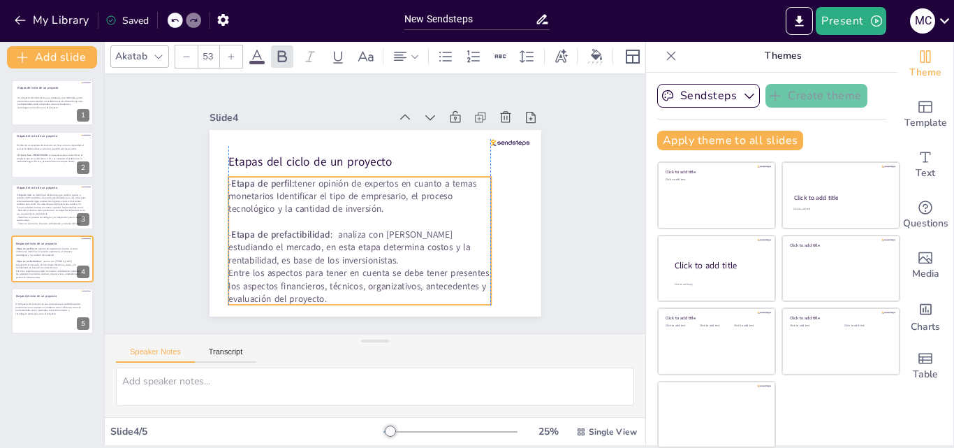
click at [404, 215] on p at bounding box center [359, 221] width 263 height 13
click at [549, 229] on div "Slide 1 E tapas del ciclo de un proyecto Un proyecto de inversión es una propue…" at bounding box center [375, 204] width 410 height 226
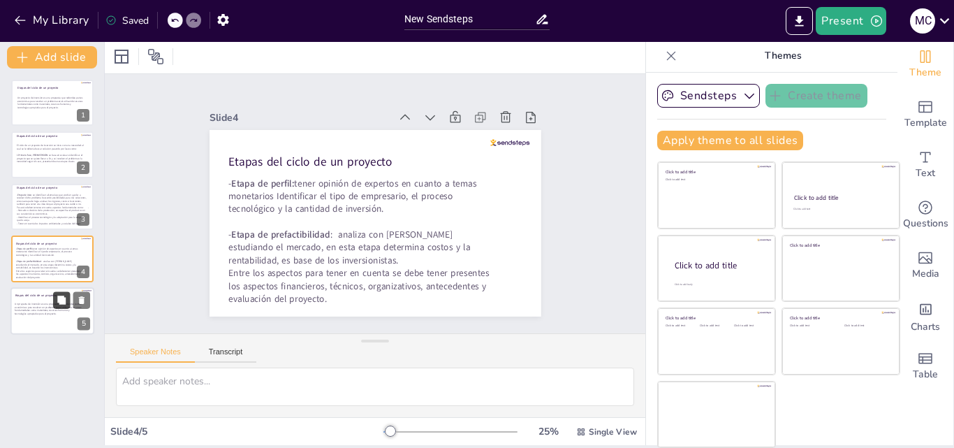
click at [56, 306] on button at bounding box center [61, 299] width 17 height 17
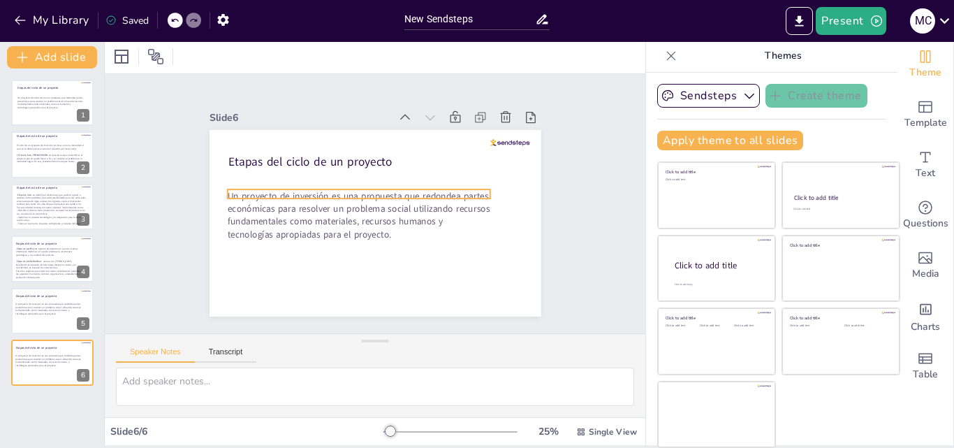
click at [331, 216] on p "Un proyecto de inversión es una propuesta que redondea partes económicas para r…" at bounding box center [358, 214] width 263 height 51
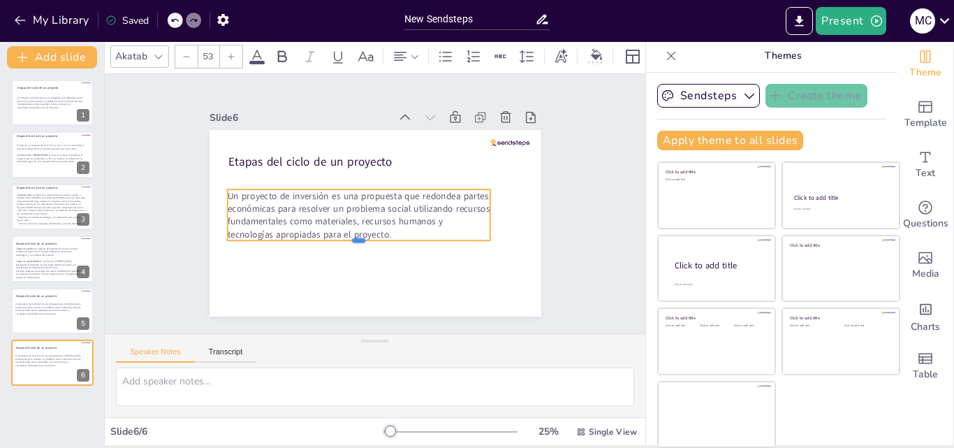
drag, startPoint x: 344, startPoint y: 194, endPoint x: 348, endPoint y: 231, distance: 37.9
click at [348, 231] on div "E tapas del ciclo de un proyecto Un proyecto de inversión es una propuesta que …" at bounding box center [376, 223] width 332 height 187
click at [386, 226] on p "Un proyecto de inversión es una propuesta que redondea partes económicas para r…" at bounding box center [358, 214] width 263 height 51
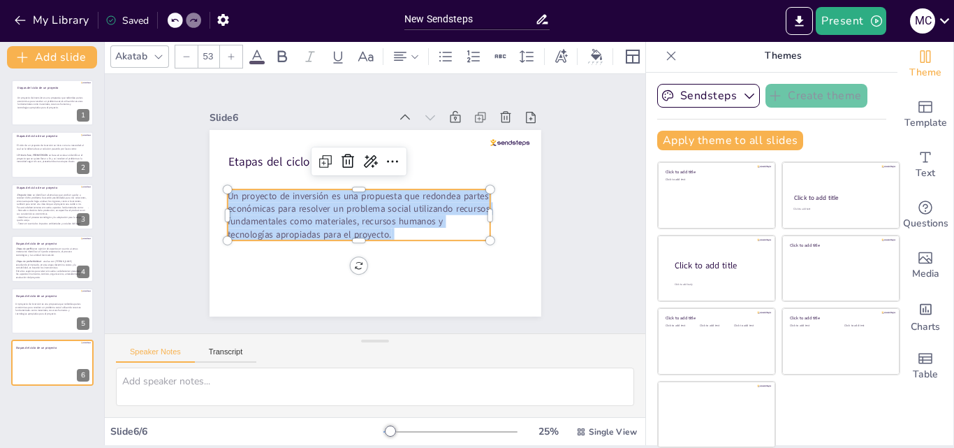
drag, startPoint x: 386, startPoint y: 226, endPoint x: 212, endPoint y: 191, distance: 177.4
click at [227, 191] on p "Un proyecto de inversión es una propuesta que redondea partes económicas para r…" at bounding box center [358, 214] width 263 height 51
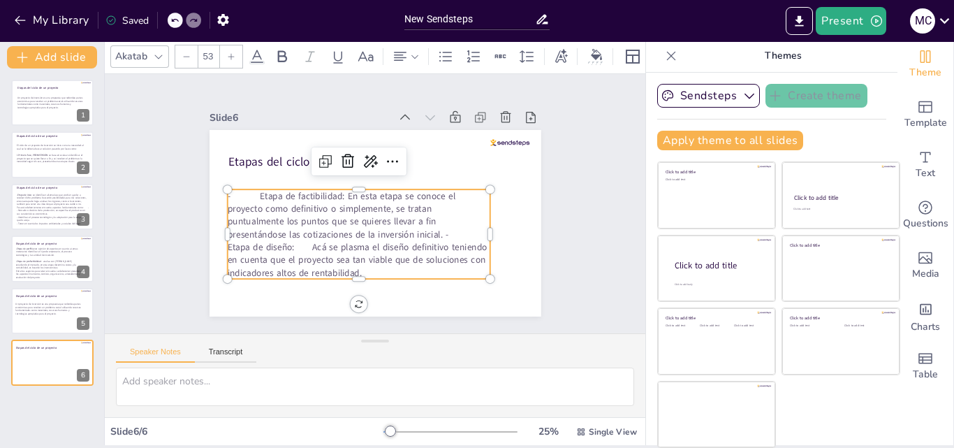
click at [243, 190] on p "- Etapa de factibilidad: En esta etapa se conoce el proyecto como definitivo o …" at bounding box center [358, 233] width 263 height 89
click at [45, 301] on div at bounding box center [52, 311] width 84 height 48
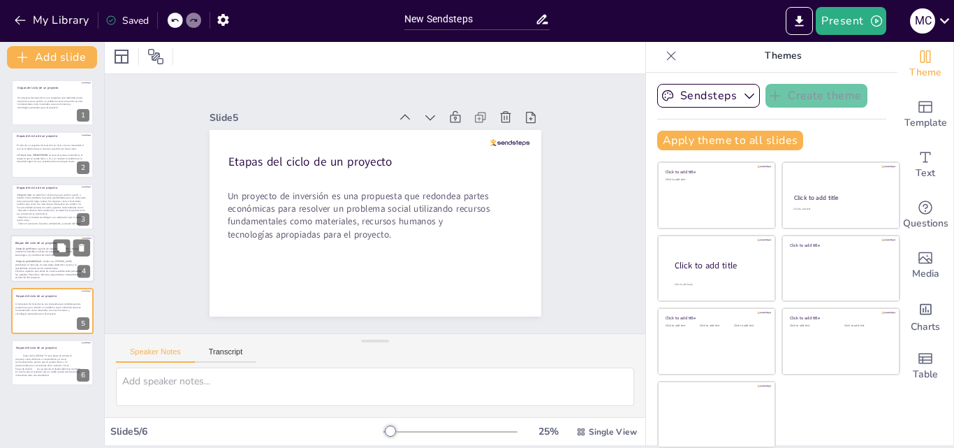
click at [34, 256] on p "- Etapa de perfil: tener opinión de expertos en cuanto a temas monetarios Ident…" at bounding box center [48, 252] width 66 height 10
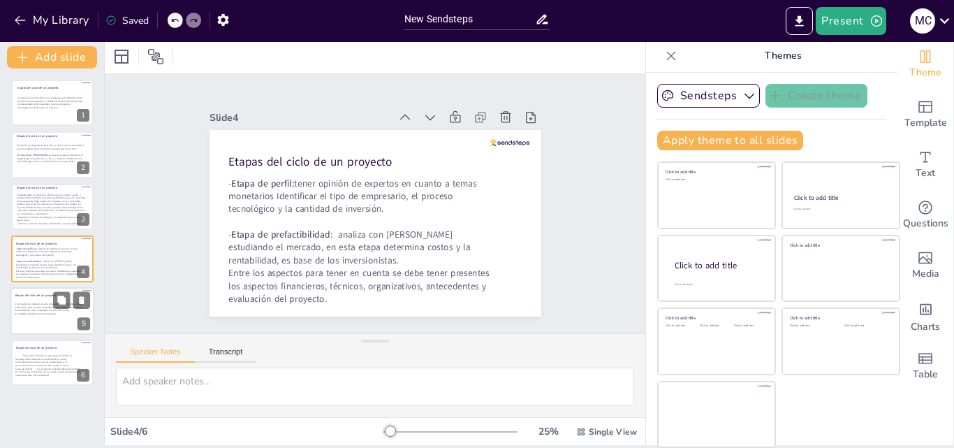
click at [36, 296] on p "E tapas del ciclo de un proyecto" at bounding box center [48, 295] width 66 height 4
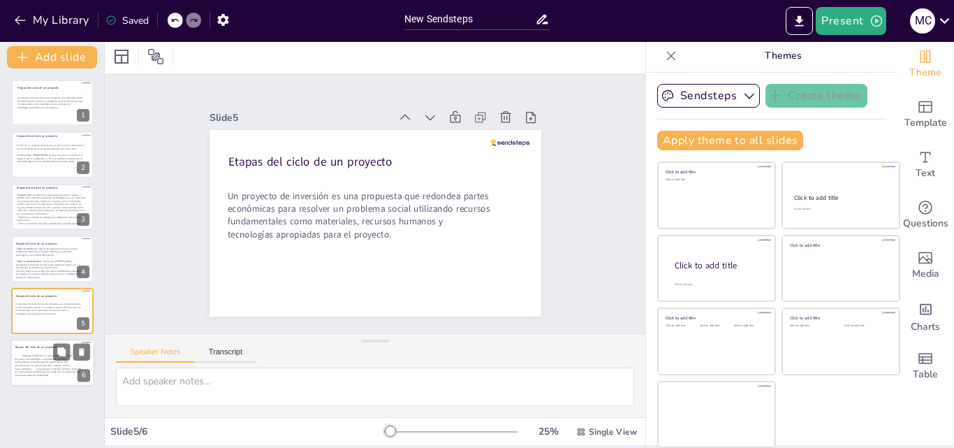
click at [40, 360] on p "- Etapa de factibilidad: En esta etapa se conoce el proyecto como definitivo o …" at bounding box center [48, 365] width 66 height 23
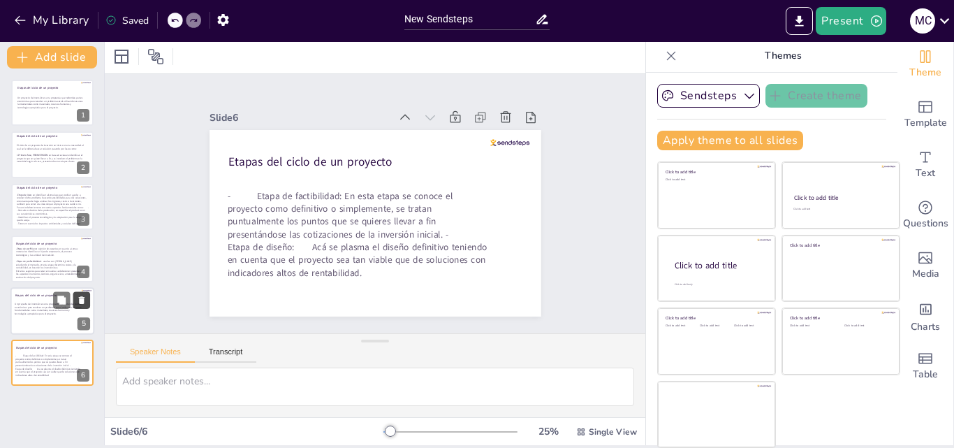
click at [83, 298] on icon at bounding box center [82, 300] width 6 height 8
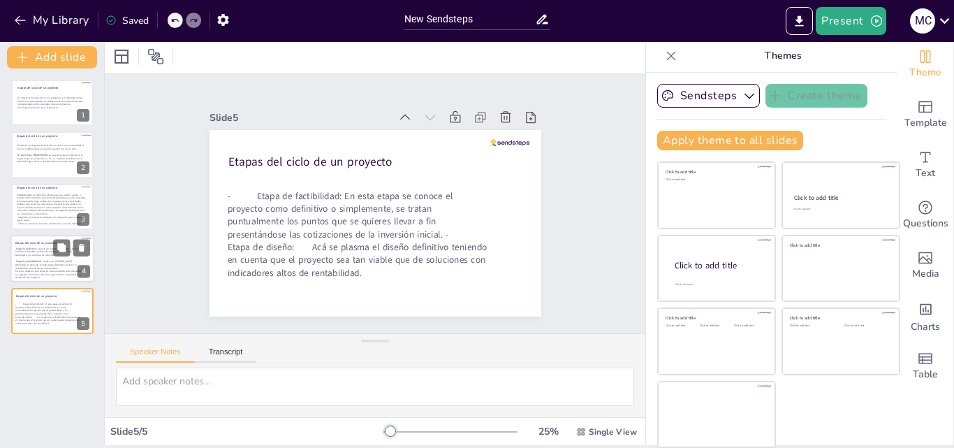
click at [48, 261] on p "- Etapa de prefactibilidad : analiza con fuentes estudiando el mercado, en esta…" at bounding box center [48, 265] width 66 height 10
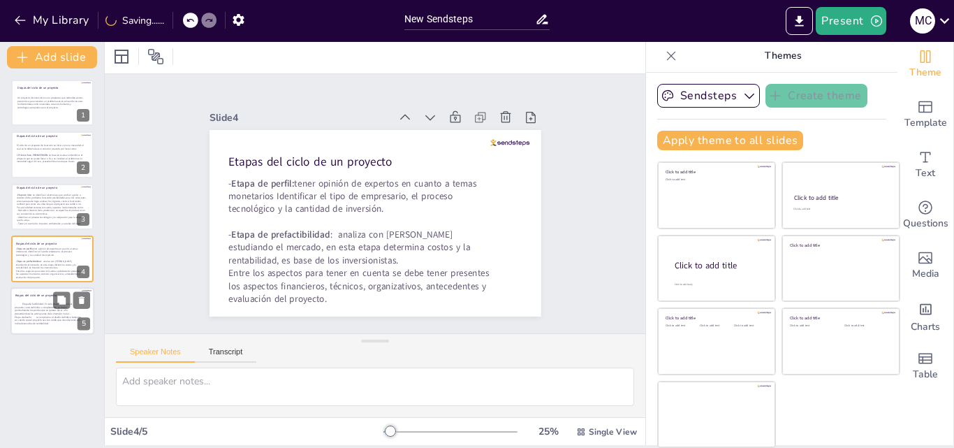
click at [51, 308] on p "- Etapa de factibilidad: En esta etapa se conoce el proyecto como definitivo o …" at bounding box center [48, 313] width 66 height 23
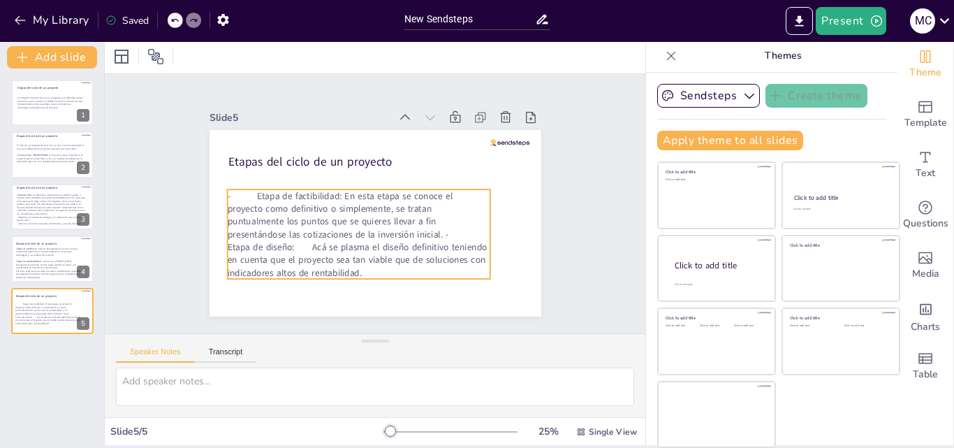
click at [238, 191] on p "- Etapa de factibilidad: En esta etapa se conoce el proyecto como definitivo o …" at bounding box center [358, 233] width 263 height 89
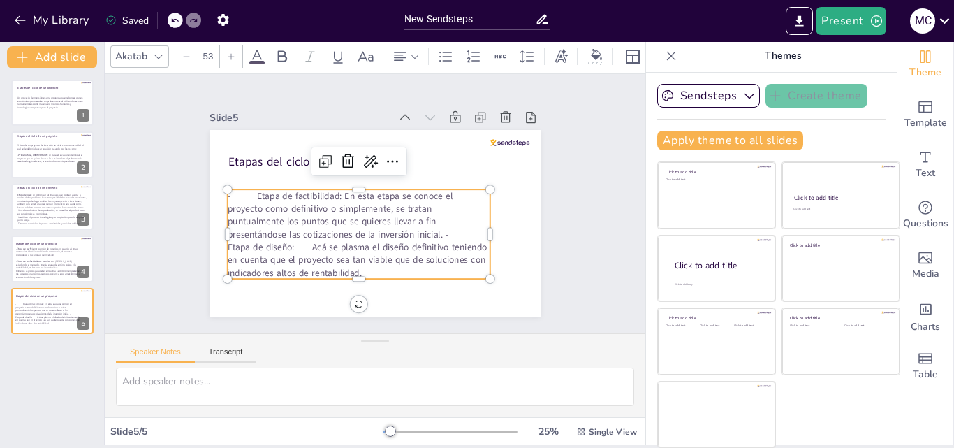
click at [240, 191] on p "- Etapa de factibilidad: En esta etapa se conoce el proyecto como definitivo o …" at bounding box center [358, 233] width 263 height 89
click at [243, 191] on p "- Etapa de factibilidad: En esta etapa se conoce el proyecto como definitivo o …" at bounding box center [359, 233] width 263 height 89
click at [321, 227] on p "- Etapa de factibilidad: En esta etapa se conoce el proyecto como definitivo o …" at bounding box center [359, 233] width 263 height 89
click at [302, 230] on p "- Etapa de factibilidad: En esta etapa se conoce el proyecto como definitivo o …" at bounding box center [359, 233] width 263 height 89
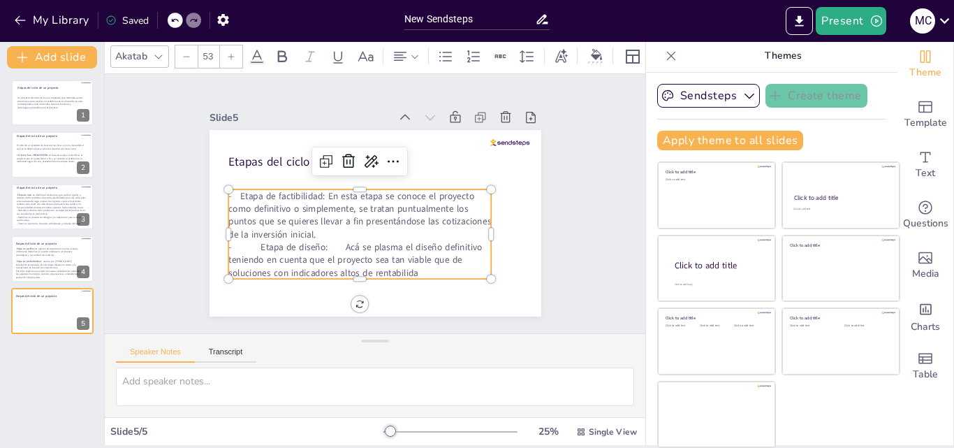
click at [244, 243] on p "- Etapa de diseño: Acá se plasma el diseño definitivo teniendo en cuenta que el…" at bounding box center [359, 259] width 263 height 38
click at [228, 194] on p "- Etapa de factibilidad: En esta etapa se conoce el proyecto como definitivo o …" at bounding box center [359, 214] width 263 height 51
drag, startPoint x: 303, startPoint y: 189, endPoint x: 224, endPoint y: 195, distance: 79.8
click at [228, 195] on p "- Etapa de factibilidad: En esta etapa se conoce el proyecto como definitivo o …" at bounding box center [359, 214] width 263 height 51
click at [283, 56] on icon at bounding box center [282, 56] width 9 height 12
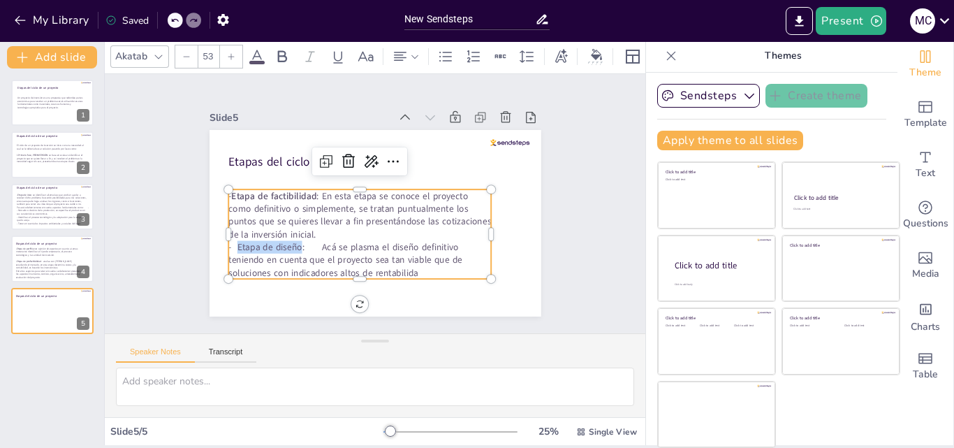
drag, startPoint x: 286, startPoint y: 244, endPoint x: 224, endPoint y: 239, distance: 63.1
click at [228, 240] on p "- Etapa de diseño: Acá se plasma el diseño definitivo teniendo en cuenta que el…" at bounding box center [359, 259] width 263 height 38
click at [284, 52] on icon at bounding box center [282, 56] width 17 height 17
click at [308, 242] on p "- Etapa de diseño : Acá se plasma el diseño definitivo teniendo en cuenta que e…" at bounding box center [359, 259] width 263 height 38
drag, startPoint x: 314, startPoint y: 242, endPoint x: 294, endPoint y: 242, distance: 19.6
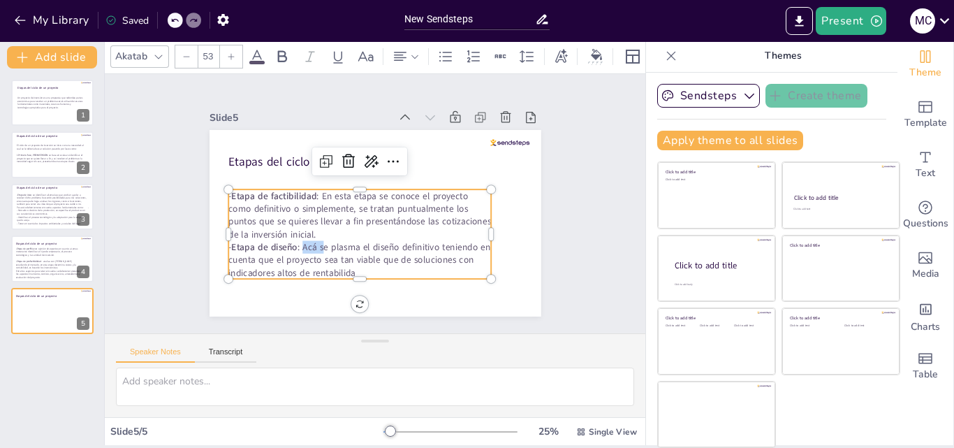
click at [294, 242] on p "- Etapa de diseño : Acá se plasma el diseño definitivo teniendo en cuenta que e…" at bounding box center [359, 259] width 263 height 38
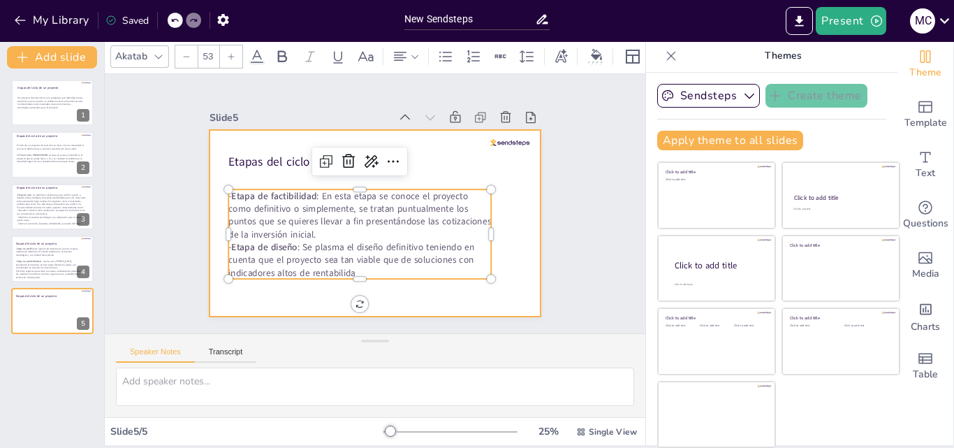
click at [421, 284] on div at bounding box center [376, 223] width 332 height 187
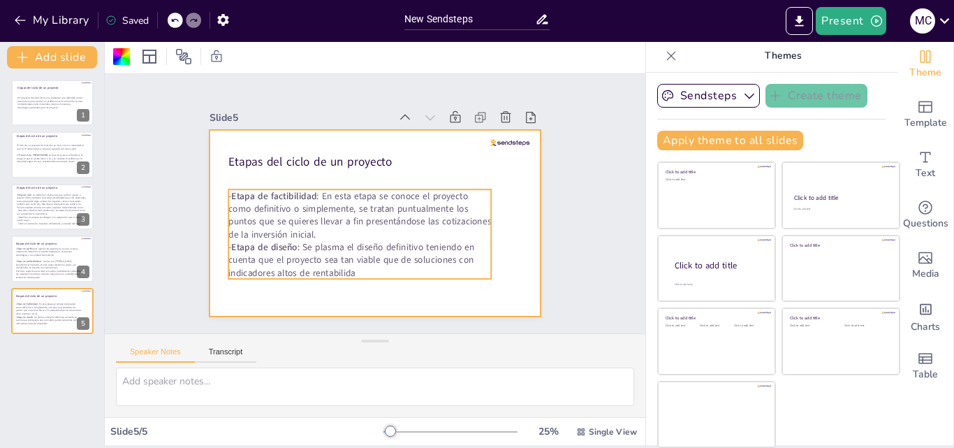
click at [307, 230] on p "- Etapa de factibilidad : En esta etapa se conoce el proyecto como definitivo o…" at bounding box center [359, 214] width 263 height 51
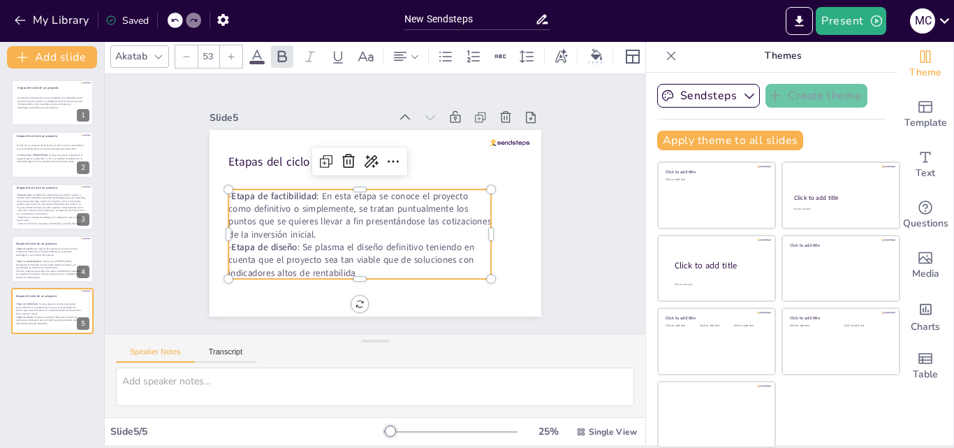
click at [307, 230] on p "- Etapa de factibilidad : En esta etapa se conoce el proyecto como definitivo o…" at bounding box center [359, 214] width 263 height 51
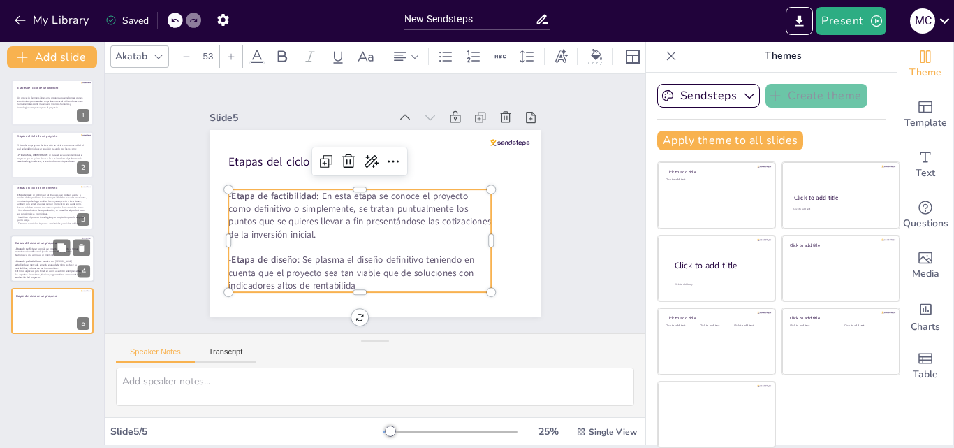
click at [50, 270] on p "Entre los aspectos para tener en cuenta se debe tener presentes los aspectos fi…" at bounding box center [48, 275] width 66 height 10
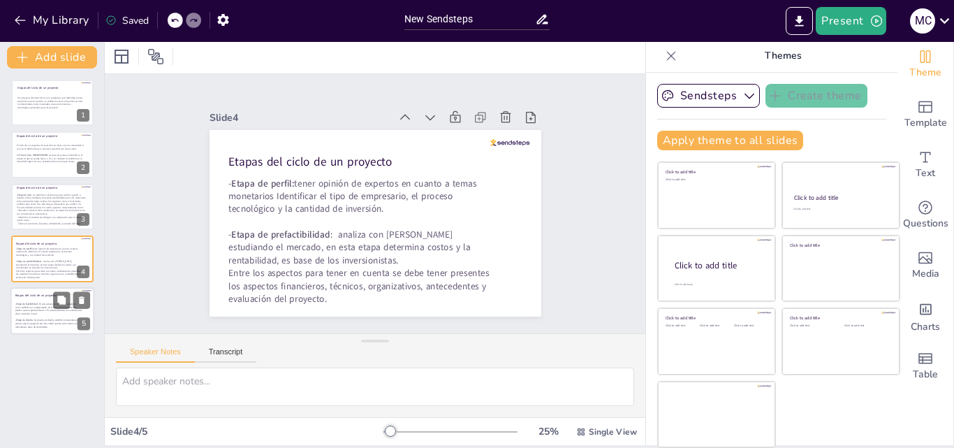
click at [43, 300] on div at bounding box center [52, 311] width 84 height 48
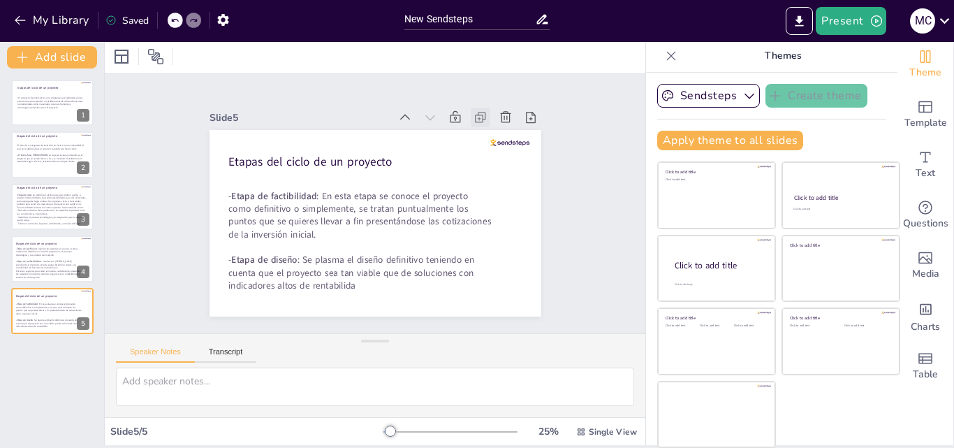
click at [474, 115] on icon at bounding box center [481, 117] width 14 height 14
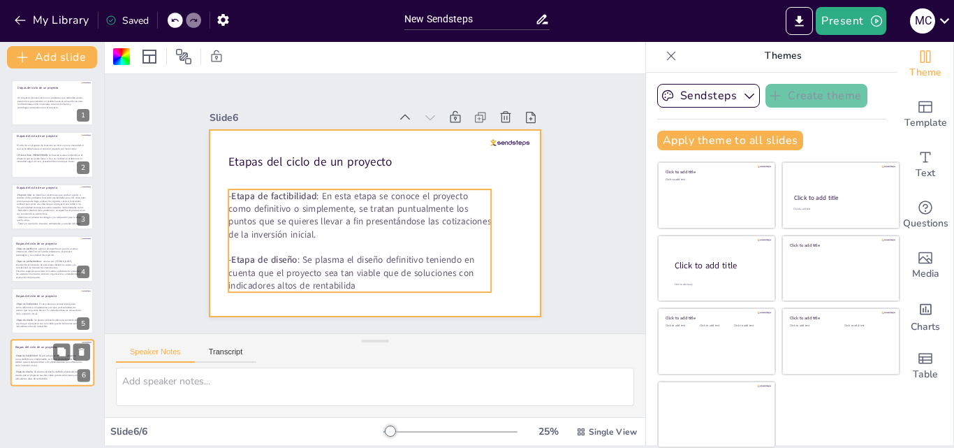
click at [38, 358] on p "- Etapa de factibilidad : En esta etapa se conoce el proyecto como definitivo o…" at bounding box center [48, 360] width 66 height 13
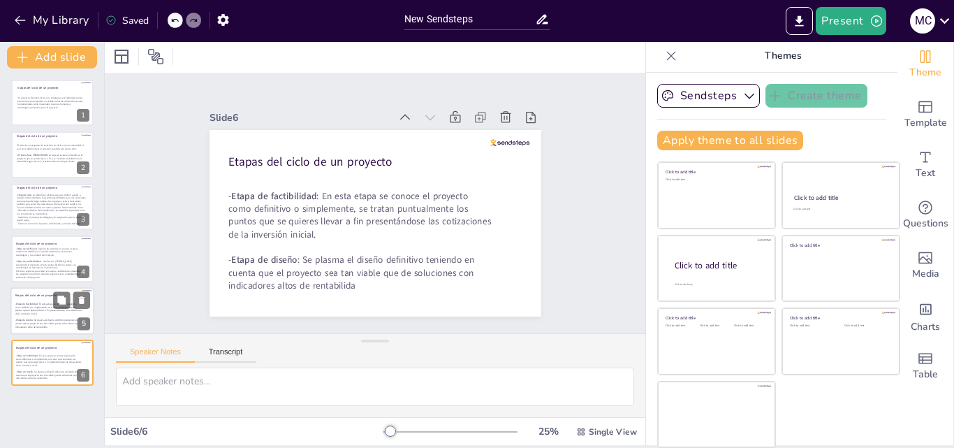
click at [36, 309] on p "- Etapa de factibilidad : En esta etapa se conoce el proyecto como definitivo o…" at bounding box center [48, 308] width 66 height 13
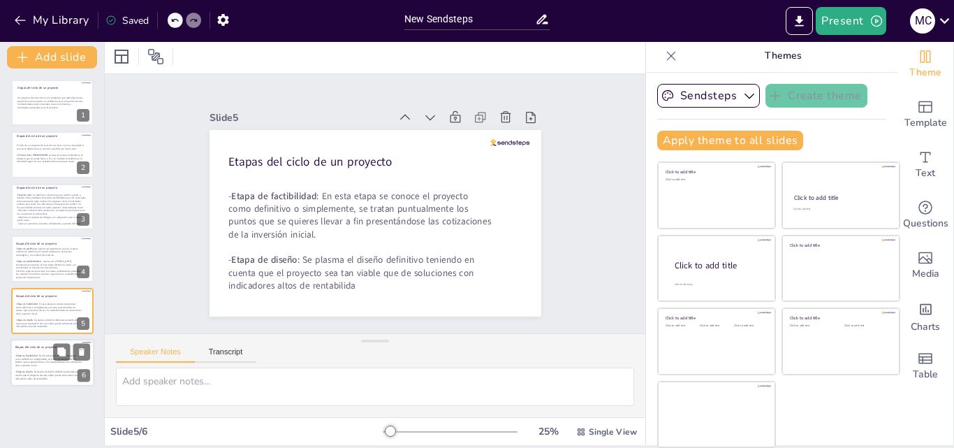
click at [43, 354] on p "- Etapa de factibilidad : En esta etapa se conoce el proyecto como definitivo o…" at bounding box center [48, 360] width 66 height 13
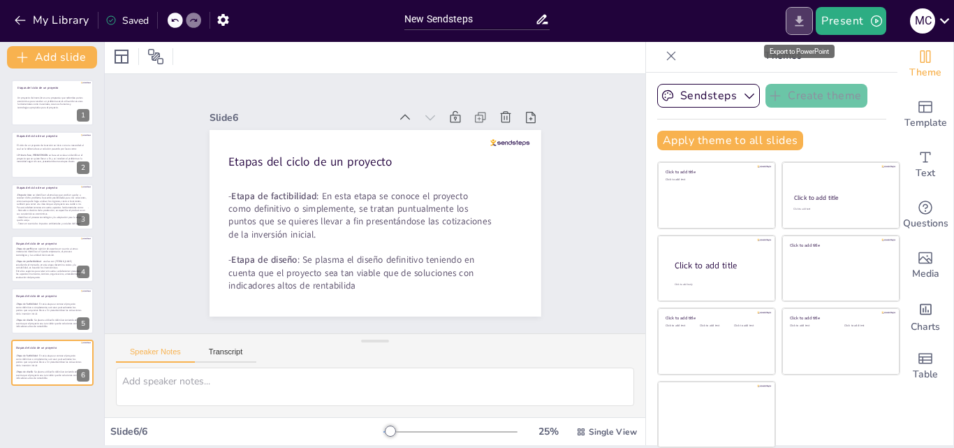
click at [799, 21] on icon "Export to PowerPoint" at bounding box center [799, 21] width 15 height 15
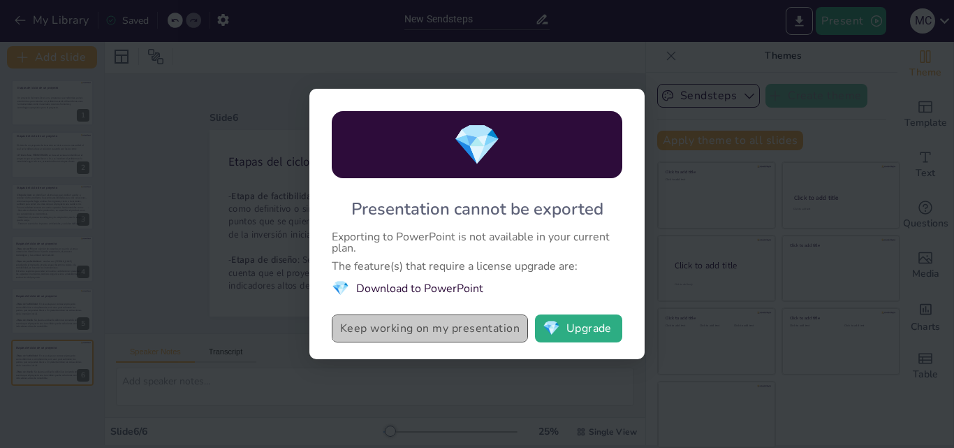
click at [468, 329] on button "Keep working on my presentation" at bounding box center [430, 328] width 196 height 28
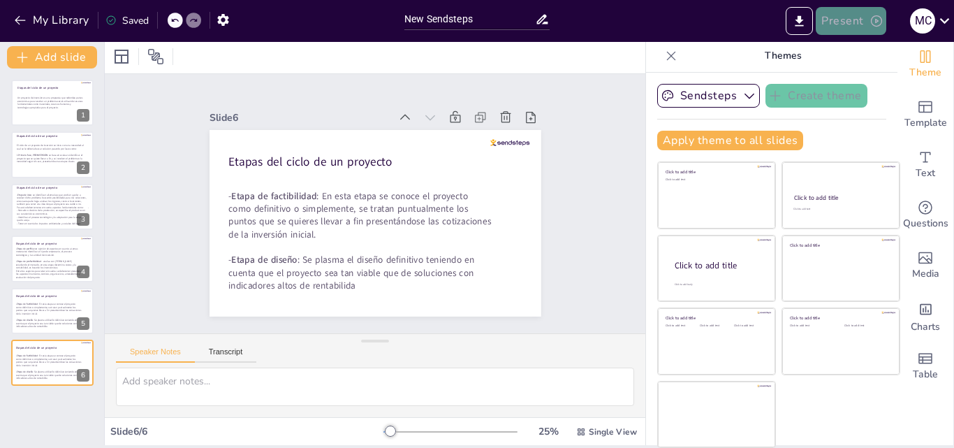
click at [840, 26] on button "Present" at bounding box center [851, 21] width 70 height 28
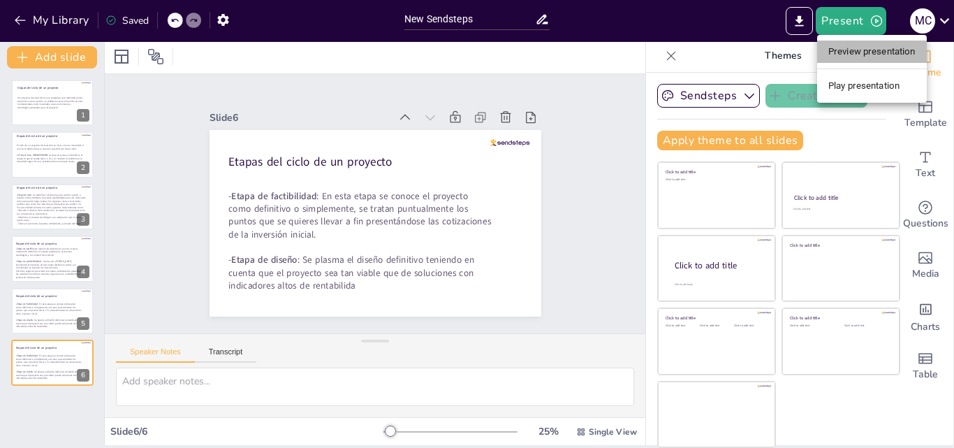
click at [849, 50] on li "Preview presentation" at bounding box center [872, 52] width 110 height 22
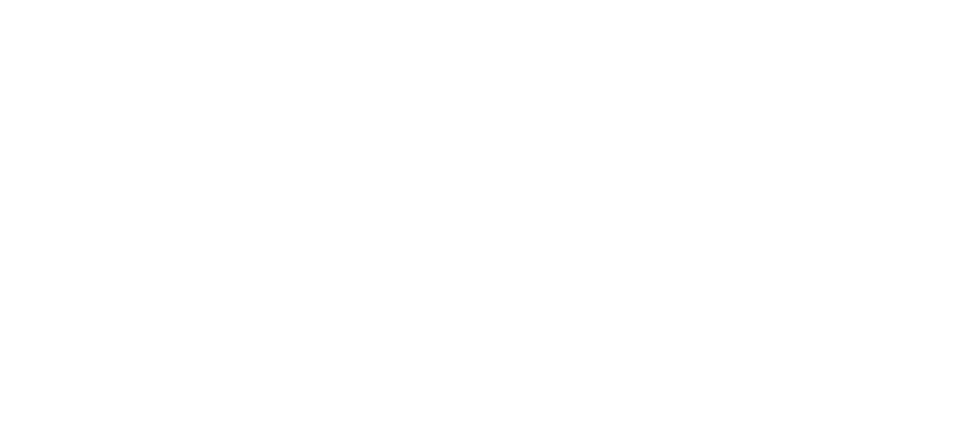
click at [566, 0] on html at bounding box center [477, 0] width 954 height 0
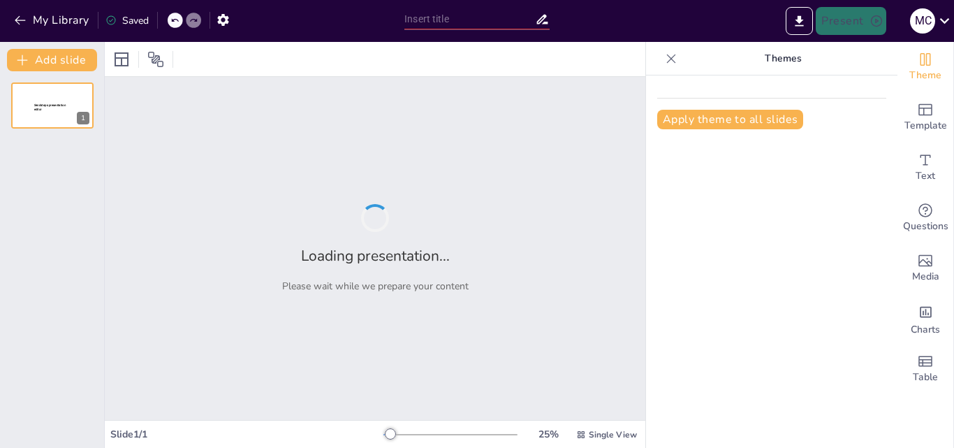
type input "New Sendsteps"
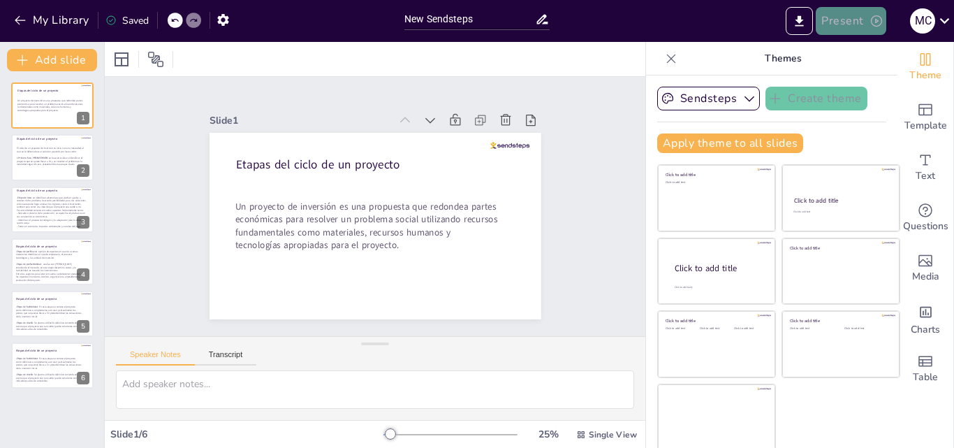
click at [874, 21] on icon "button" at bounding box center [877, 21] width 14 height 14
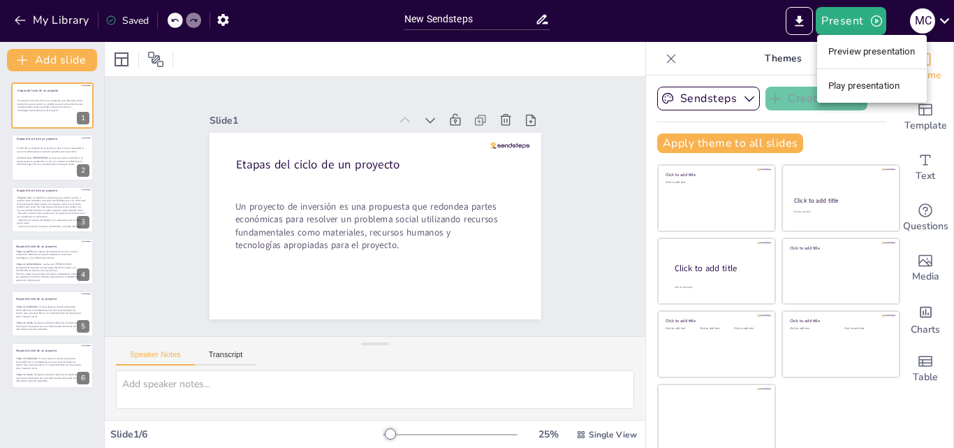
click at [545, 83] on div at bounding box center [477, 224] width 954 height 448
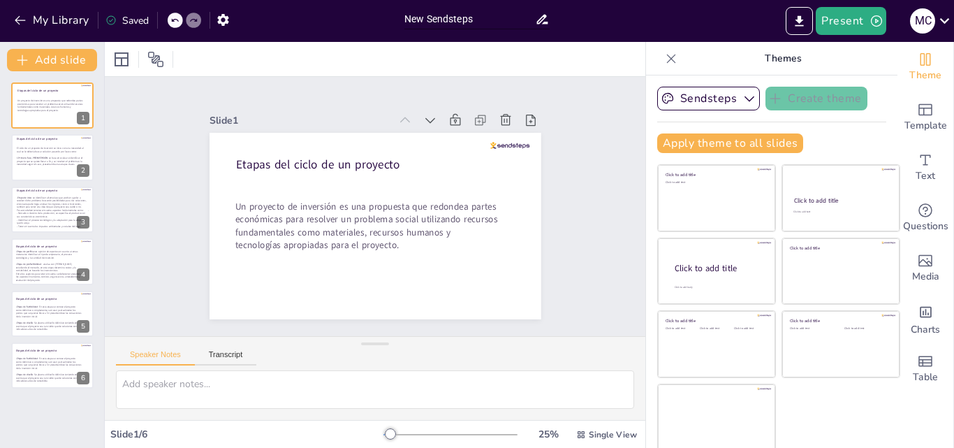
click at [484, 11] on input "New Sendsteps" at bounding box center [469, 19] width 131 height 20
click at [549, 24] on icon at bounding box center [542, 19] width 15 height 15
click at [540, 20] on icon at bounding box center [542, 19] width 15 height 15
click at [225, 24] on icon "button" at bounding box center [222, 20] width 11 height 12
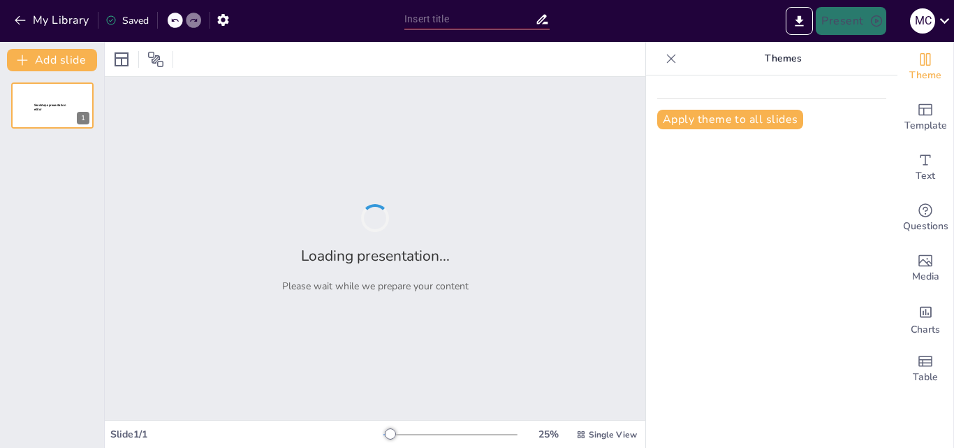
type input "New Sendsteps"
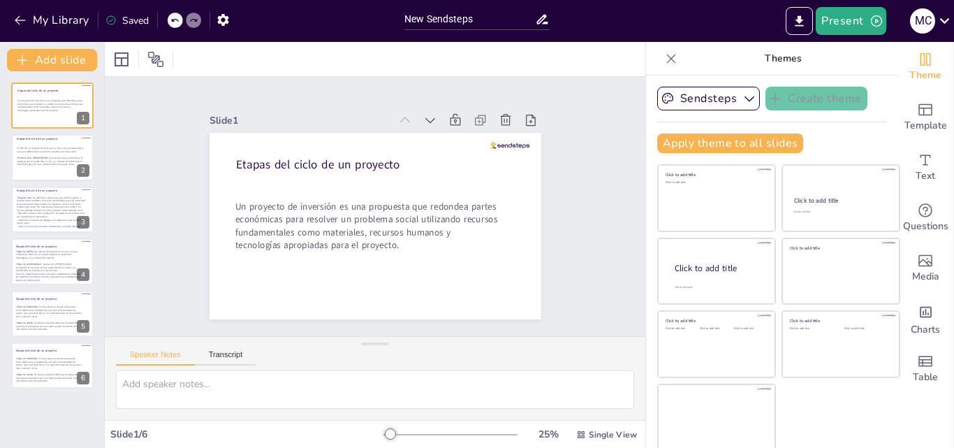
click at [580, 162] on div "Slide 1 E tapas del ciclo de un proyecto Un proyecto de inversión es una propue…" at bounding box center [375, 206] width 565 height 314
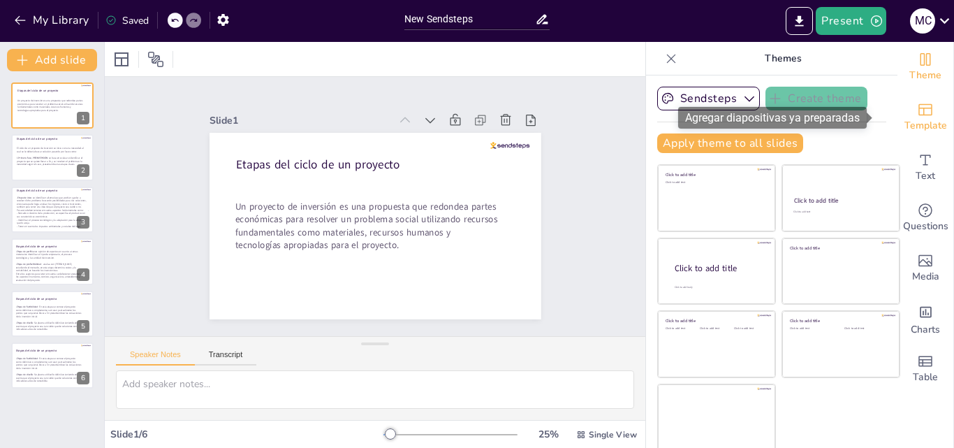
click at [915, 115] on div "Template" at bounding box center [926, 117] width 56 height 50
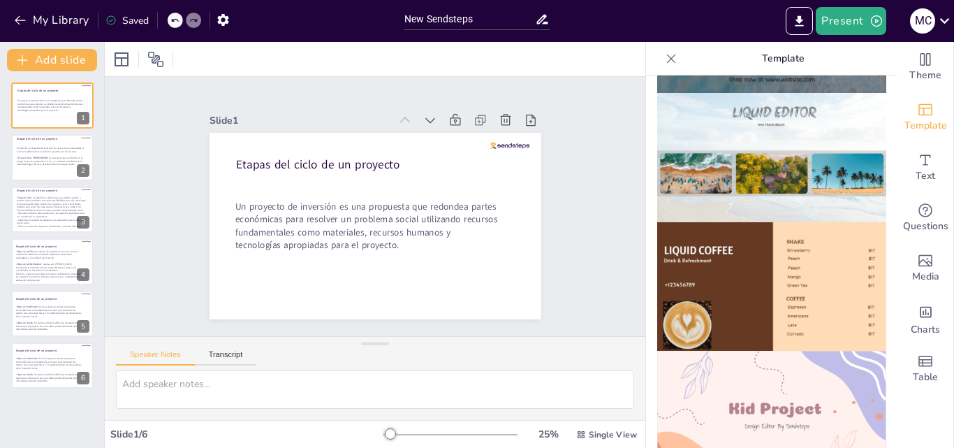
scroll to position [978, 0]
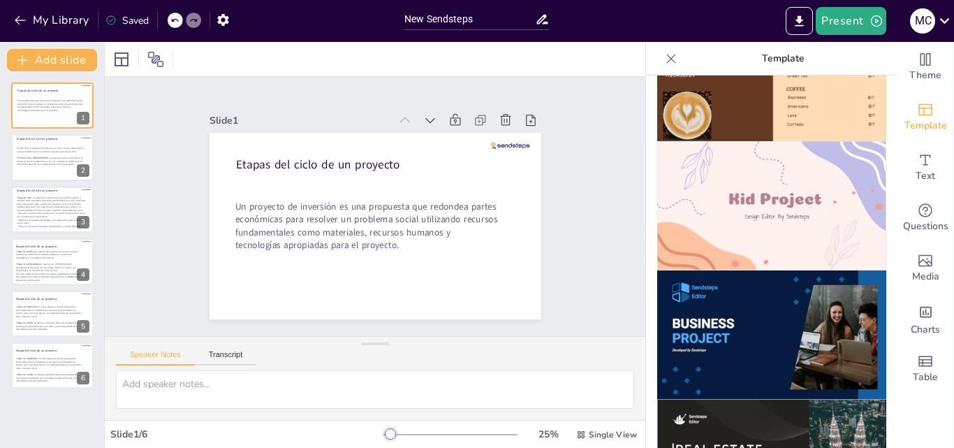
click at [736, 202] on img at bounding box center [771, 205] width 229 height 129
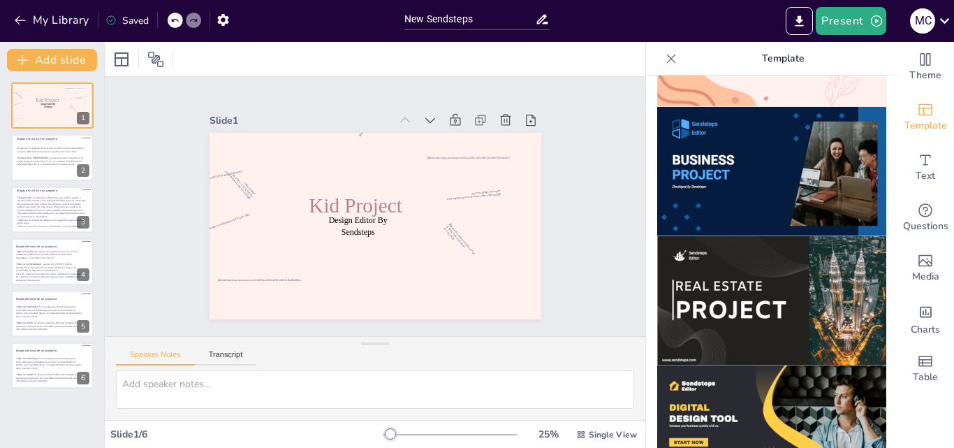
scroll to position [1118, 0]
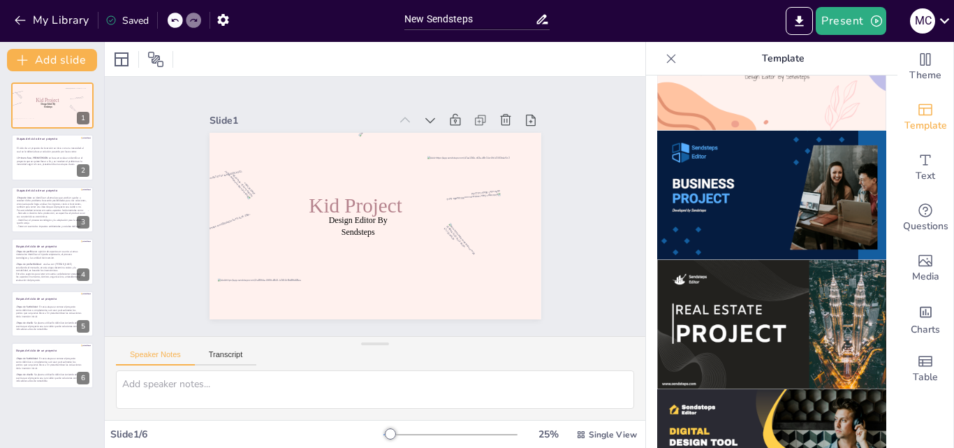
click at [734, 201] on img at bounding box center [771, 195] width 229 height 129
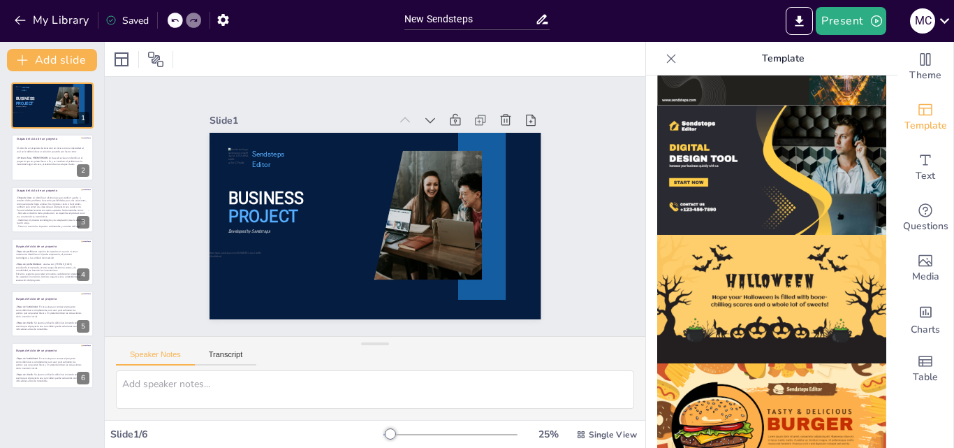
scroll to position [1402, 0]
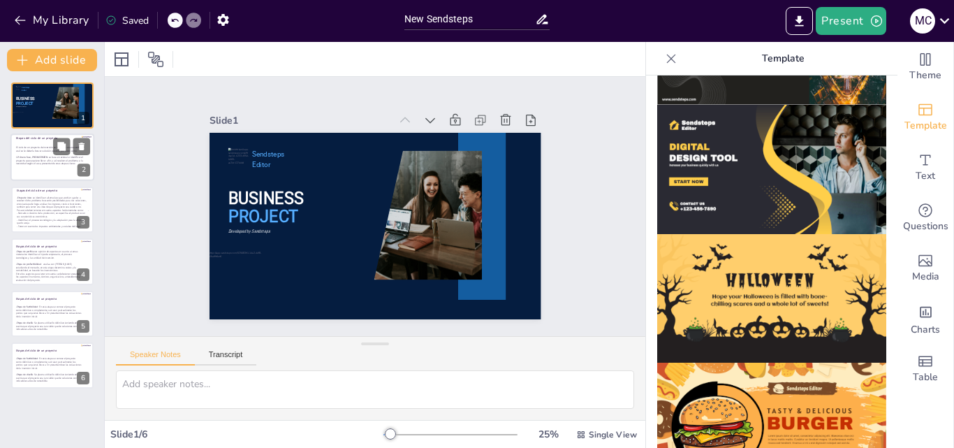
click at [21, 170] on div at bounding box center [52, 158] width 84 height 48
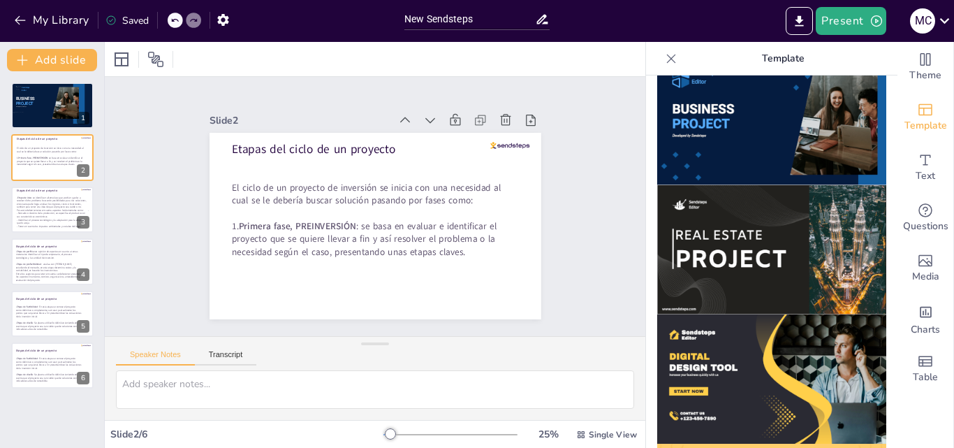
scroll to position [983, 0]
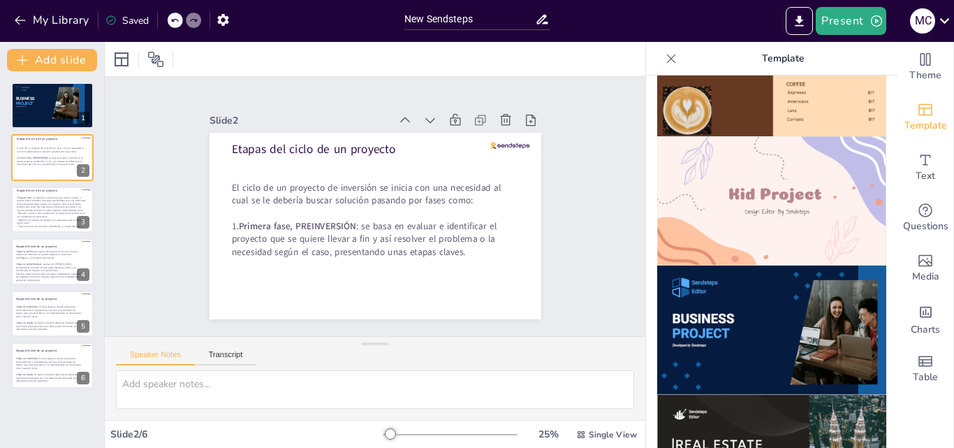
click at [746, 302] on img at bounding box center [771, 329] width 229 height 129
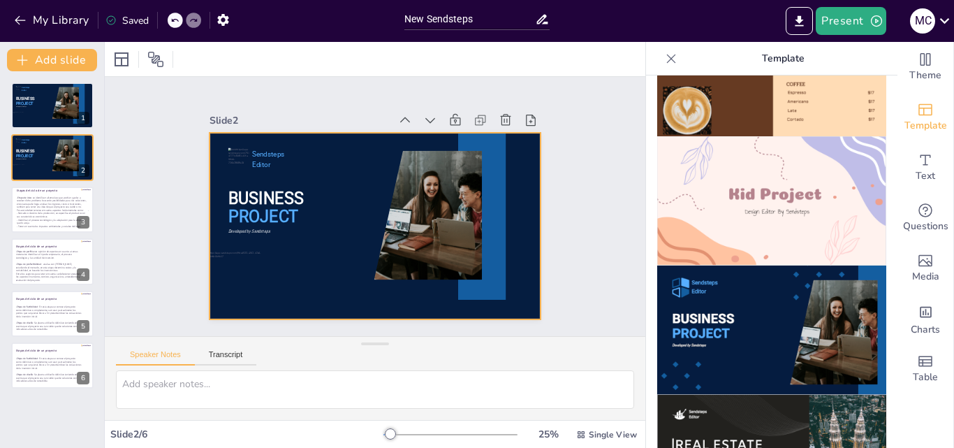
click at [277, 170] on div at bounding box center [365, 223] width 381 height 328
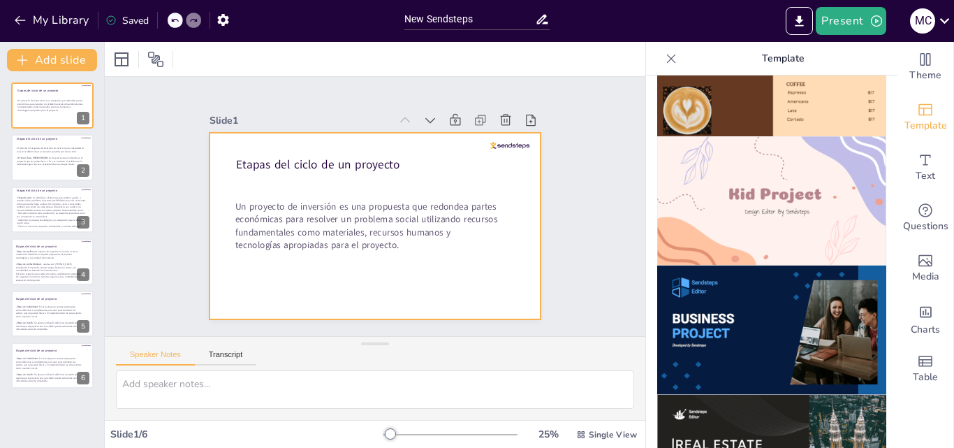
click at [541, 202] on div "Slide 1 E tapas del ciclo de un proyecto Un proyecto de inversión es una propue…" at bounding box center [375, 207] width 460 height 342
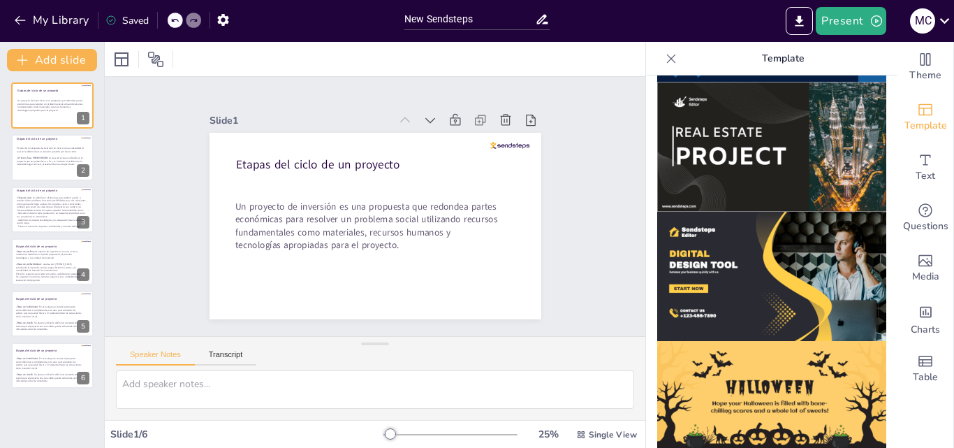
scroll to position [1402, 0]
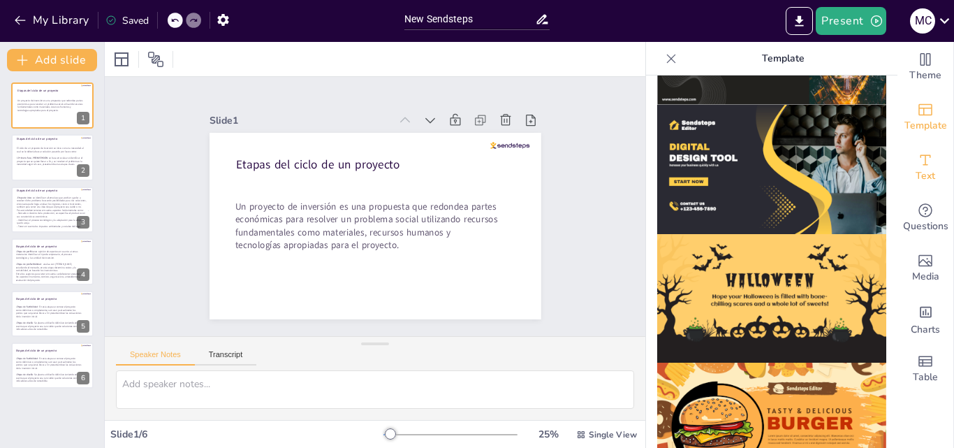
click at [924, 164] on div "Text" at bounding box center [926, 168] width 56 height 50
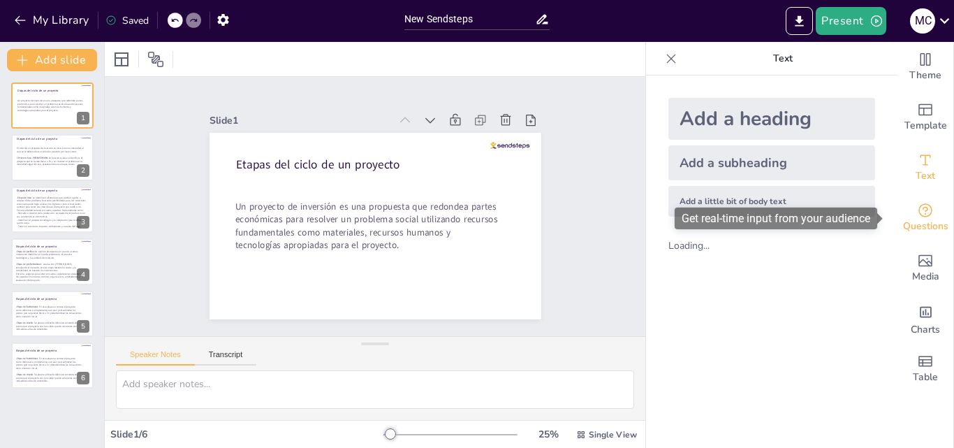
click at [923, 212] on icon "Get real-time input from your audience" at bounding box center [925, 210] width 17 height 17
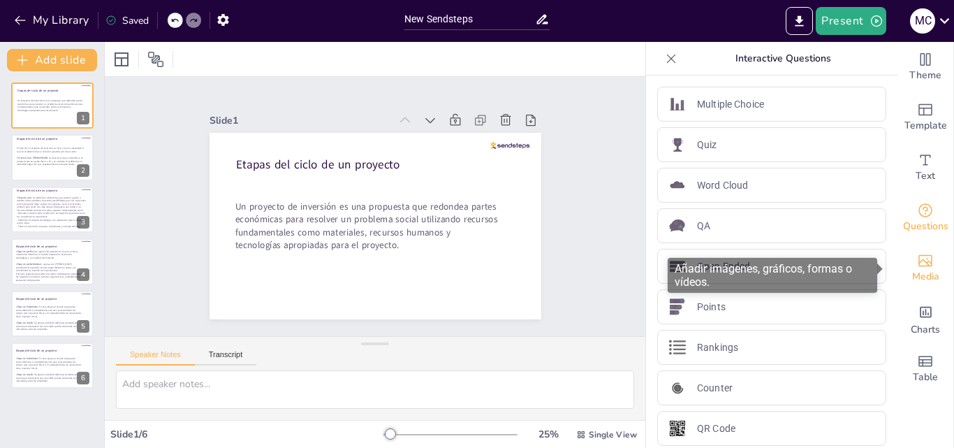
click at [917, 257] on icon "Add images, graphics, shapes or video" at bounding box center [925, 260] width 17 height 17
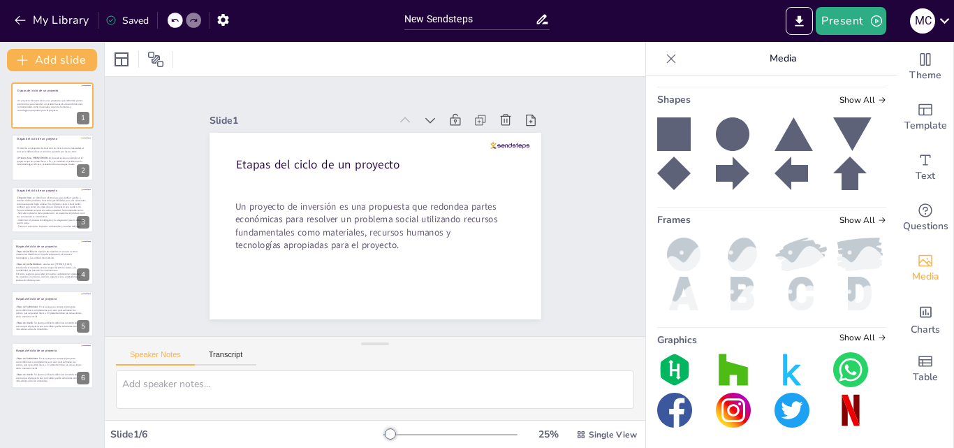
scroll to position [282, 0]
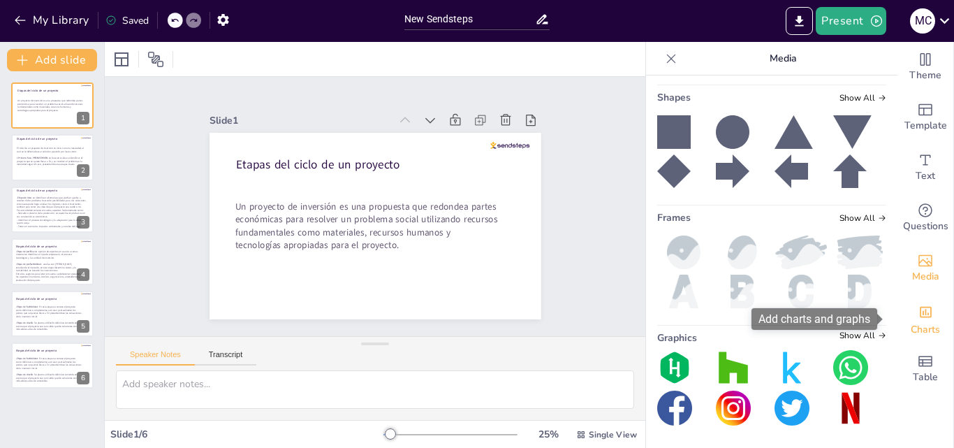
click at [919, 319] on icon "Add charts and graphs" at bounding box center [926, 312] width 15 height 15
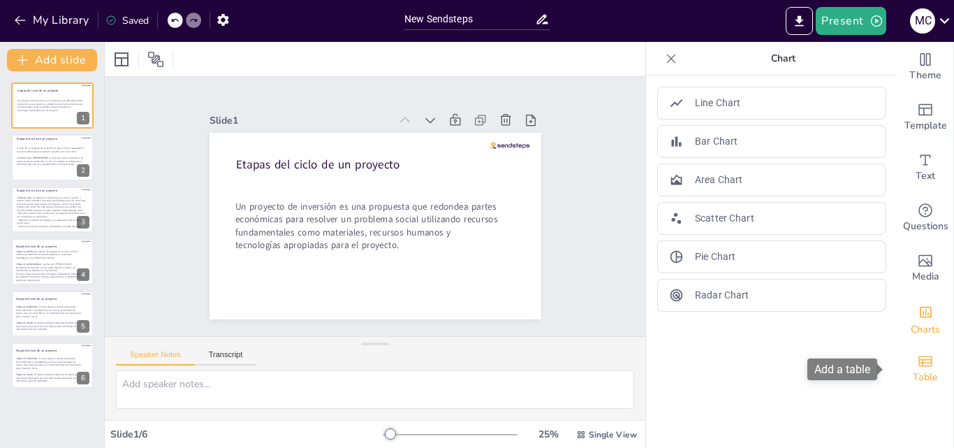
click at [917, 362] on icon "Add a table" at bounding box center [925, 361] width 17 height 17
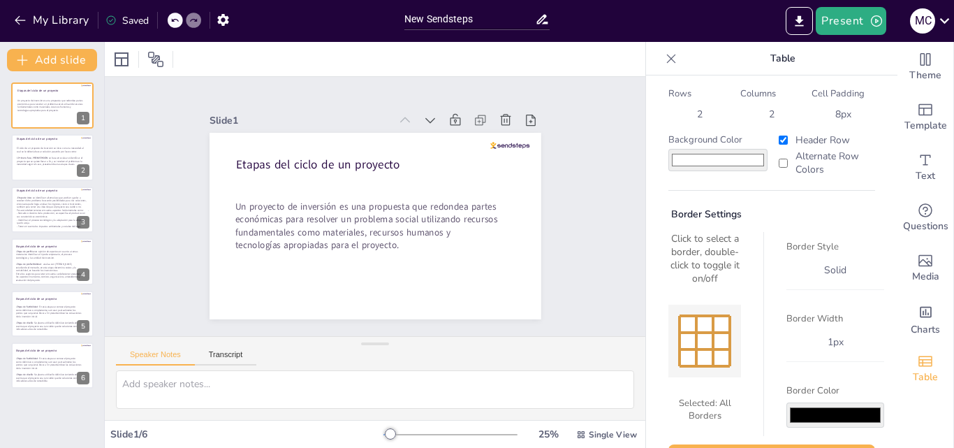
scroll to position [0, 0]
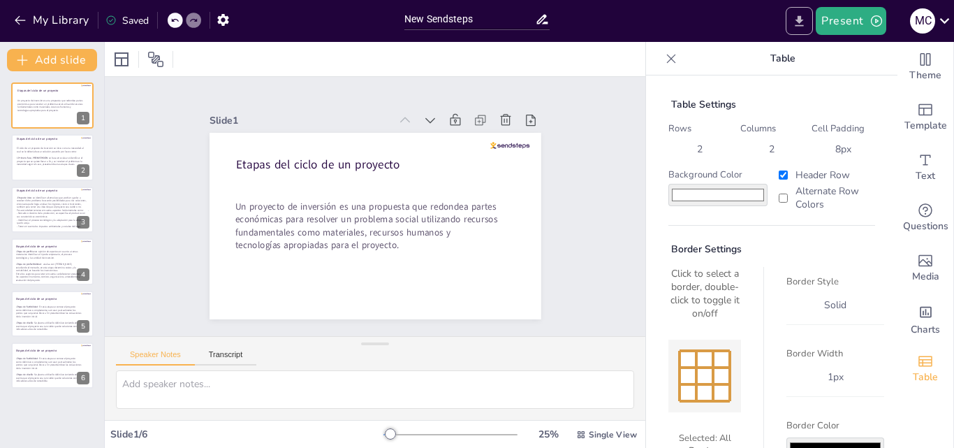
click at [793, 29] on button "Export to PowerPoint" at bounding box center [799, 21] width 27 height 28
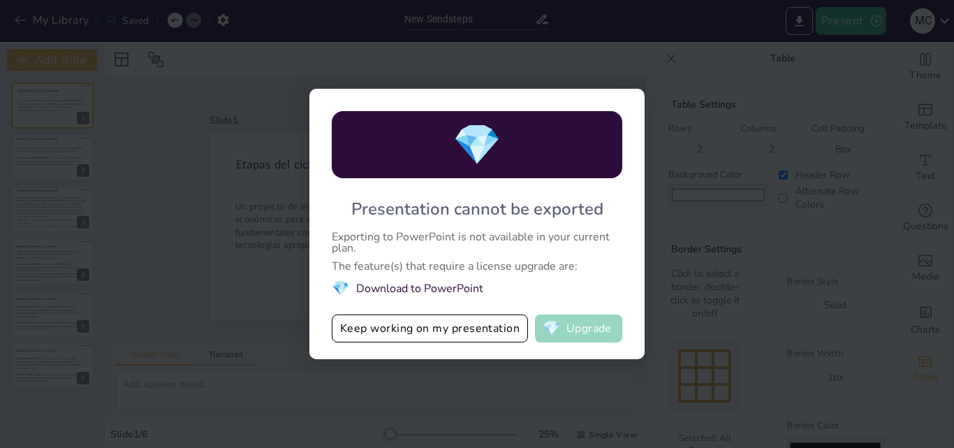
click at [609, 330] on button "💎 Upgrade" at bounding box center [578, 328] width 87 height 28
